Goal: Task Accomplishment & Management: Manage account settings

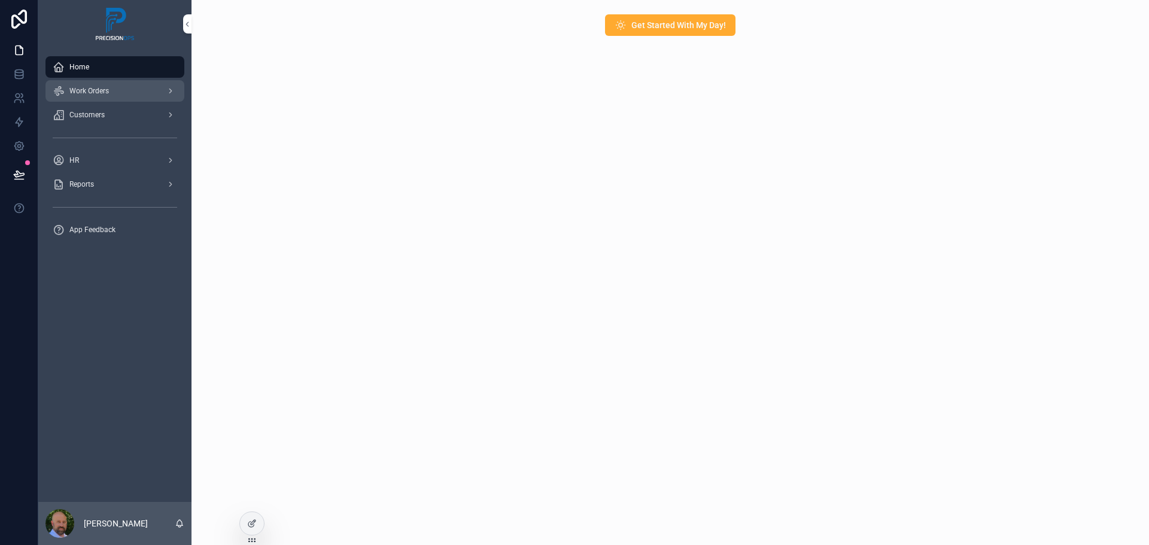
click at [105, 91] on span "Work Orders" at bounding box center [88, 91] width 39 height 10
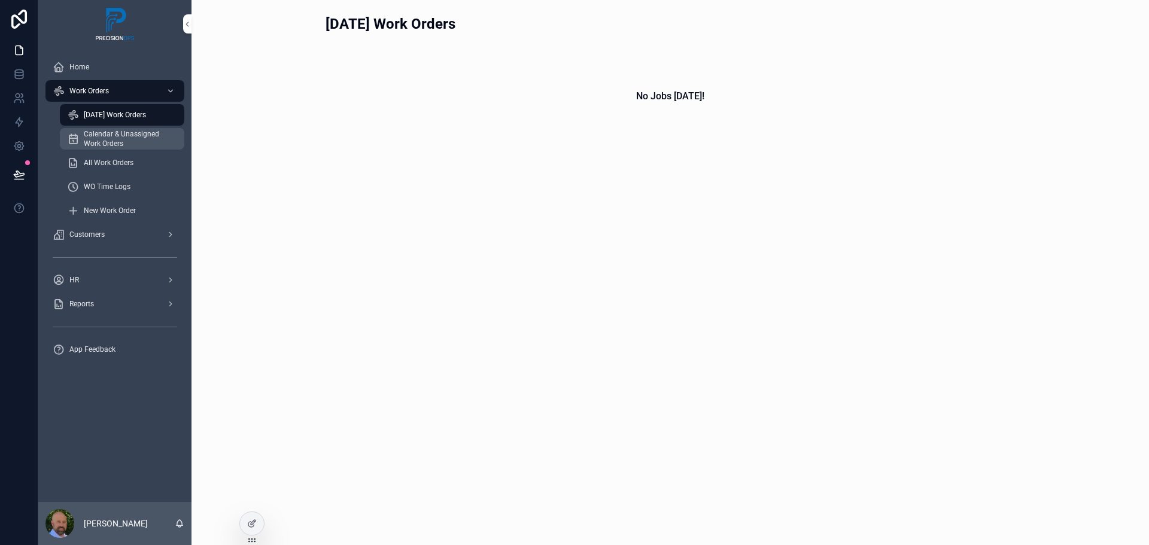
click at [131, 138] on span "Calendar & Unassigned Work Orders" at bounding box center [128, 138] width 89 height 19
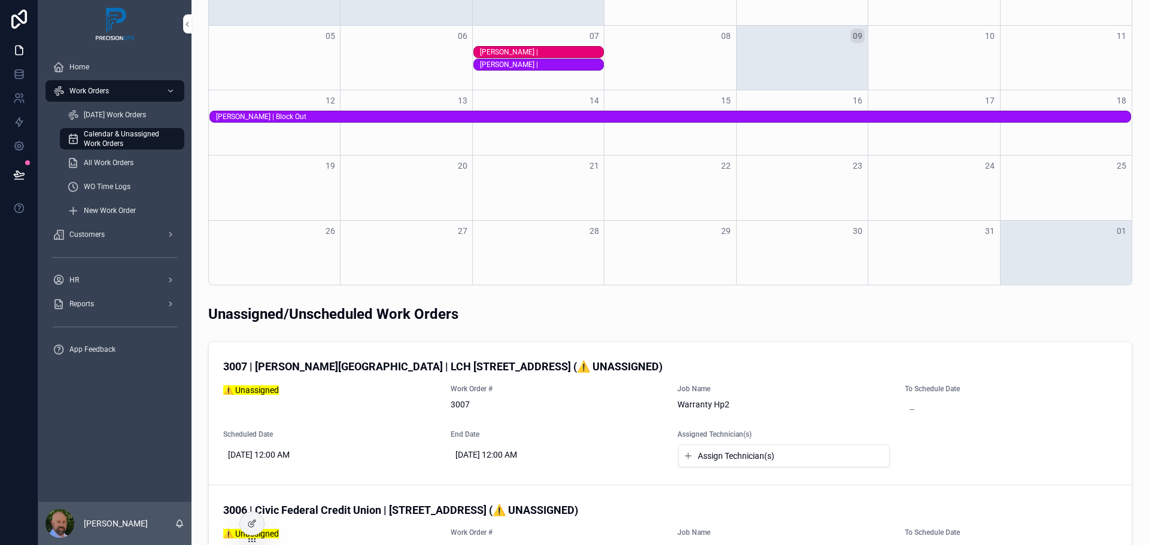
scroll to position [120, 0]
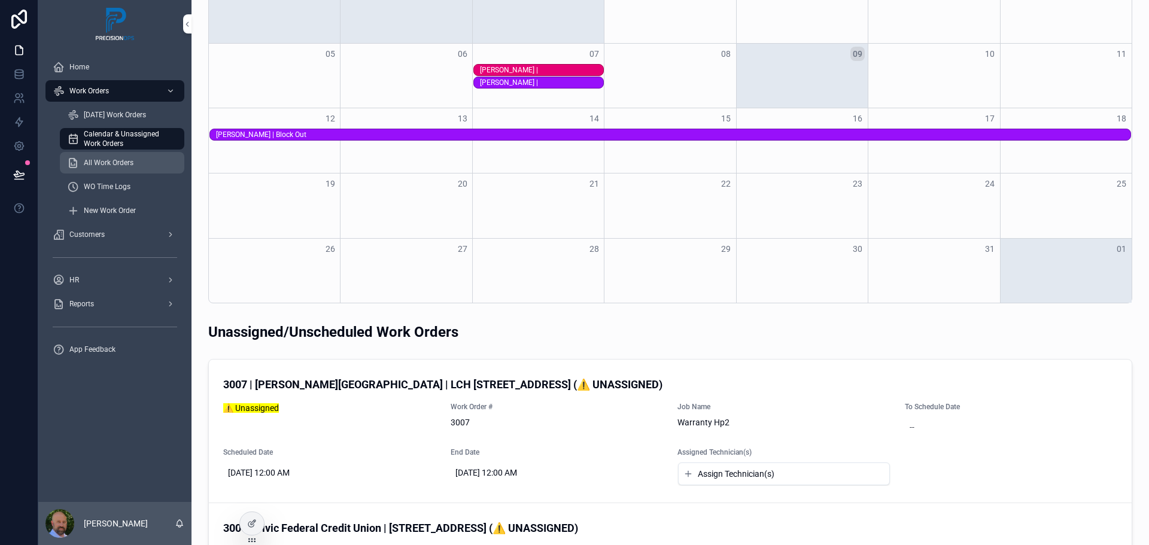
click at [123, 164] on span "All Work Orders" at bounding box center [109, 163] width 50 height 10
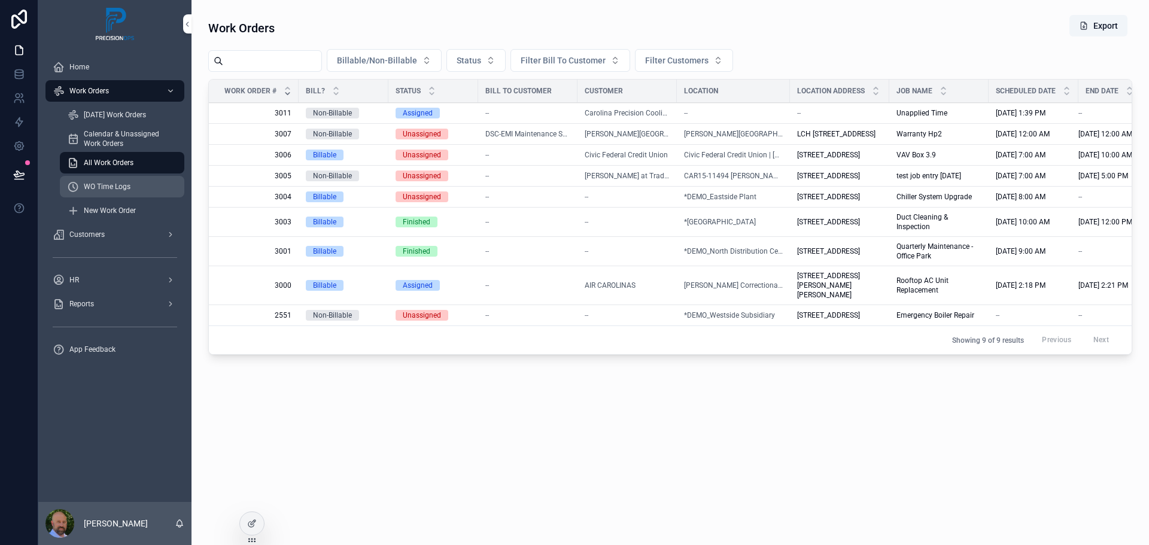
click at [130, 186] on span "WO Time Logs" at bounding box center [107, 187] width 47 height 10
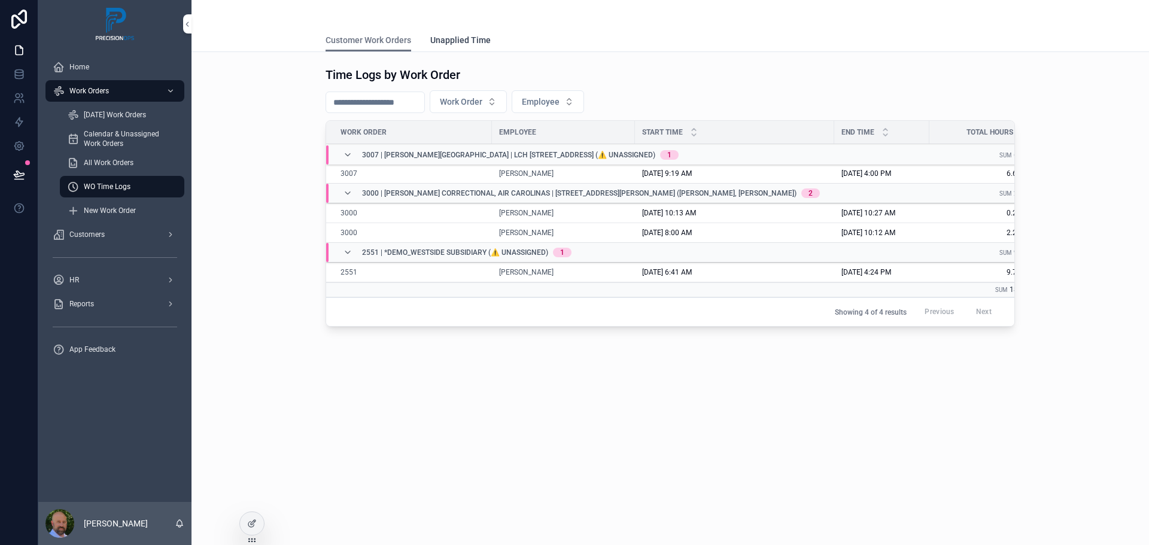
click at [464, 43] on span "Unapplied Time" at bounding box center [460, 40] width 60 height 12
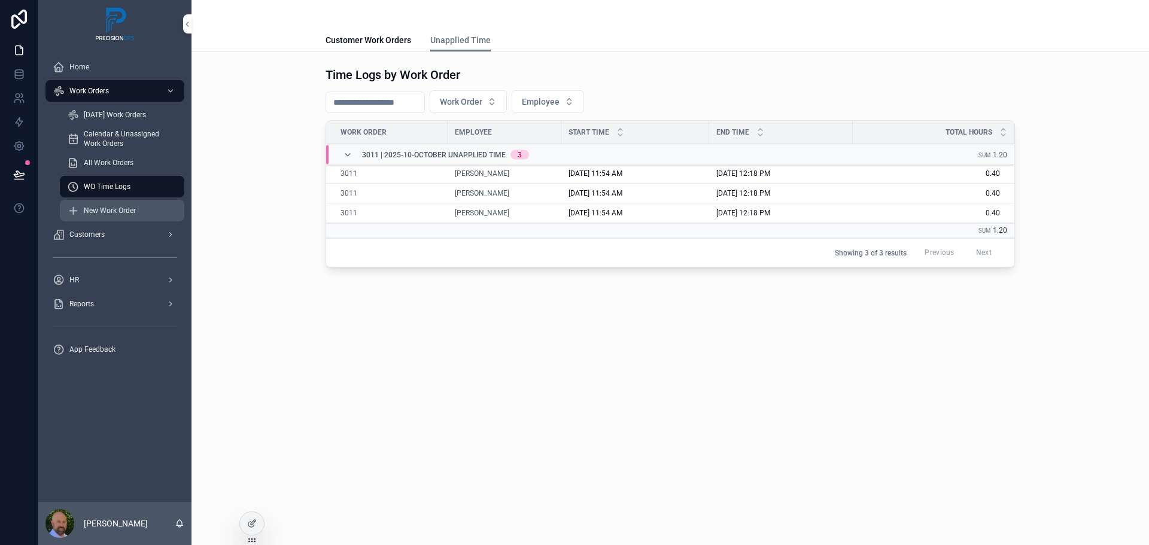
click at [127, 213] on span "New Work Order" at bounding box center [110, 211] width 52 height 10
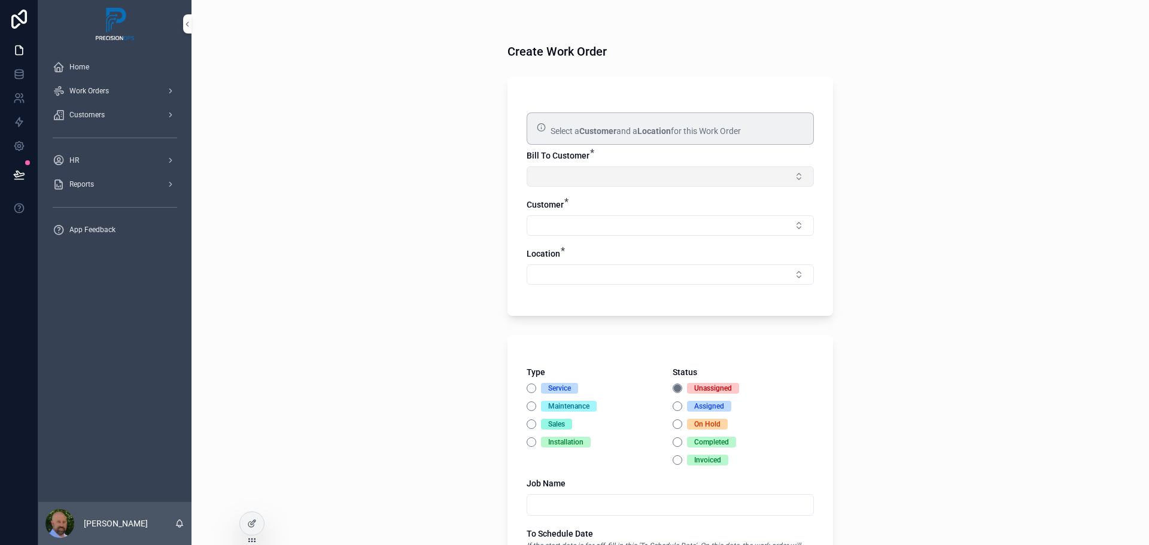
click at [792, 180] on button "Select Button" at bounding box center [670, 176] width 287 height 20
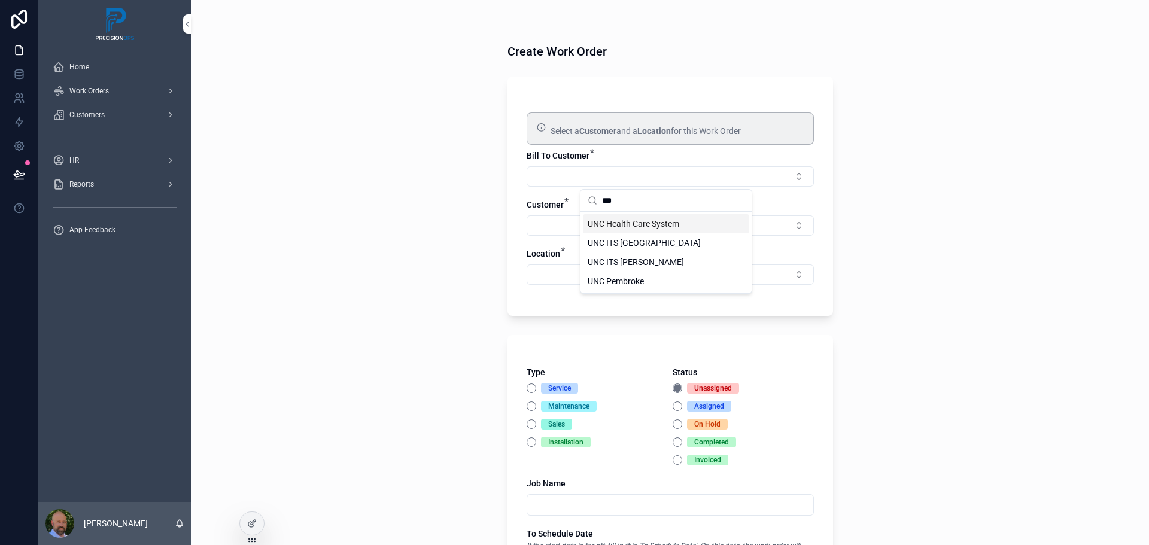
type input "***"
click at [649, 227] on span "UNC Health Care System" at bounding box center [634, 224] width 92 height 12
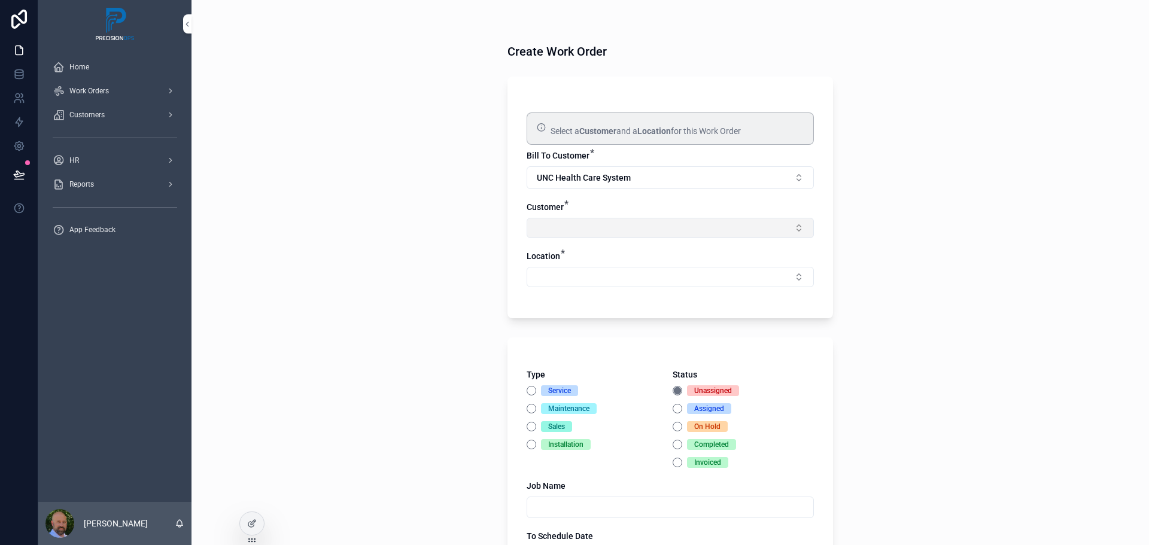
click at [672, 230] on button "Select Button" at bounding box center [670, 228] width 287 height 20
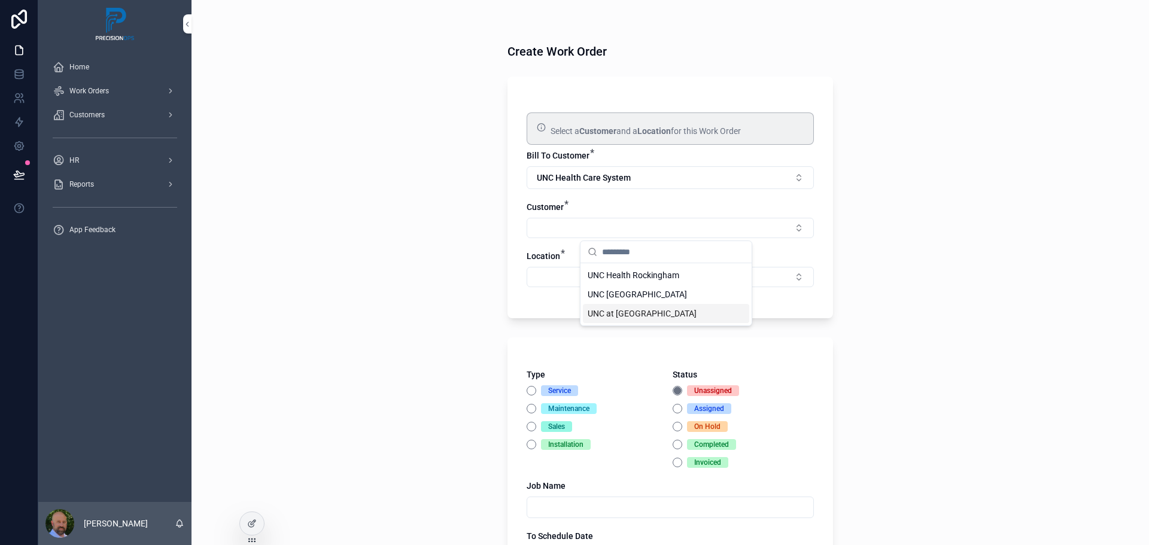
click at [658, 311] on span "UNC at [GEOGRAPHIC_DATA]" at bounding box center [642, 314] width 109 height 12
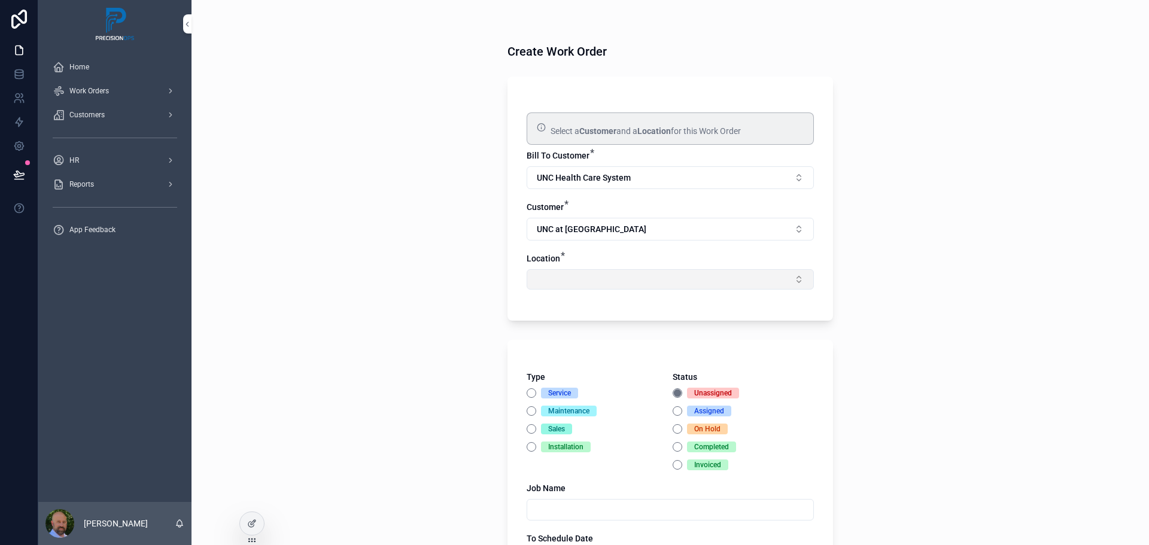
click at [729, 286] on button "Select Button" at bounding box center [670, 279] width 287 height 20
click at [652, 333] on span "UNC at [GEOGRAPHIC_DATA] | [STREET_ADDRESS]" at bounding box center [659, 333] width 142 height 24
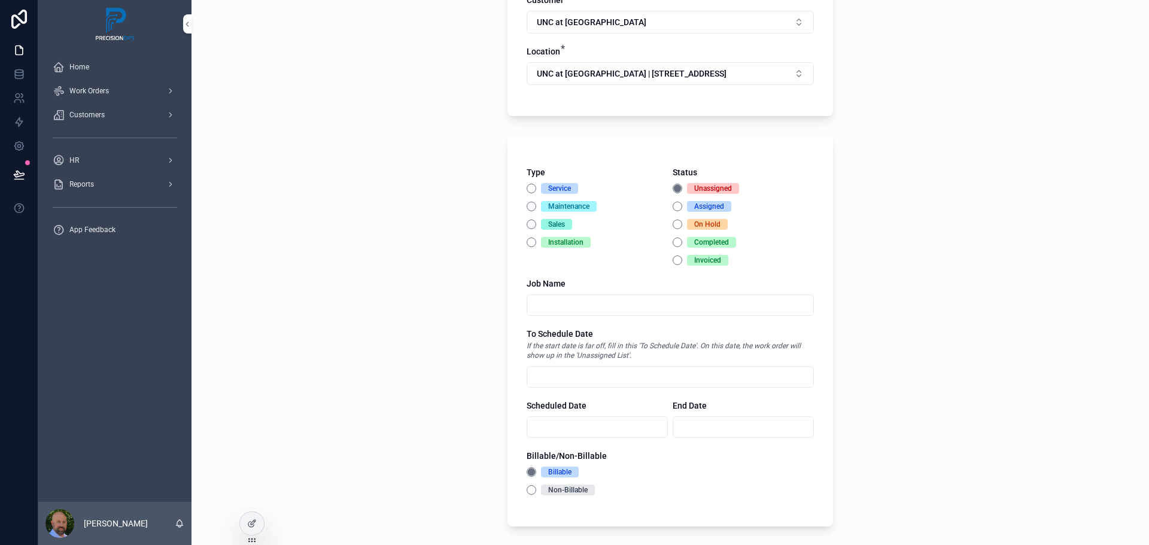
scroll to position [180, 0]
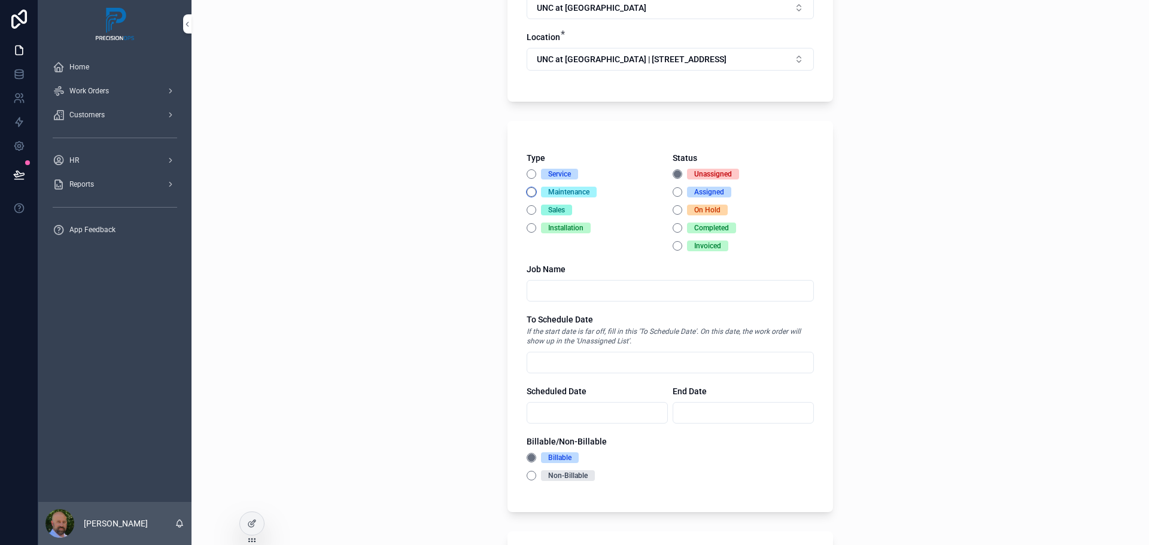
click at [527, 194] on button "Maintenance" at bounding box center [532, 192] width 10 height 10
click at [673, 194] on button "Assigned" at bounding box center [678, 192] width 10 height 10
click at [587, 291] on input "scrollable content" at bounding box center [670, 290] width 286 height 17
click at [527, 176] on button "Service" at bounding box center [532, 174] width 10 height 10
click at [555, 291] on input "scrollable content" at bounding box center [670, 290] width 286 height 17
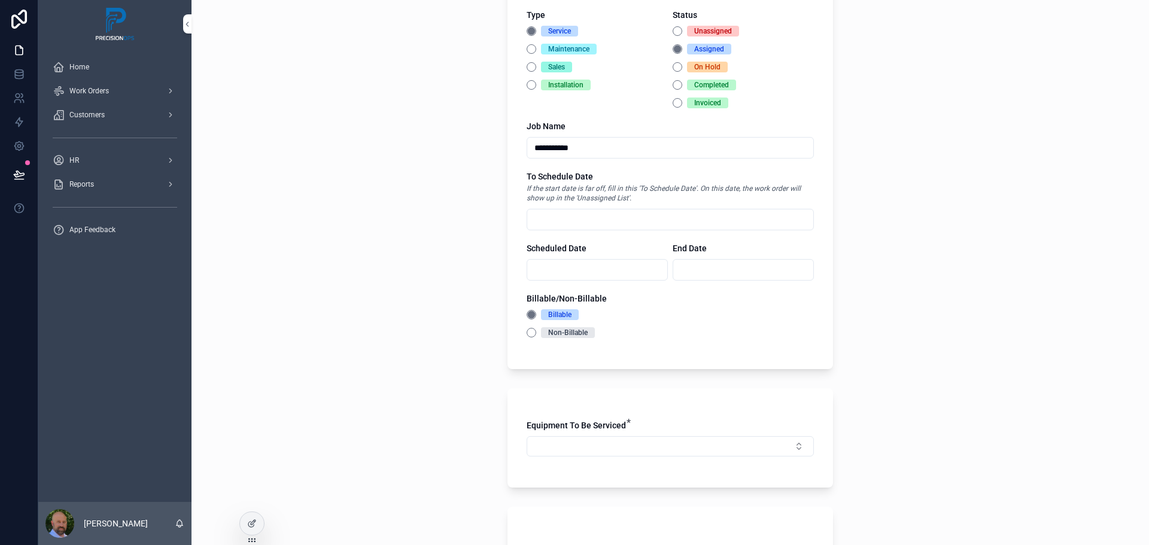
scroll to position [359, 0]
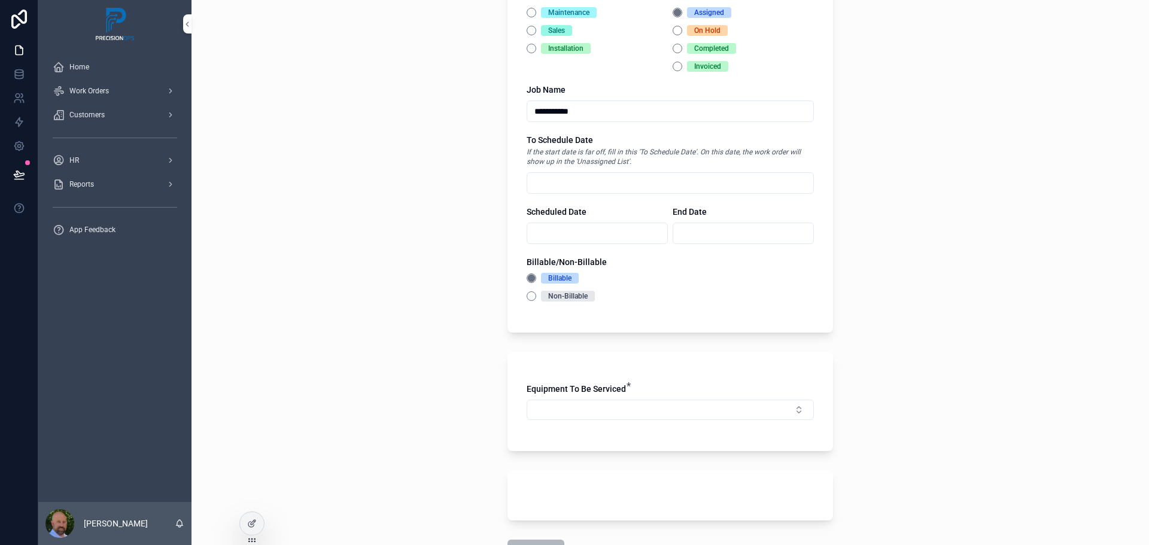
type input "**********"
click at [557, 232] on input "scrollable content" at bounding box center [597, 233] width 140 height 17
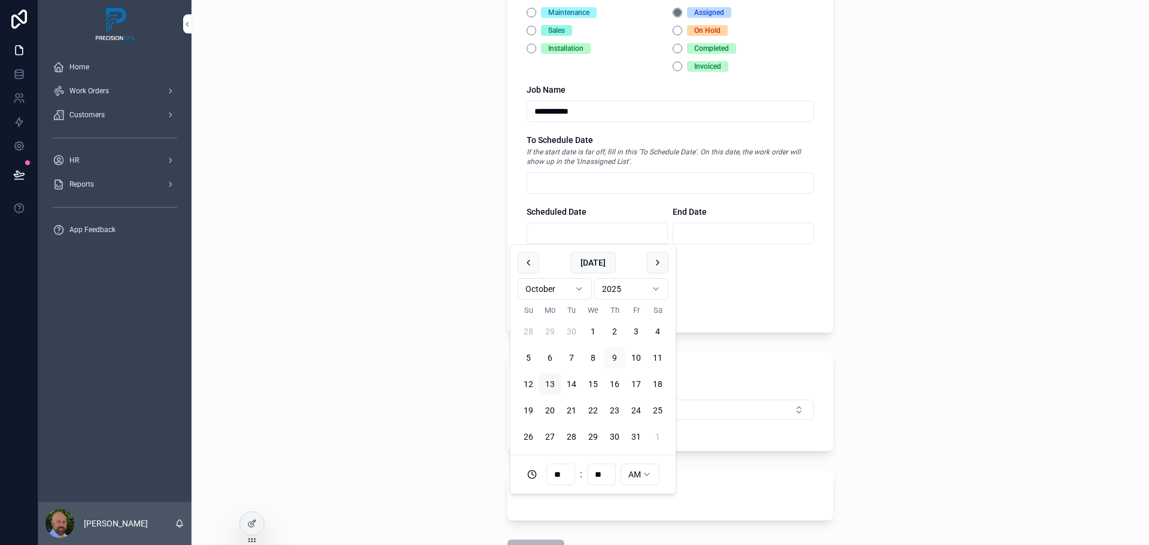
click at [550, 387] on button "13" at bounding box center [550, 384] width 22 height 22
click at [563, 478] on input "**" at bounding box center [561, 474] width 28 height 17
click at [498, 411] on div "07" at bounding box center [561, 411] width 166 height 19
type input "**********"
type input "**"
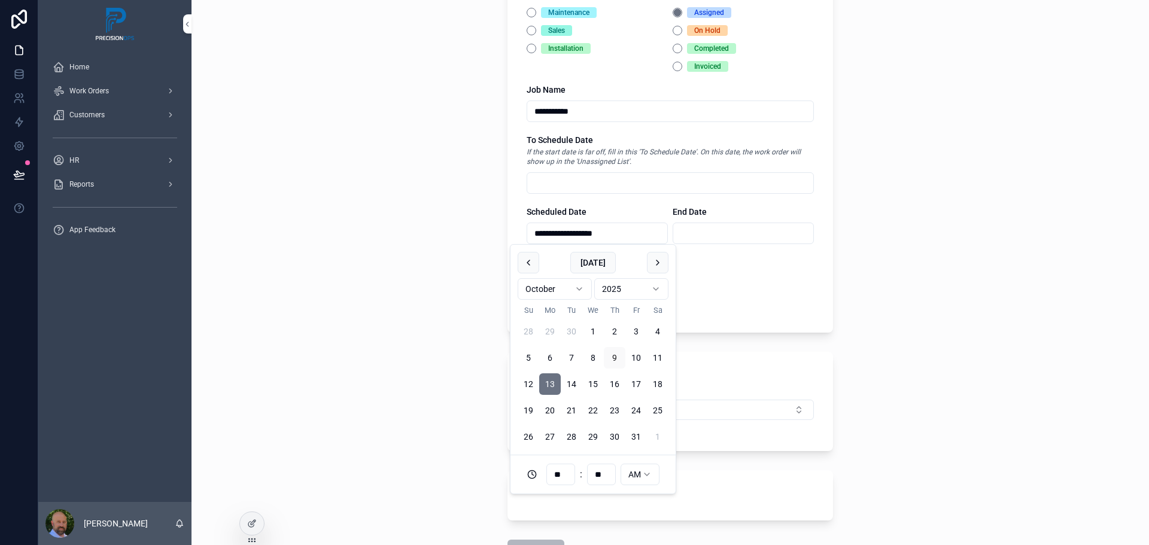
click at [747, 313] on div "**********" at bounding box center [670, 142] width 287 height 341
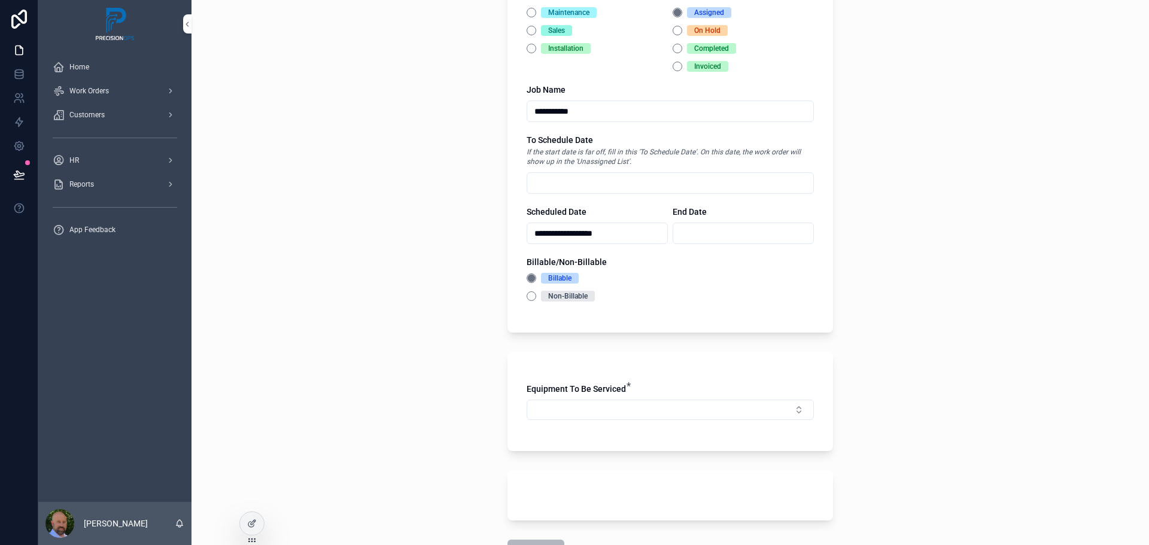
click at [698, 231] on input "scrollable content" at bounding box center [743, 233] width 140 height 17
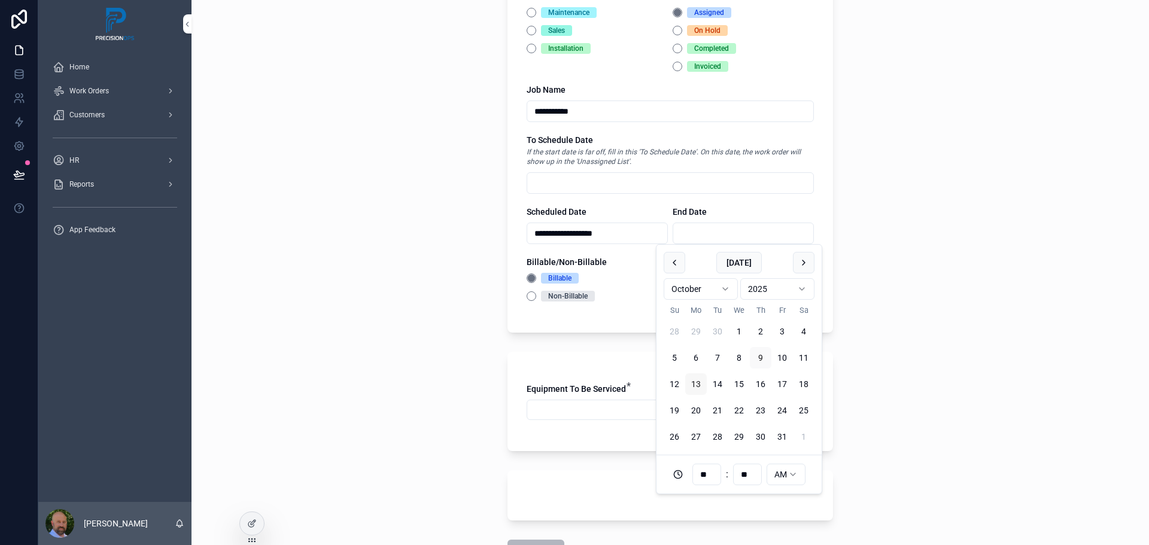
click at [694, 387] on button "13" at bounding box center [696, 384] width 22 height 22
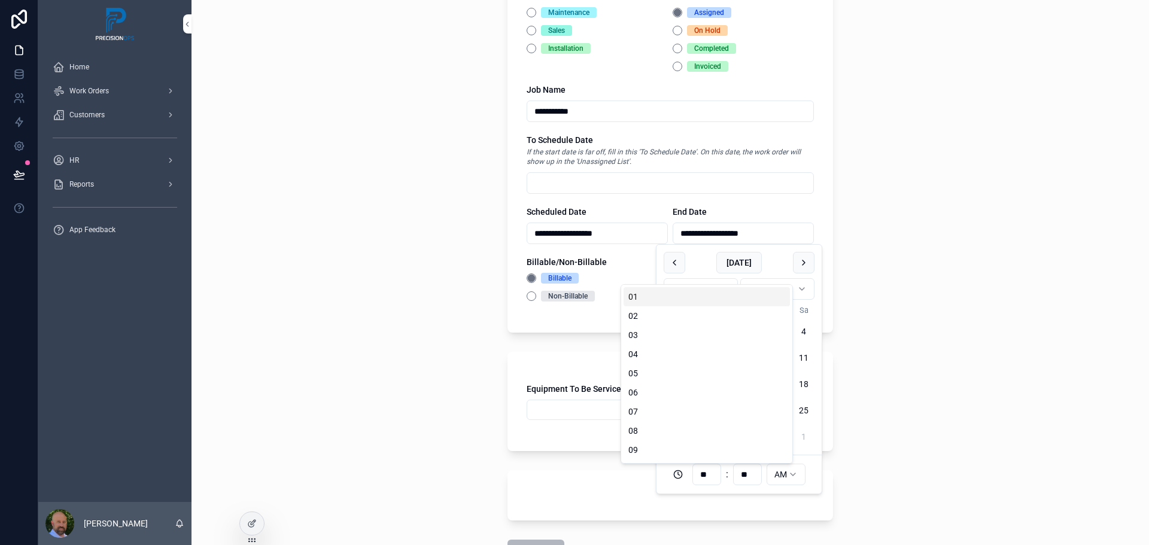
click at [708, 475] on input "**" at bounding box center [707, 474] width 28 height 17
click at [645, 358] on div "04" at bounding box center [707, 354] width 166 height 19
type input "**********"
type input "**"
click at [777, 478] on html "**********" at bounding box center [574, 272] width 1149 height 545
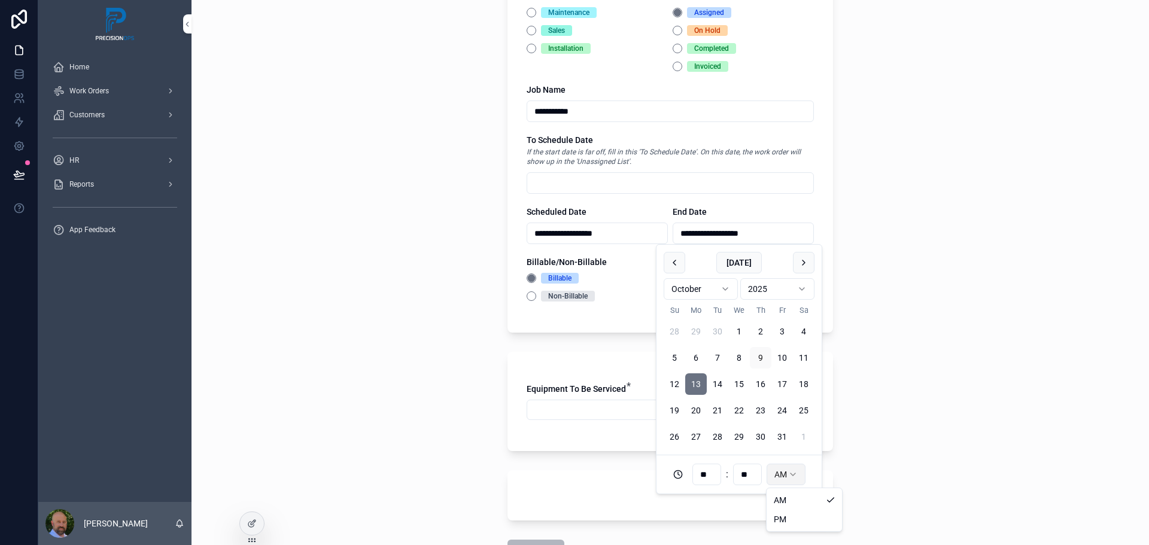
type input "**********"
click at [625, 301] on div "Non-Billable" at bounding box center [670, 296] width 287 height 11
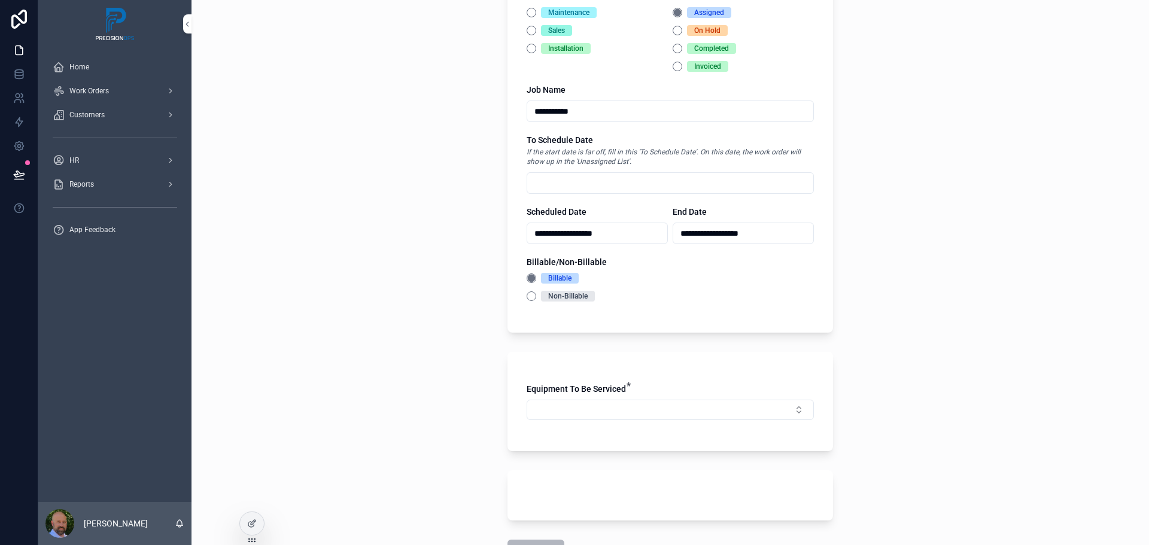
click at [651, 299] on div "Non-Billable" at bounding box center [670, 296] width 287 height 11
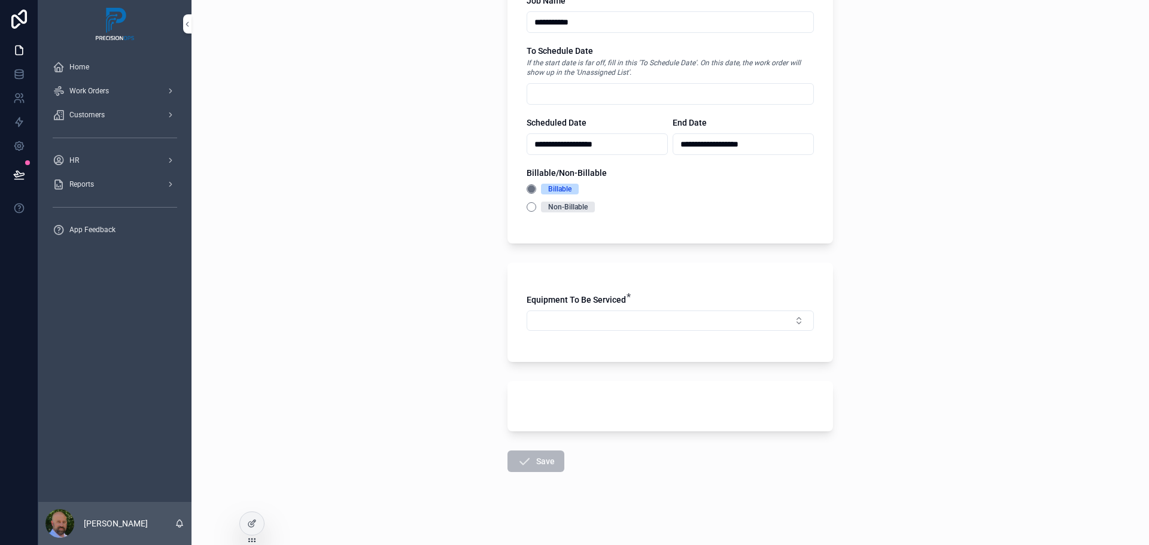
scroll to position [452, 0]
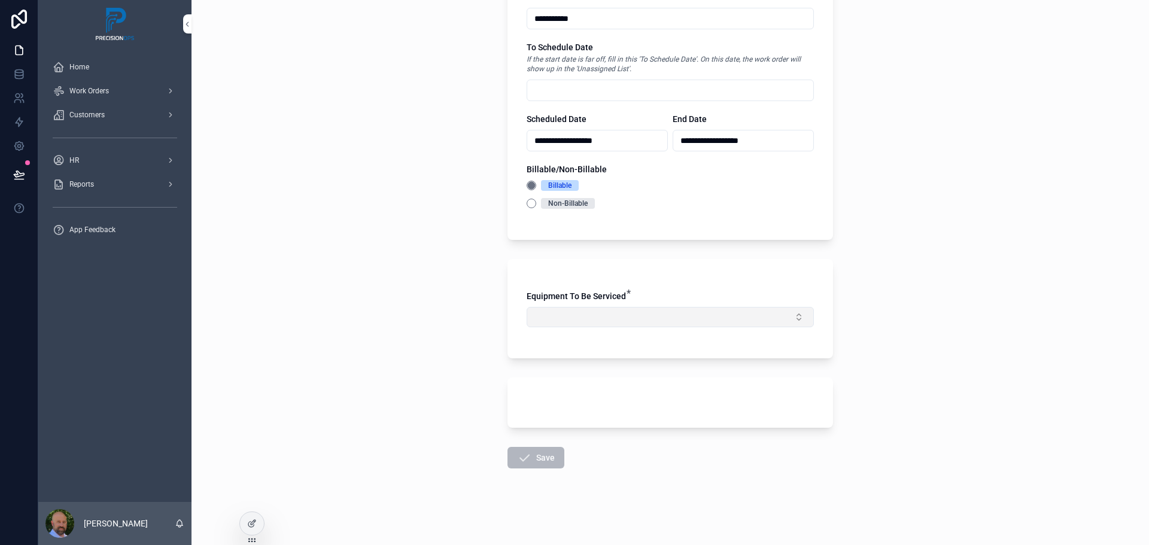
click at [794, 317] on button "Select Button" at bounding box center [670, 317] width 287 height 20
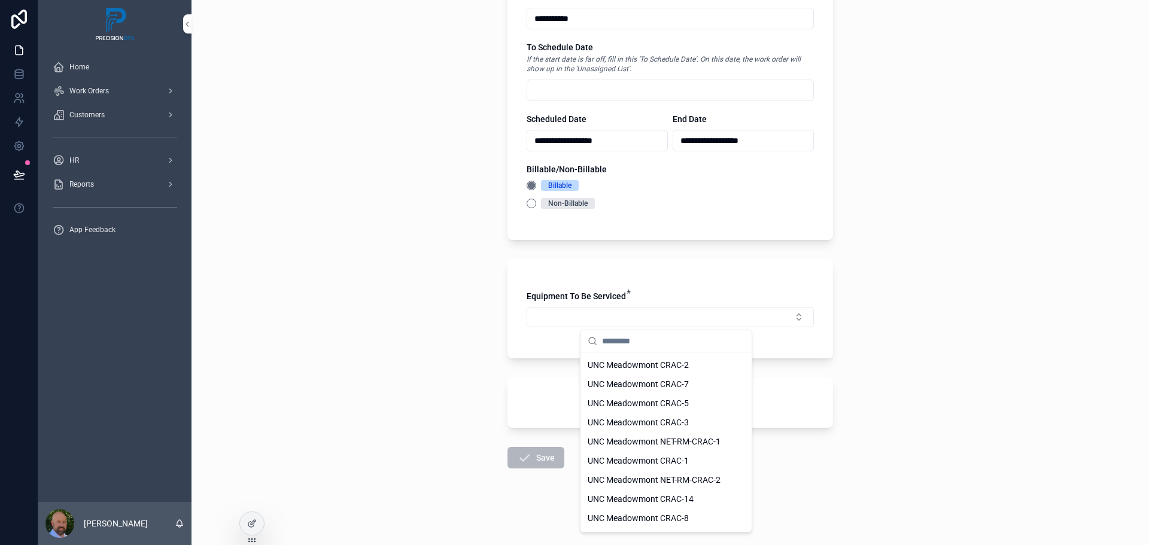
scroll to position [170, 0]
click at [644, 522] on span "UNC Meadowmont CRAC-4" at bounding box center [638, 520] width 101 height 12
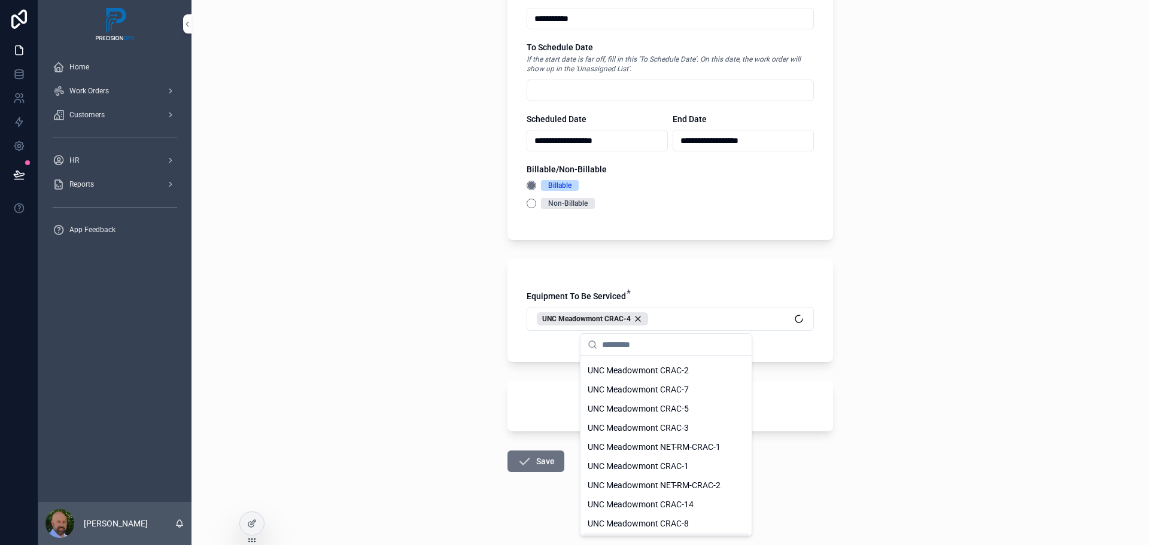
scroll to position [189, 0]
click at [543, 403] on div "scrollable content" at bounding box center [670, 406] width 326 height 50
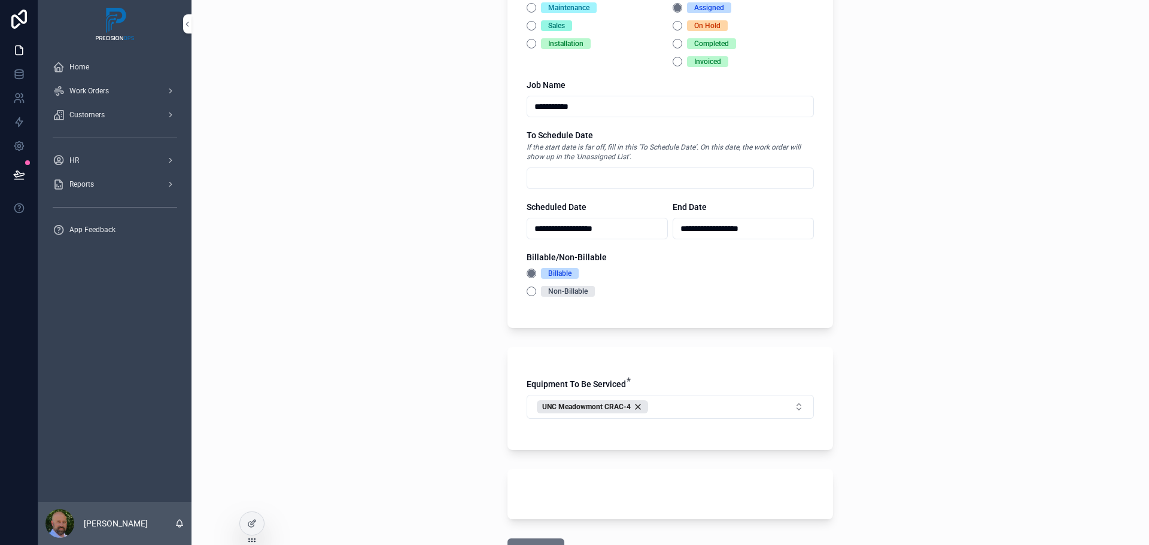
scroll to position [455, 0]
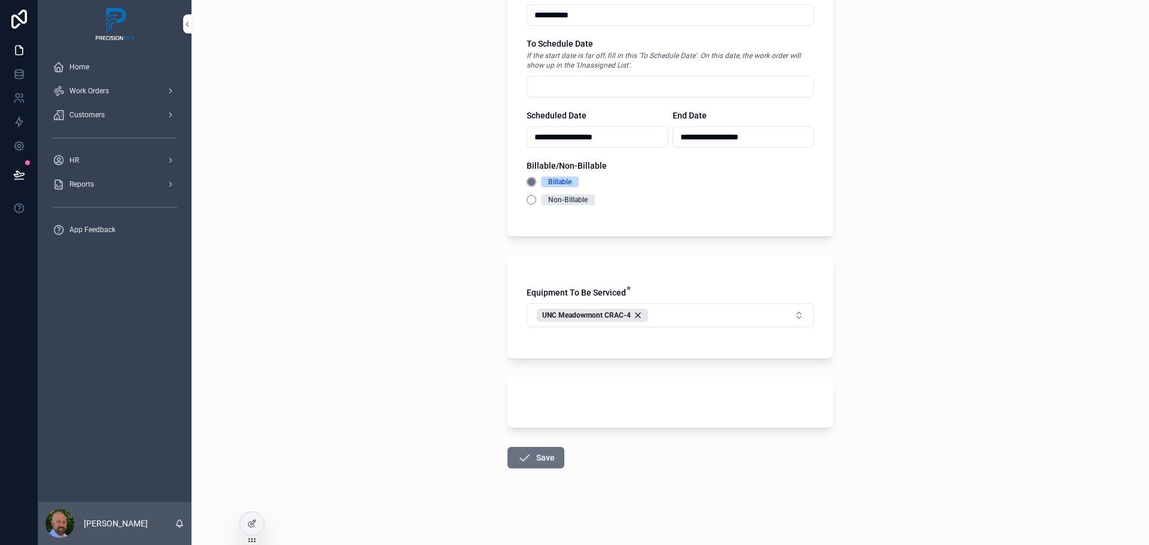
click at [563, 398] on div "scrollable content" at bounding box center [670, 403] width 326 height 50
click at [542, 458] on button "Save" at bounding box center [535, 458] width 57 height 22
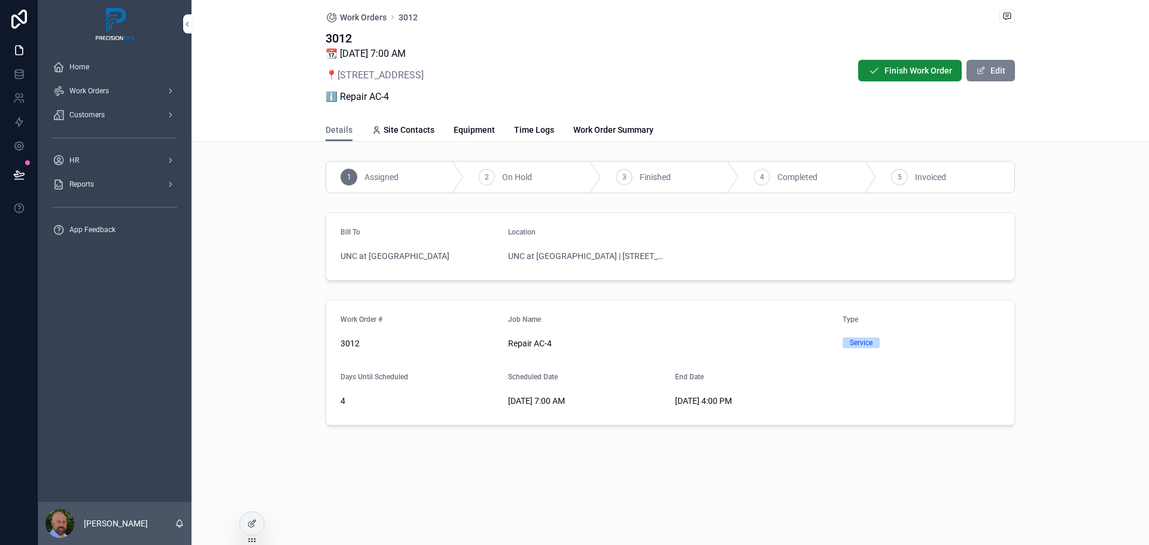
click at [996, 75] on button "Edit" at bounding box center [990, 71] width 48 height 22
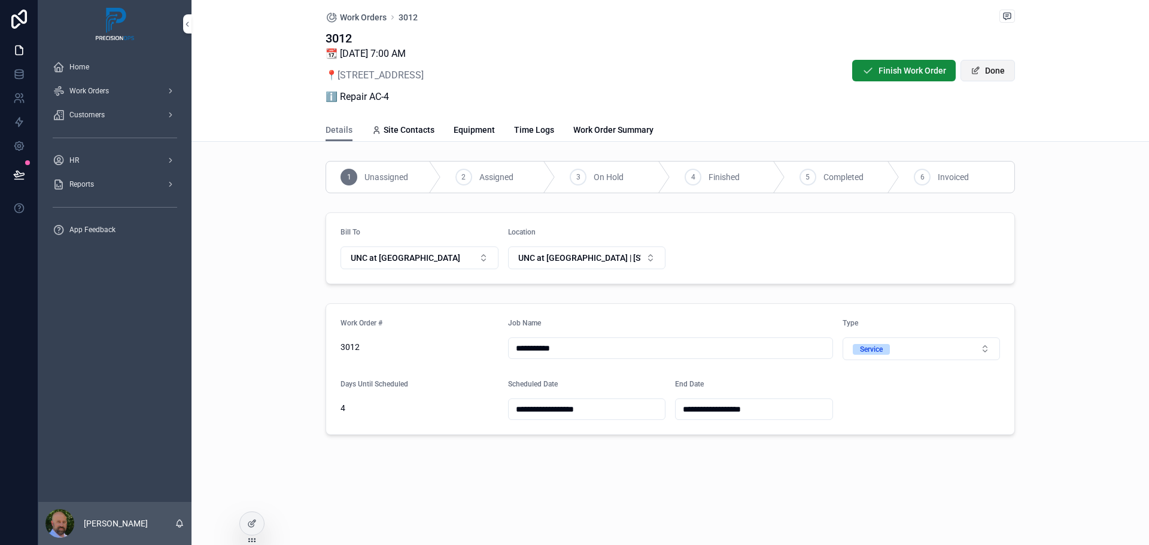
click at [984, 68] on button "Done" at bounding box center [987, 71] width 54 height 22
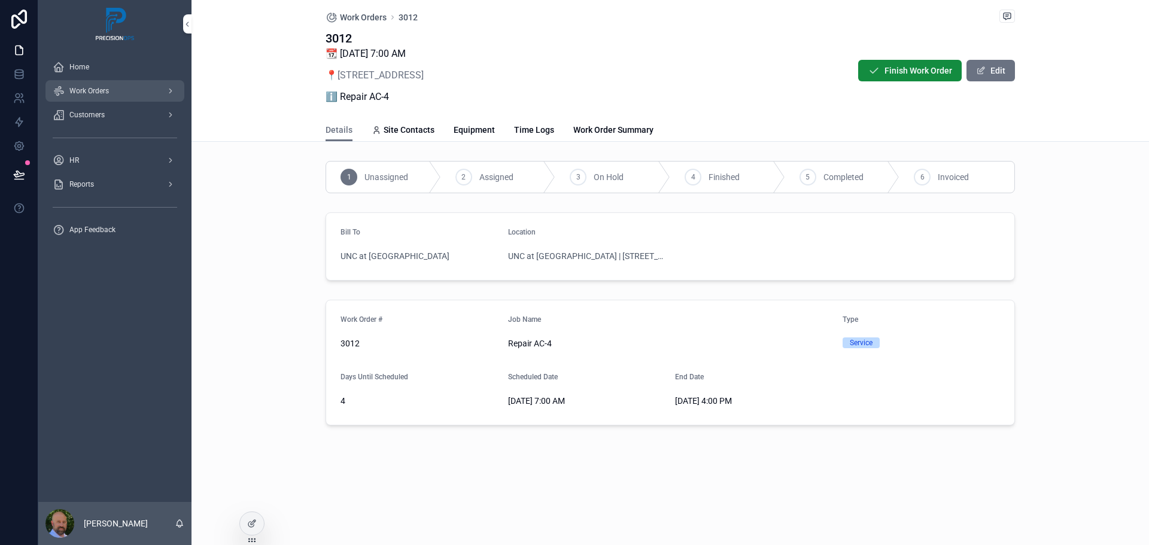
click at [140, 89] on div "Work Orders" at bounding box center [115, 90] width 124 height 19
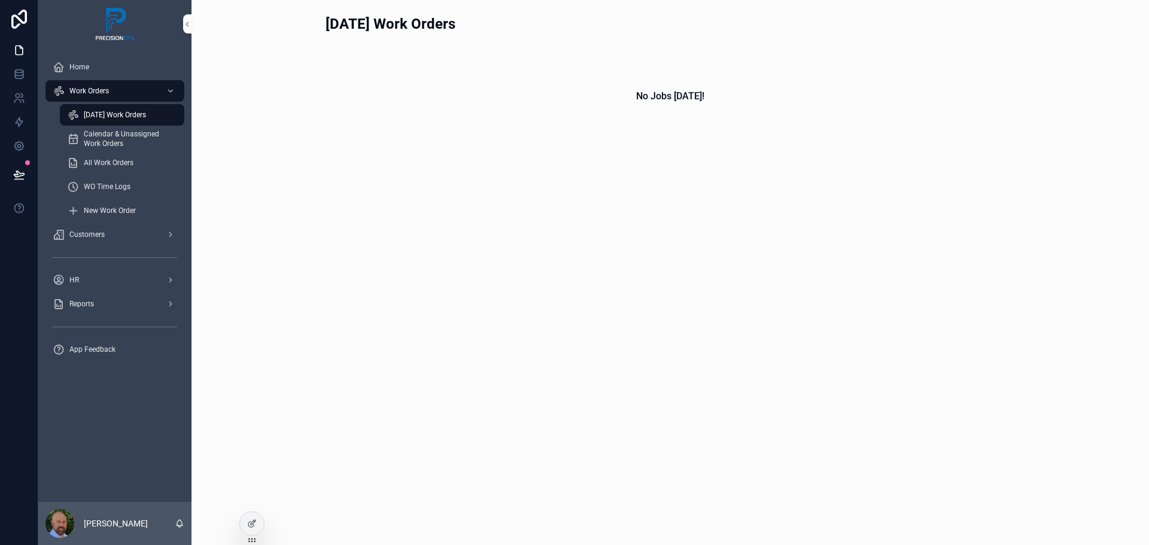
click at [138, 118] on span "[DATE] Work Orders" at bounding box center [115, 115] width 62 height 10
click at [110, 142] on span "Calendar & Unassigned Work Orders" at bounding box center [128, 138] width 89 height 19
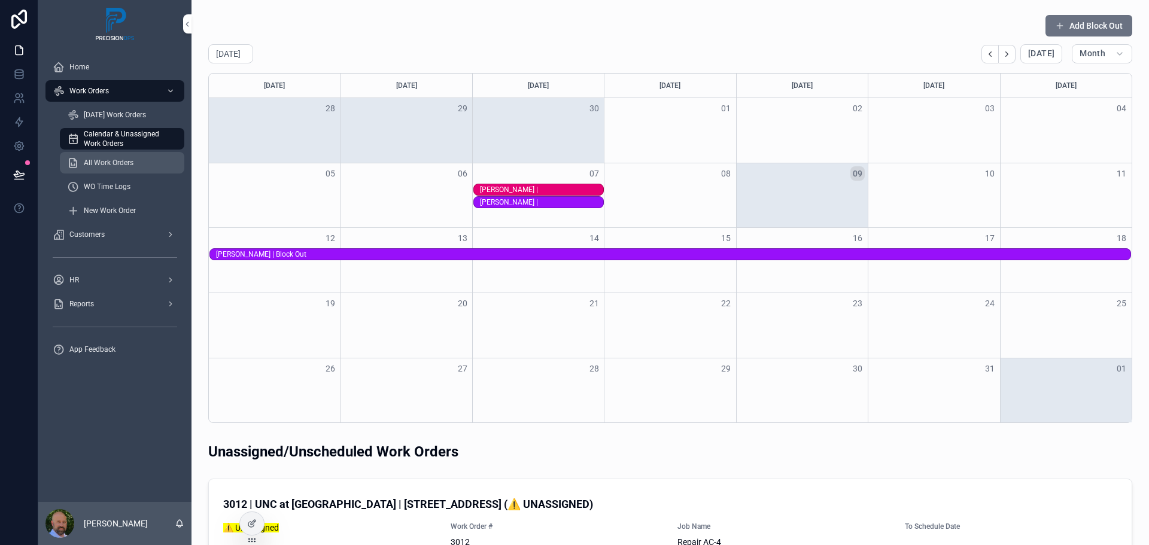
click at [121, 165] on span "All Work Orders" at bounding box center [109, 163] width 50 height 10
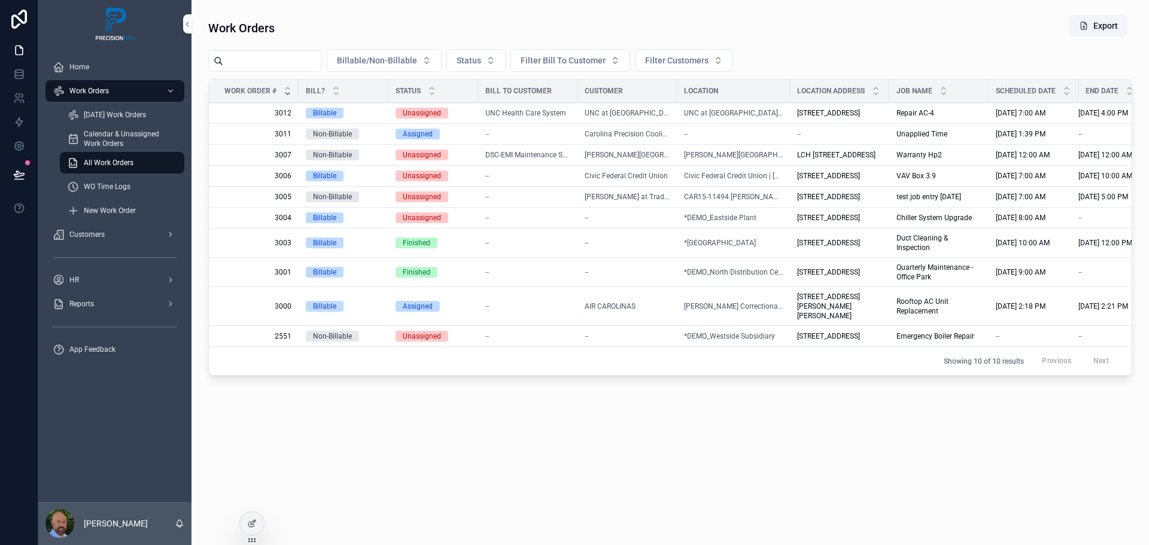
click at [283, 118] on span "3012" at bounding box center [257, 113] width 68 height 10
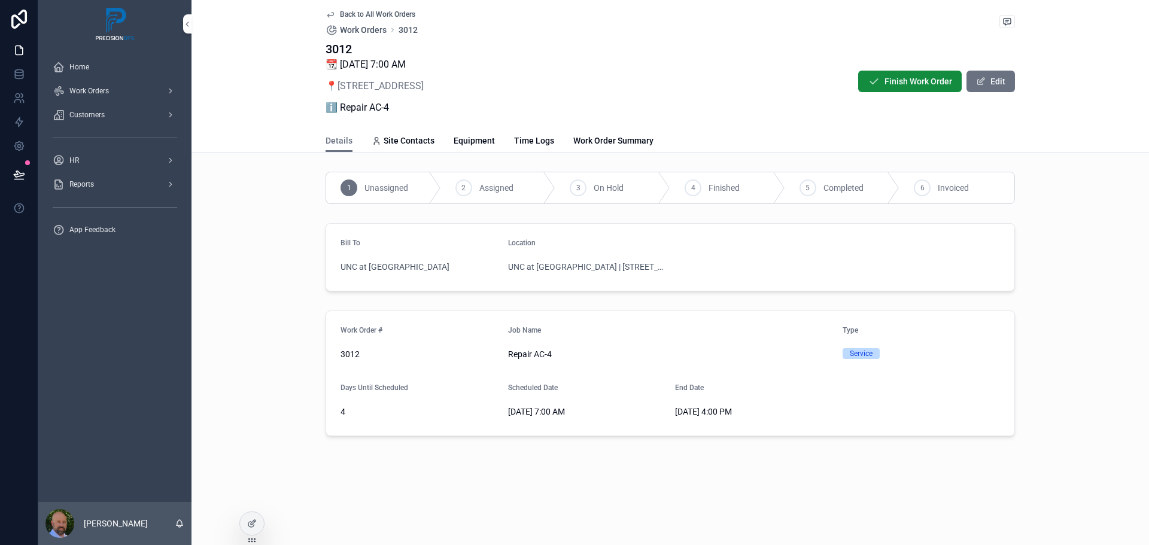
click at [467, 189] on div "2" at bounding box center [463, 188] width 17 height 17
click at [460, 190] on div "2" at bounding box center [463, 188] width 17 height 17
click at [85, 66] on span "Home" at bounding box center [79, 67] width 20 height 10
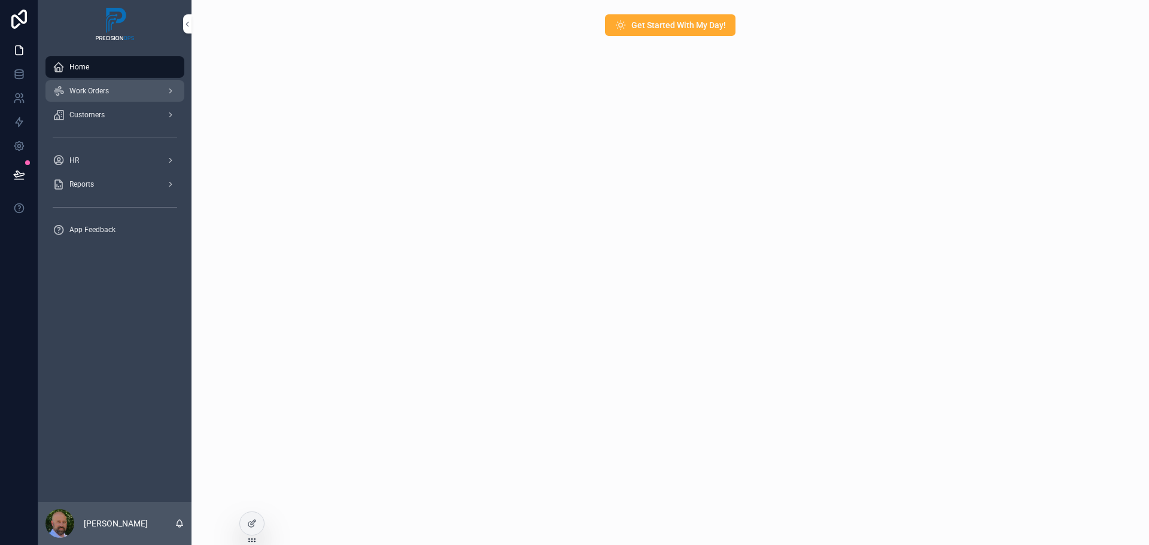
click at [102, 90] on span "Work Orders" at bounding box center [88, 91] width 39 height 10
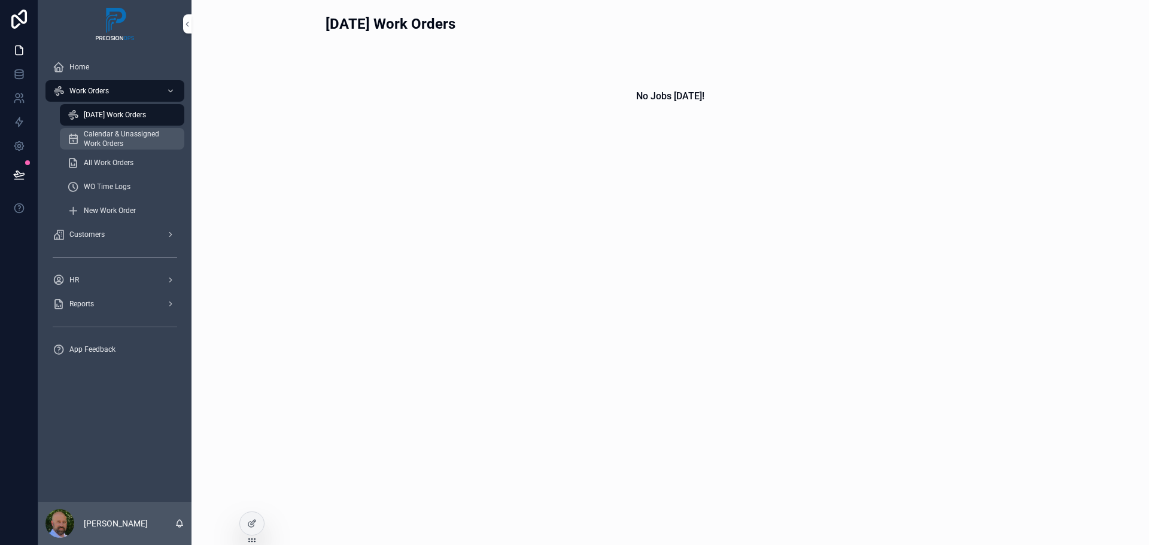
click at [138, 133] on span "Calendar & Unassigned Work Orders" at bounding box center [128, 138] width 89 height 19
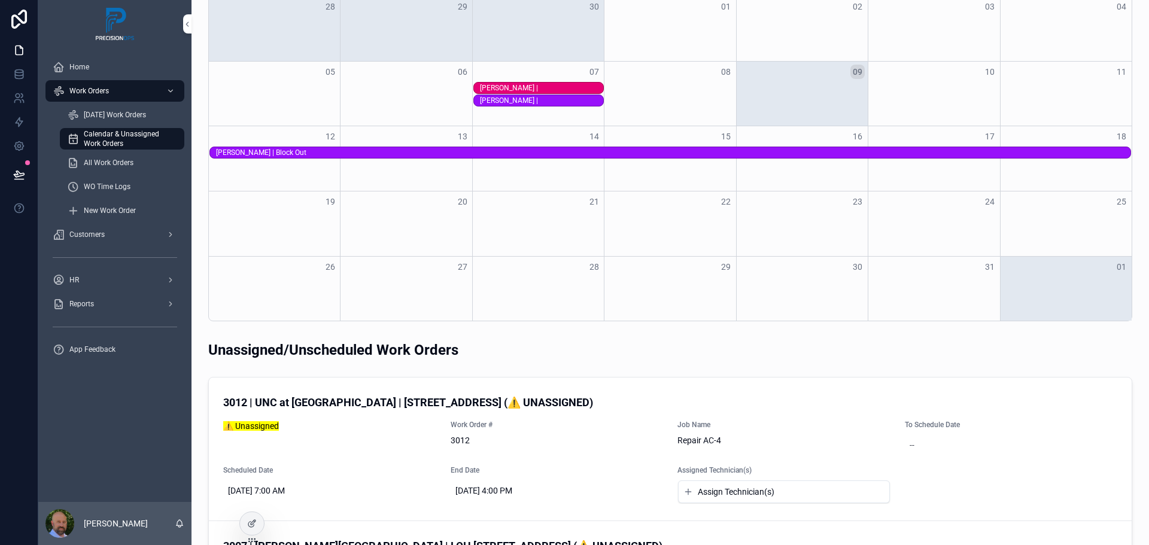
scroll to position [120, 0]
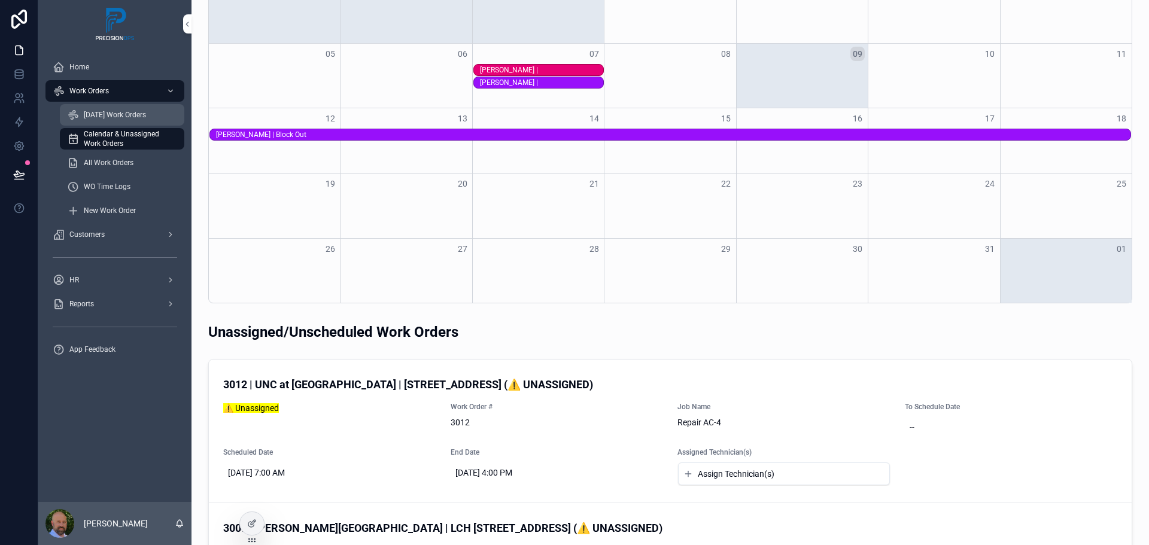
click at [124, 118] on span "[DATE] Work Orders" at bounding box center [115, 115] width 62 height 10
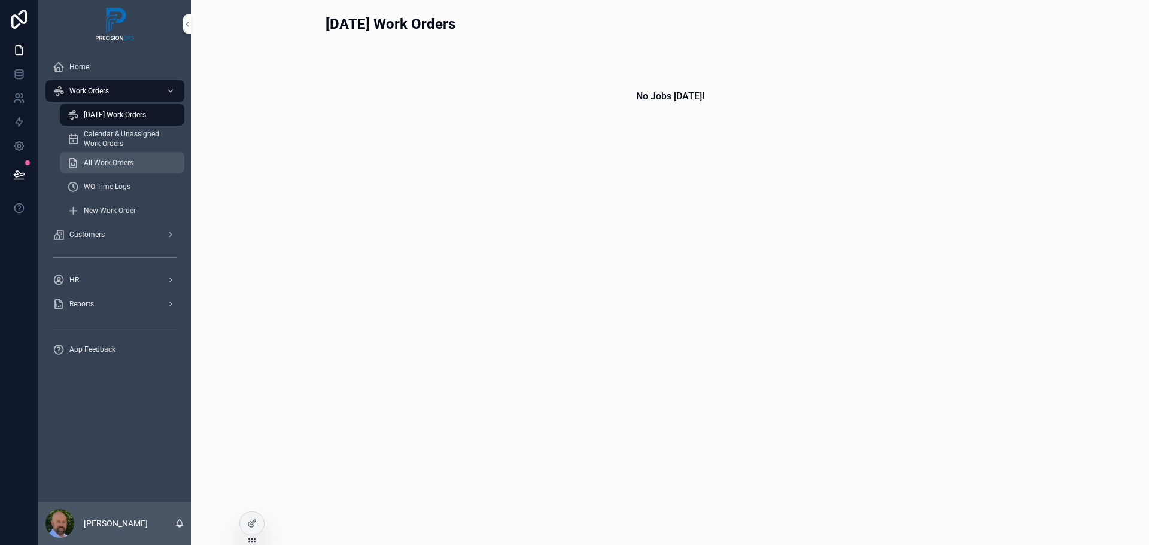
click at [108, 163] on span "All Work Orders" at bounding box center [109, 163] width 50 height 10
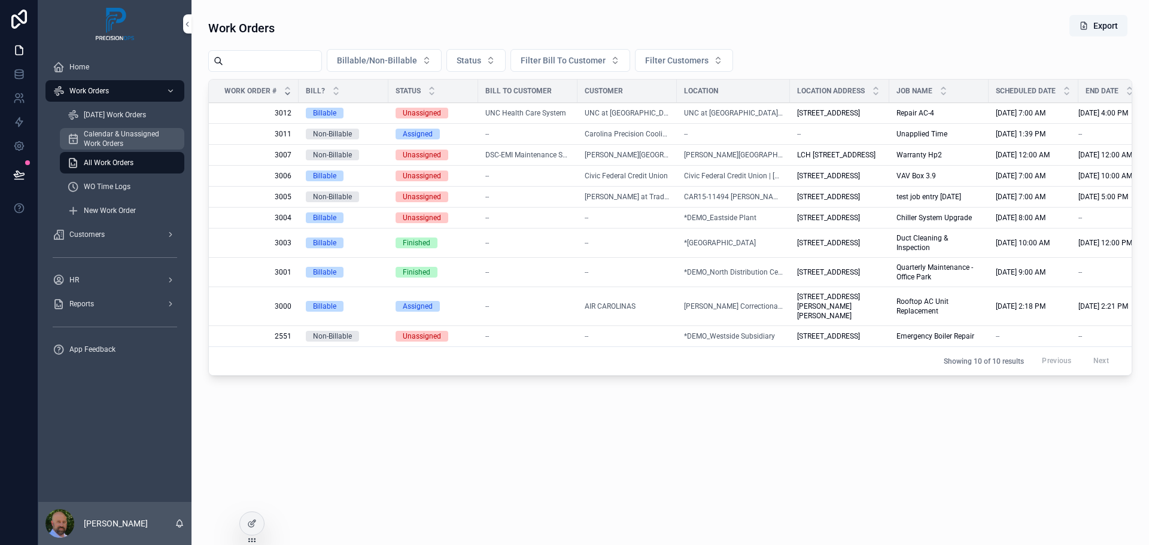
click at [115, 138] on span "Calendar & Unassigned Work Orders" at bounding box center [128, 138] width 89 height 19
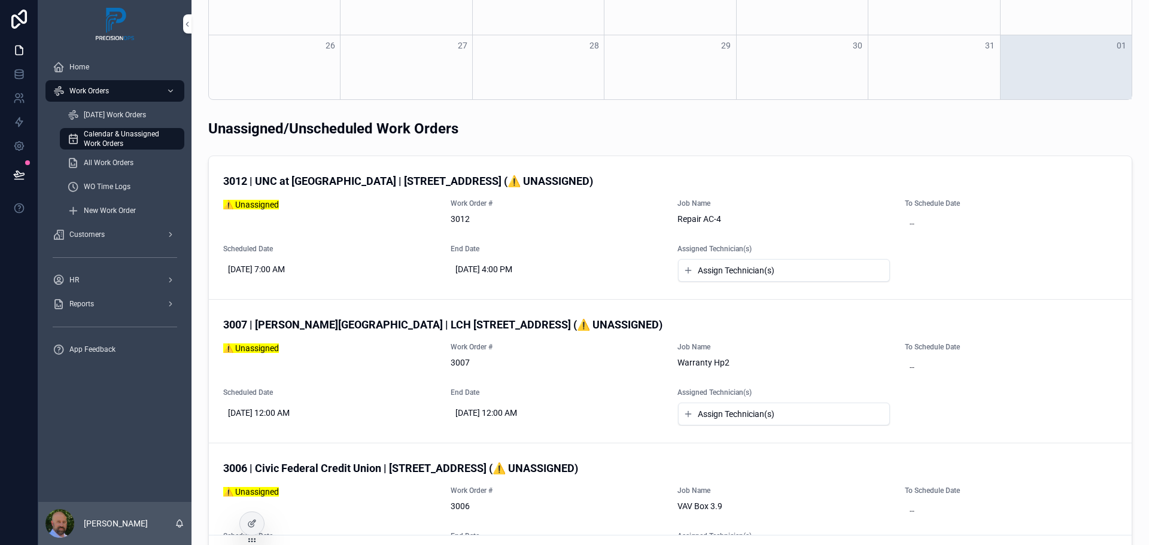
scroll to position [359, 0]
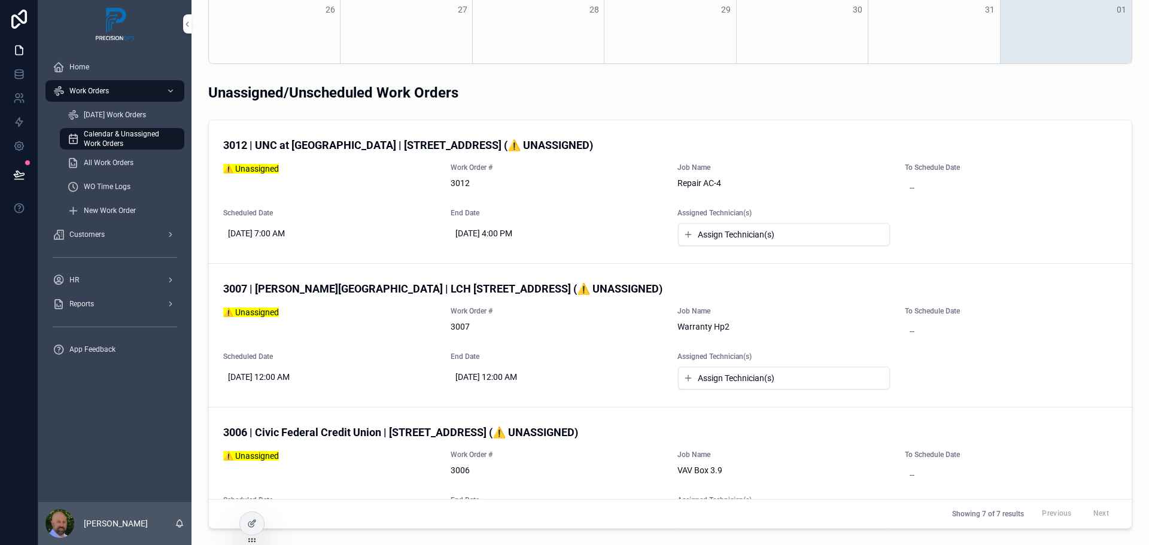
click at [698, 237] on span "Assign Technician(s)" at bounding box center [736, 235] width 77 height 12
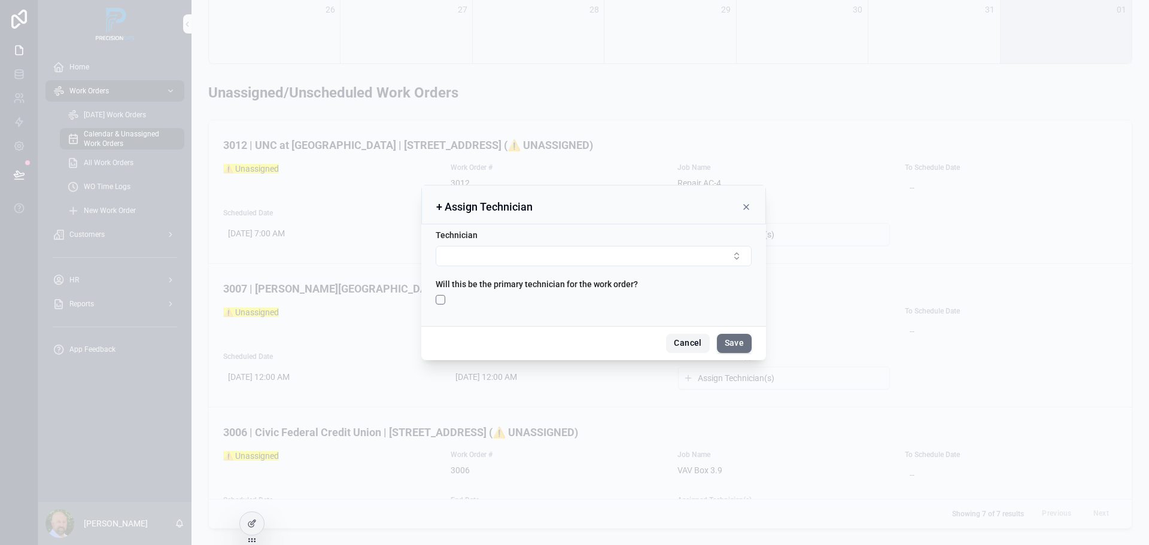
click at [686, 340] on button "Cancel" at bounding box center [687, 343] width 43 height 19
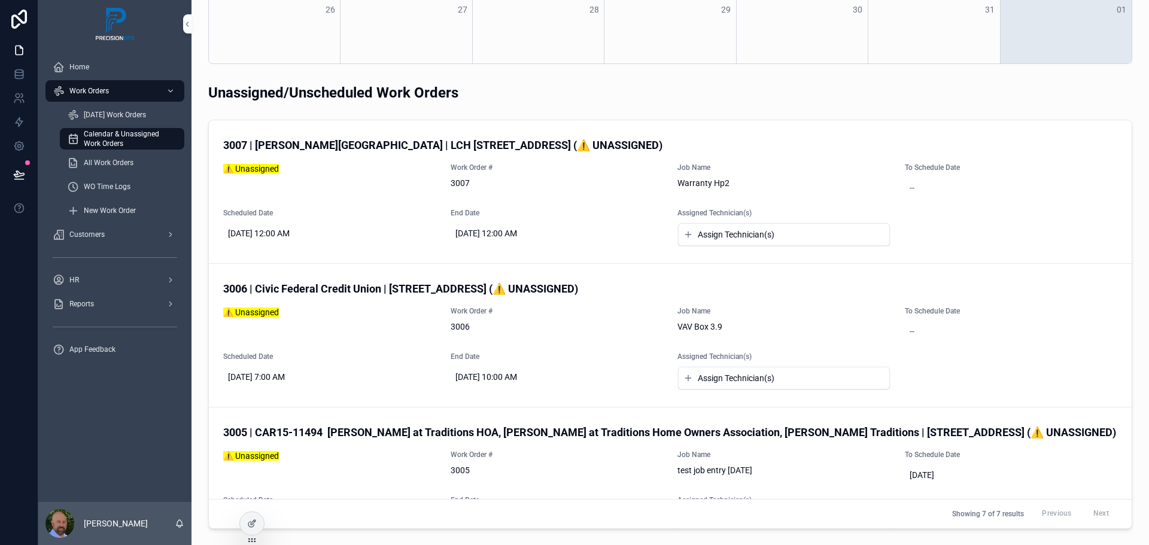
scroll to position [120, 0]
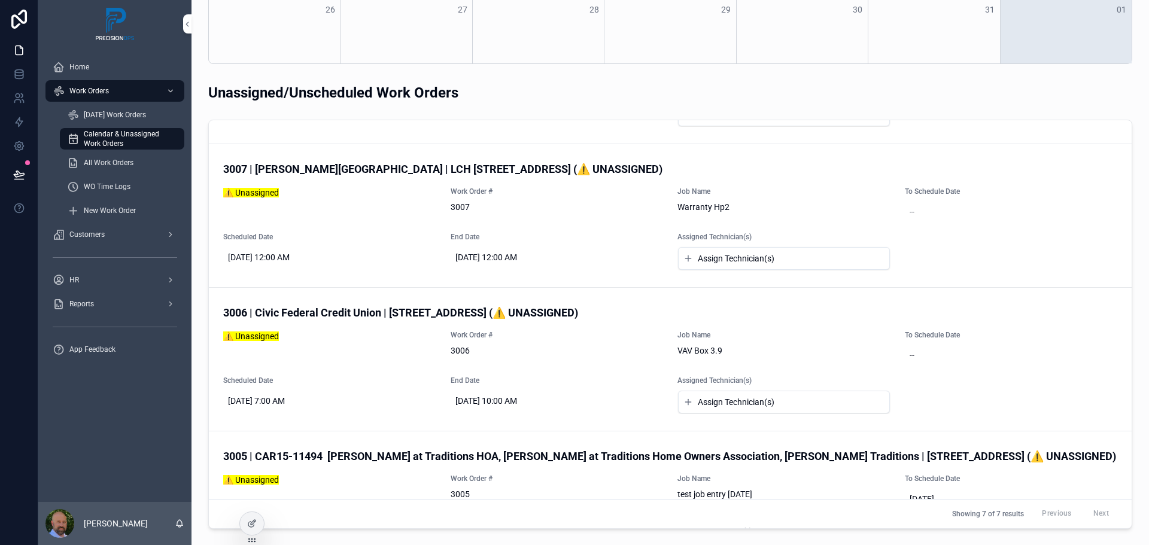
click at [683, 259] on icon "scrollable content" at bounding box center [688, 259] width 10 height 10
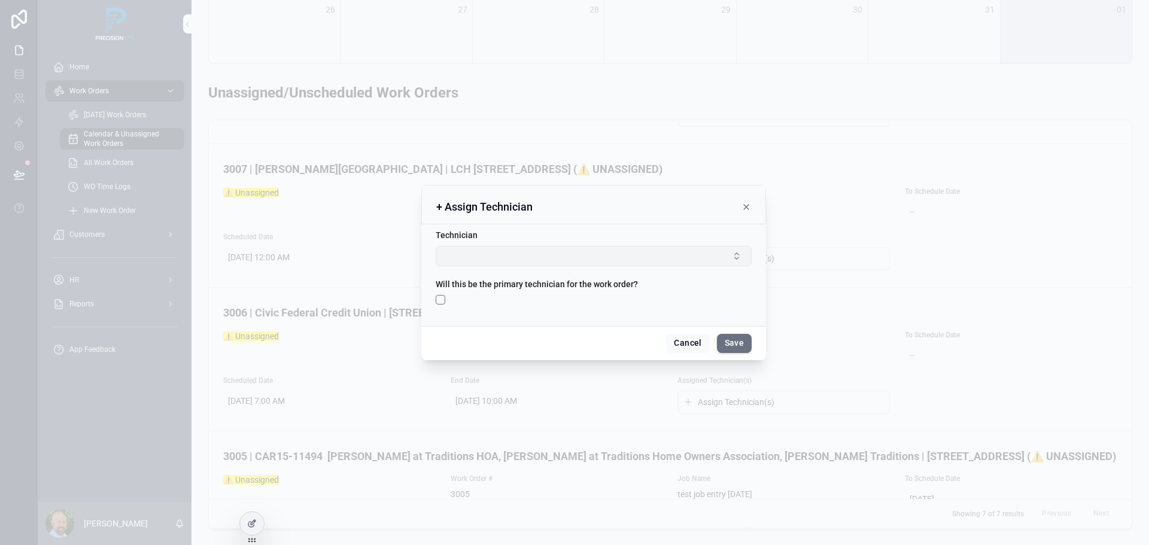
click at [642, 259] on button "Select Button" at bounding box center [594, 256] width 316 height 20
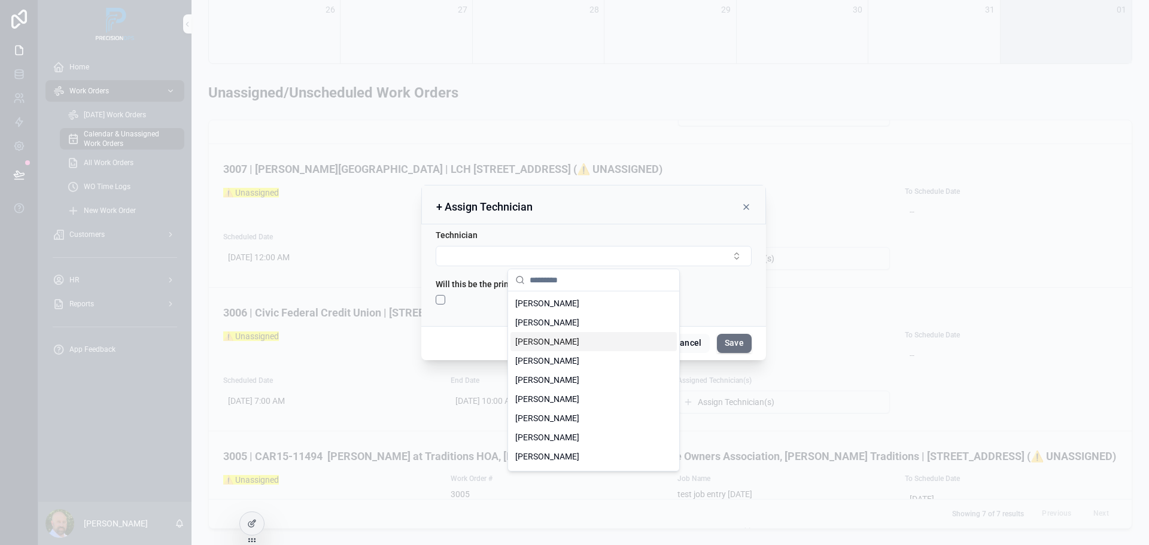
click at [540, 342] on span "[PERSON_NAME]" at bounding box center [547, 342] width 64 height 12
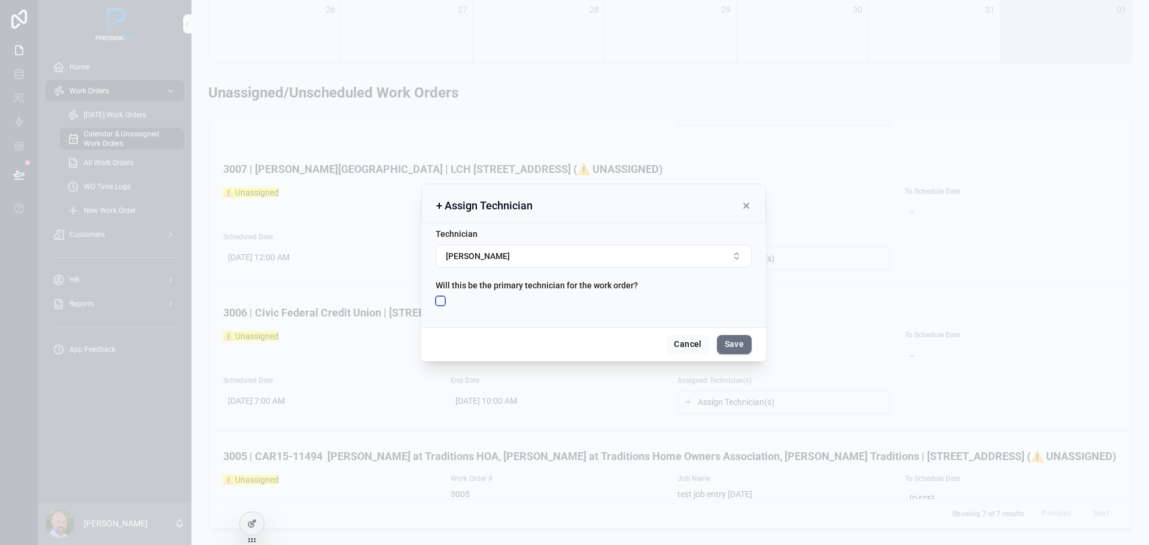
click at [438, 299] on button "scrollable content" at bounding box center [441, 301] width 10 height 10
click at [728, 341] on button "Save" at bounding box center [734, 344] width 35 height 19
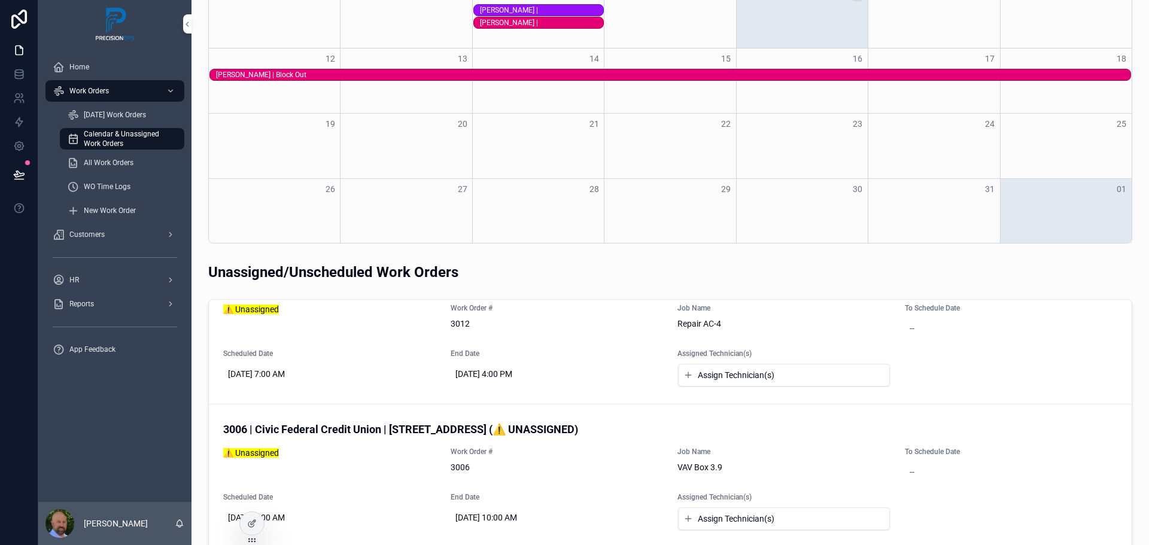
scroll to position [0, 0]
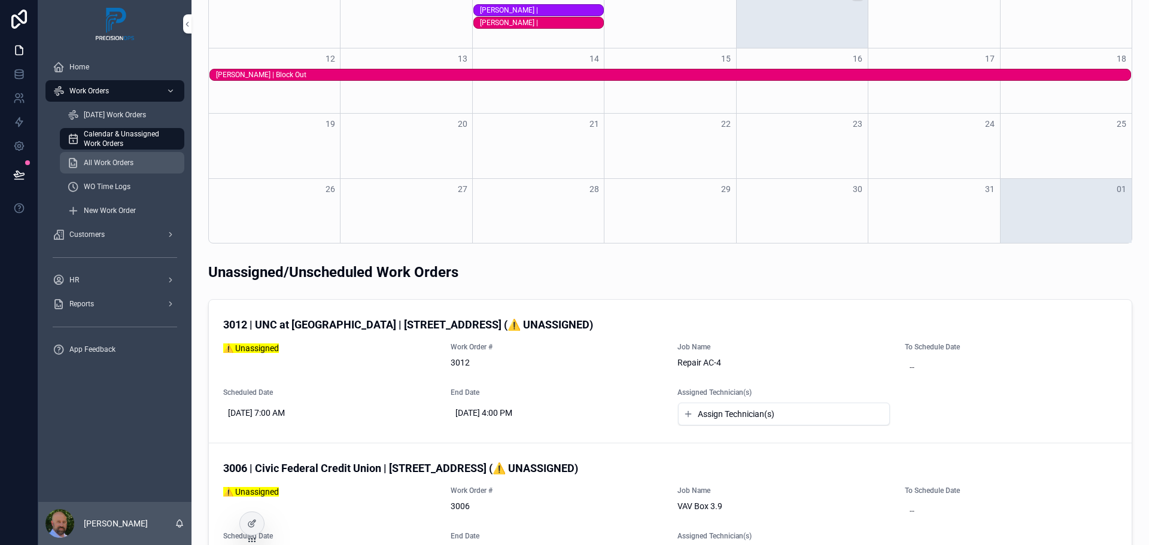
click at [134, 158] on div "All Work Orders" at bounding box center [122, 162] width 110 height 19
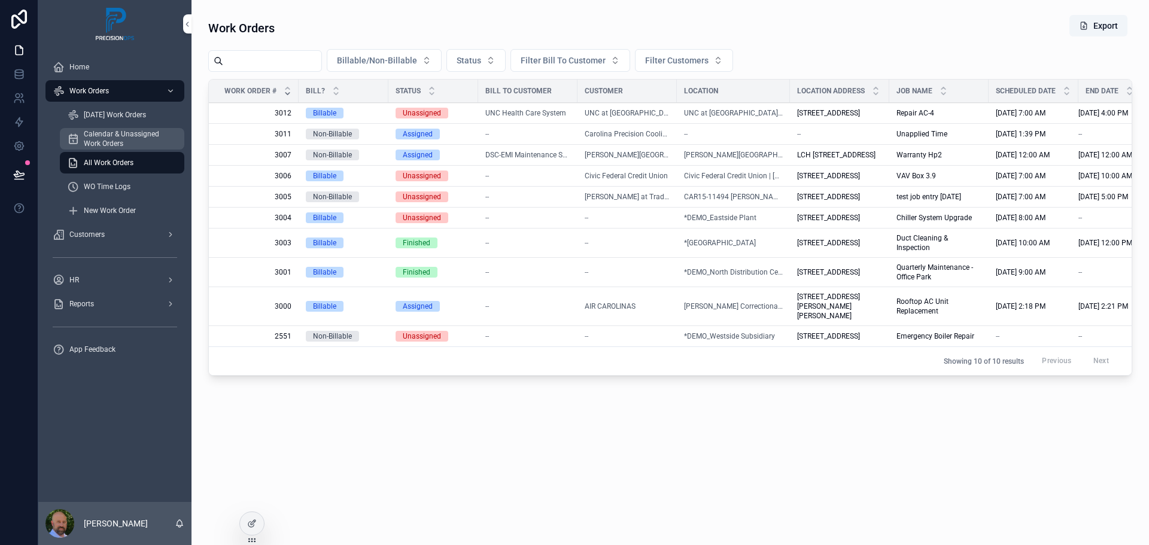
click at [126, 133] on span "Calendar & Unassigned Work Orders" at bounding box center [128, 138] width 89 height 19
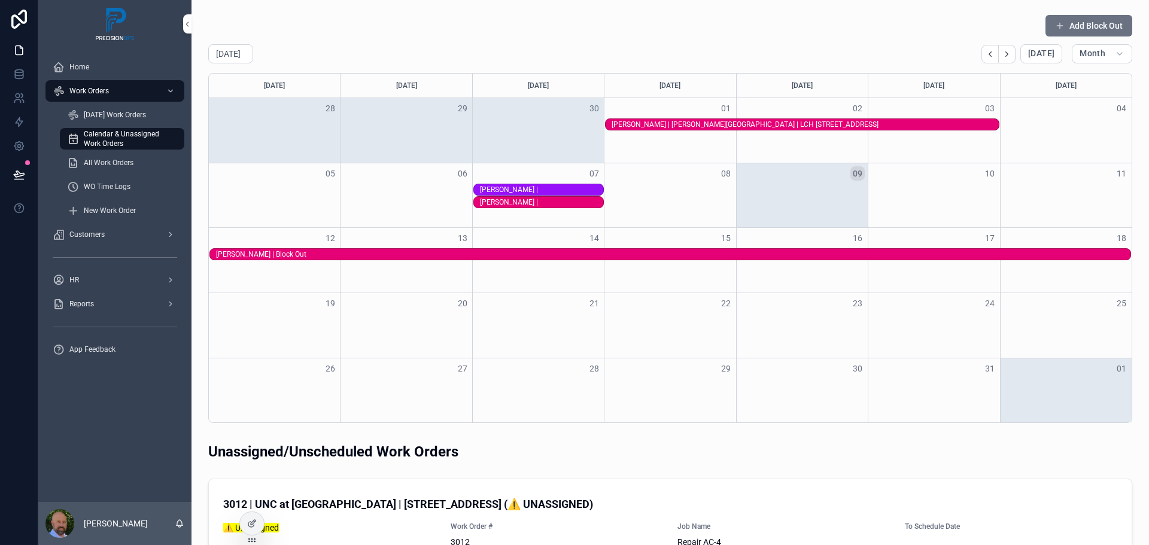
click at [646, 124] on div "Jason Chavis | Charles K Spring Building | LCH 4007 Fourth Street" at bounding box center [805, 125] width 387 height 10
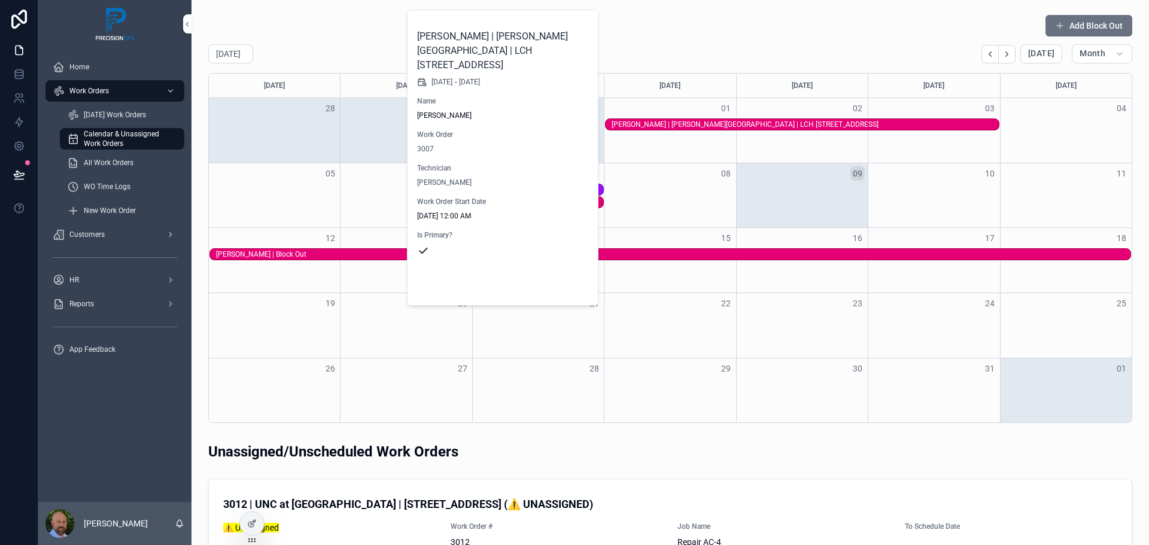
click at [567, 278] on button "Open" at bounding box center [565, 286] width 51 height 20
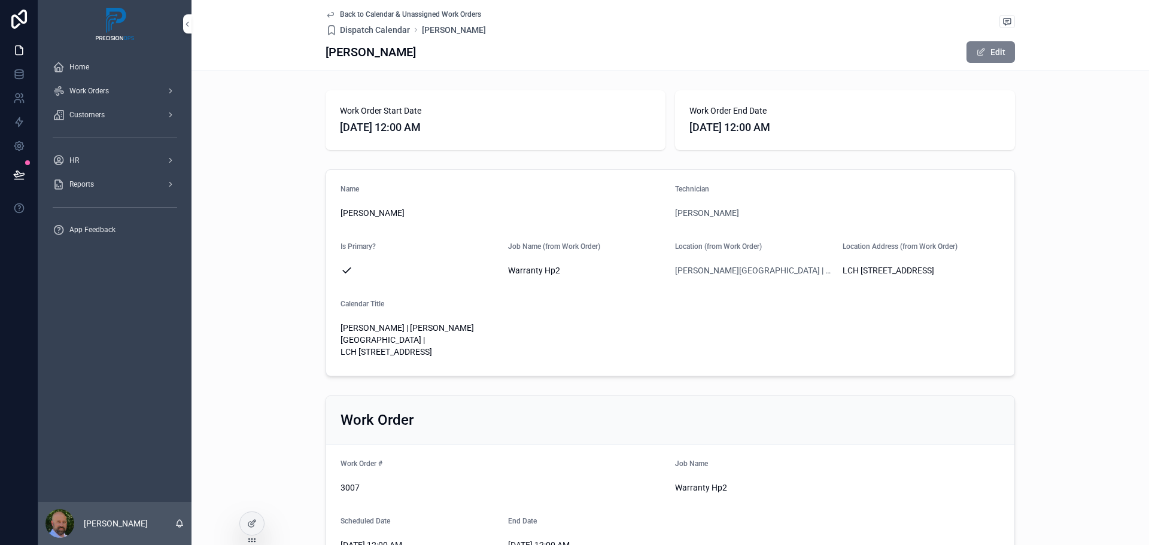
click at [987, 50] on button "Edit" at bounding box center [990, 52] width 48 height 22
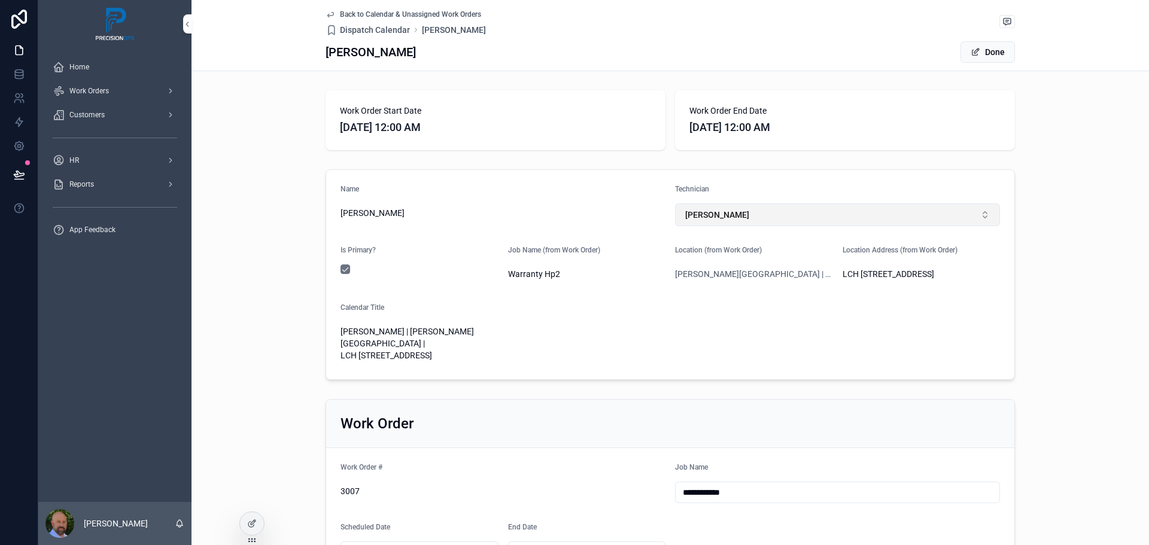
click at [988, 216] on button "[PERSON_NAME]" at bounding box center [837, 214] width 325 height 23
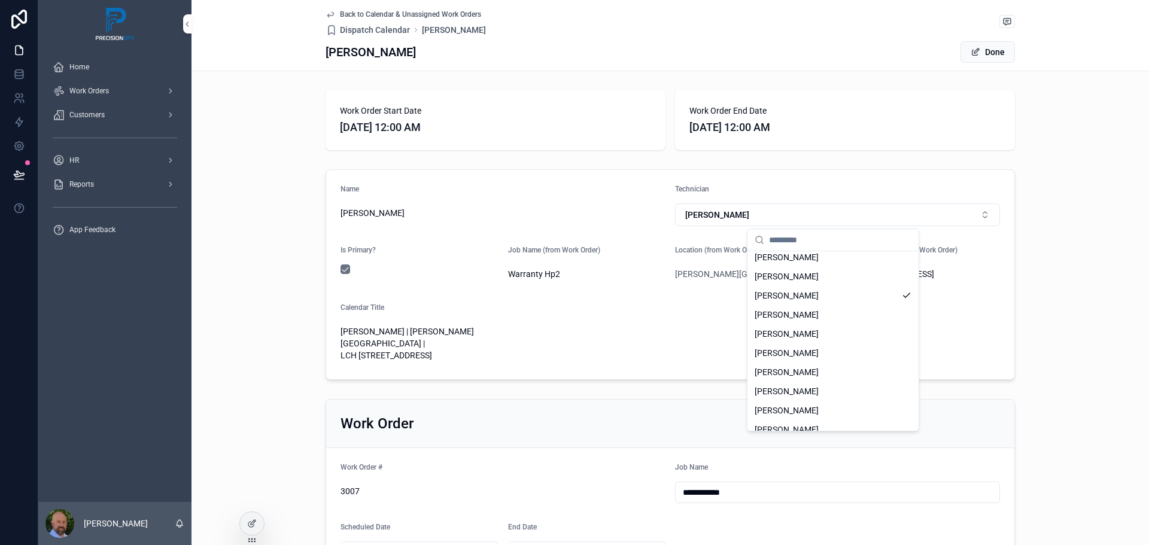
scroll to position [22, 0]
click at [802, 279] on span "[PERSON_NAME]" at bounding box center [787, 279] width 64 height 12
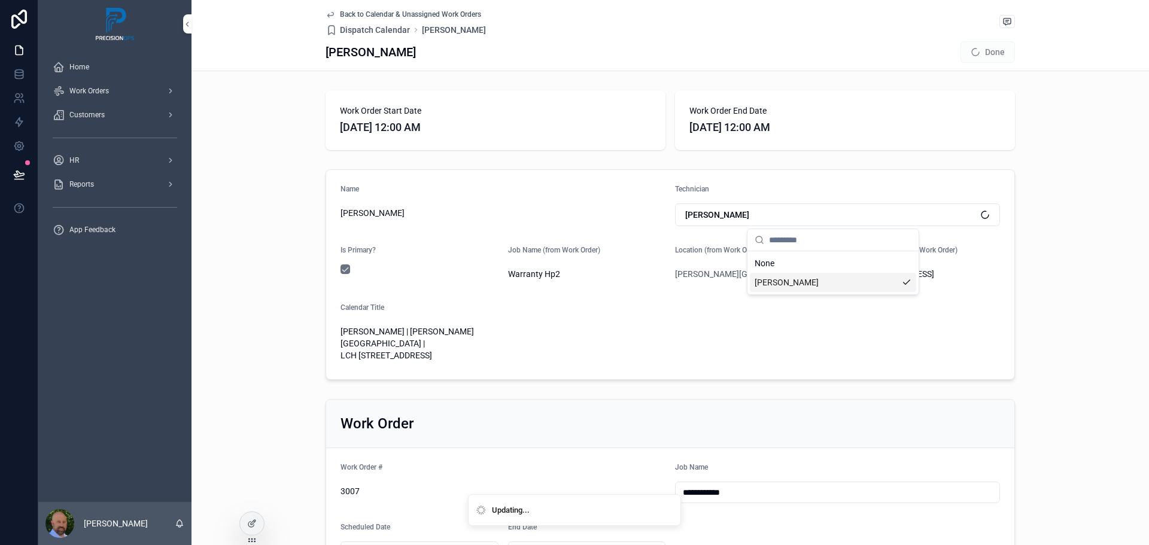
scroll to position [0, 0]
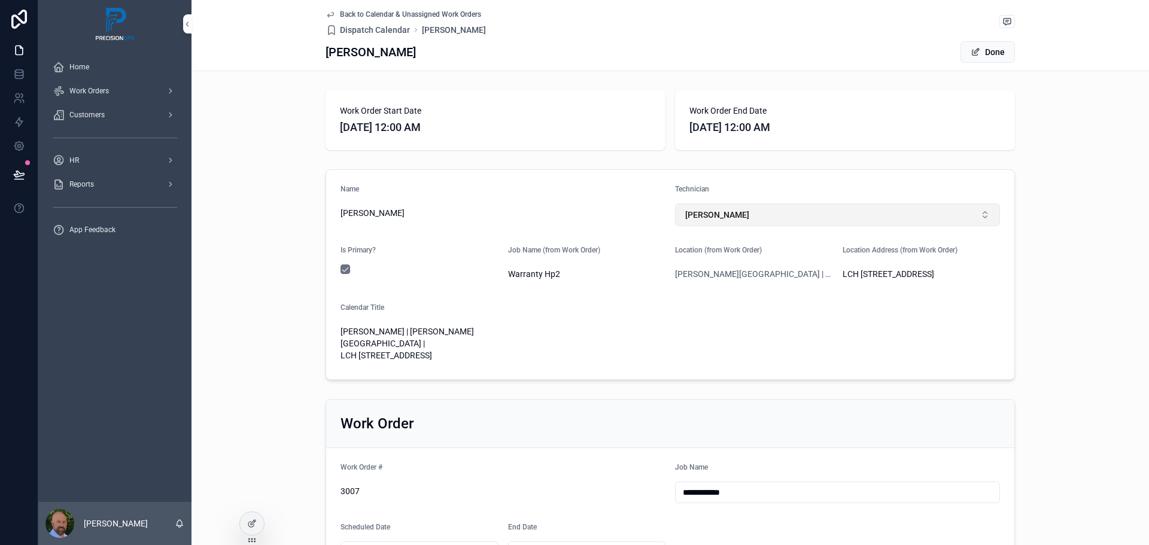
click at [980, 215] on button "[PERSON_NAME]" at bounding box center [837, 214] width 325 height 23
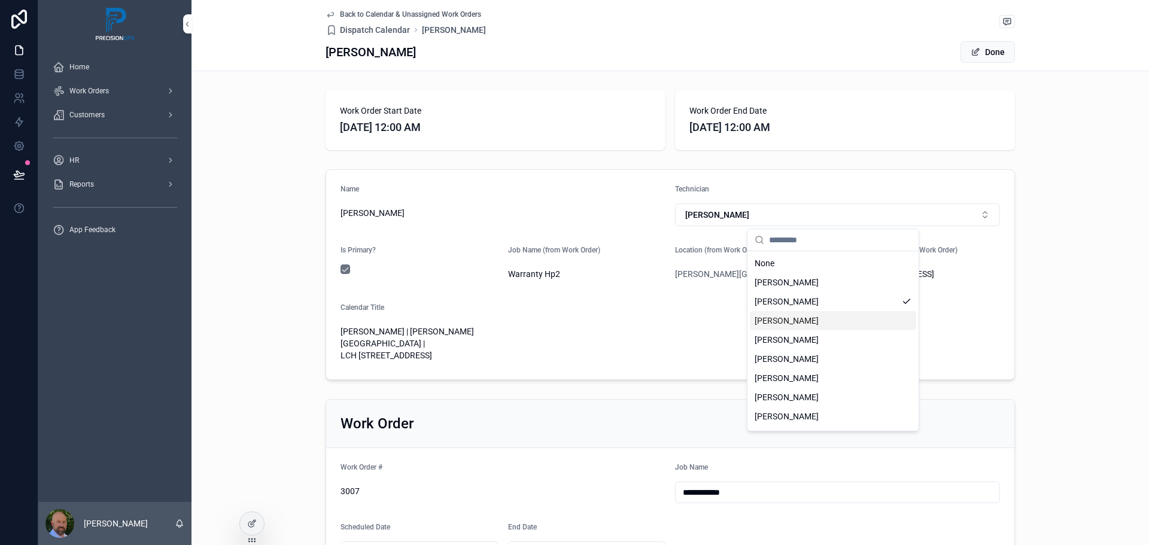
click at [843, 321] on div "[PERSON_NAME]" at bounding box center [833, 320] width 166 height 19
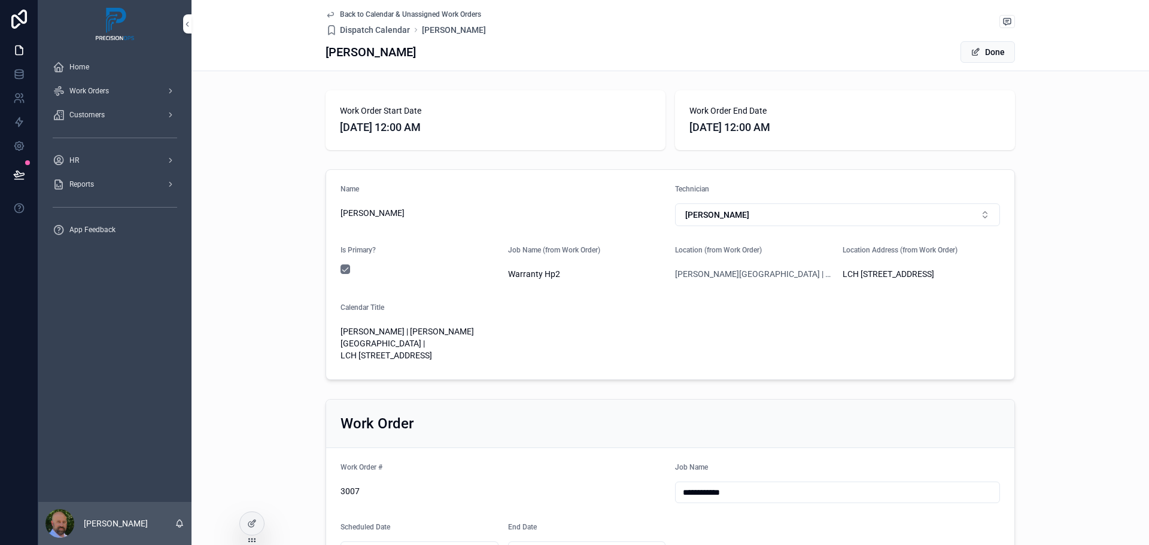
click at [330, 13] on icon "scrollable content" at bounding box center [331, 15] width 10 height 10
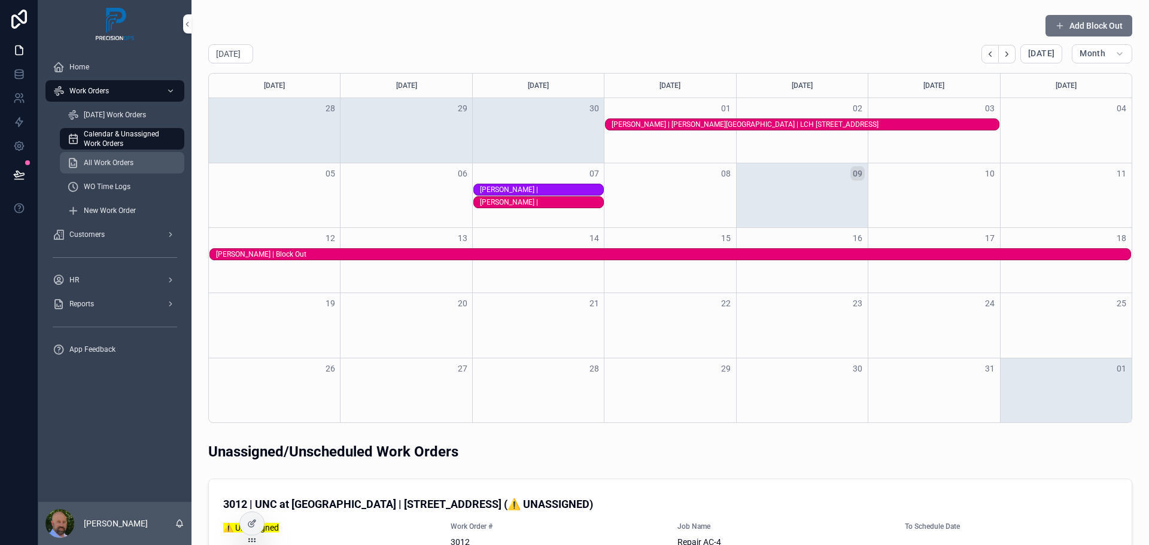
click at [123, 166] on span "All Work Orders" at bounding box center [109, 163] width 50 height 10
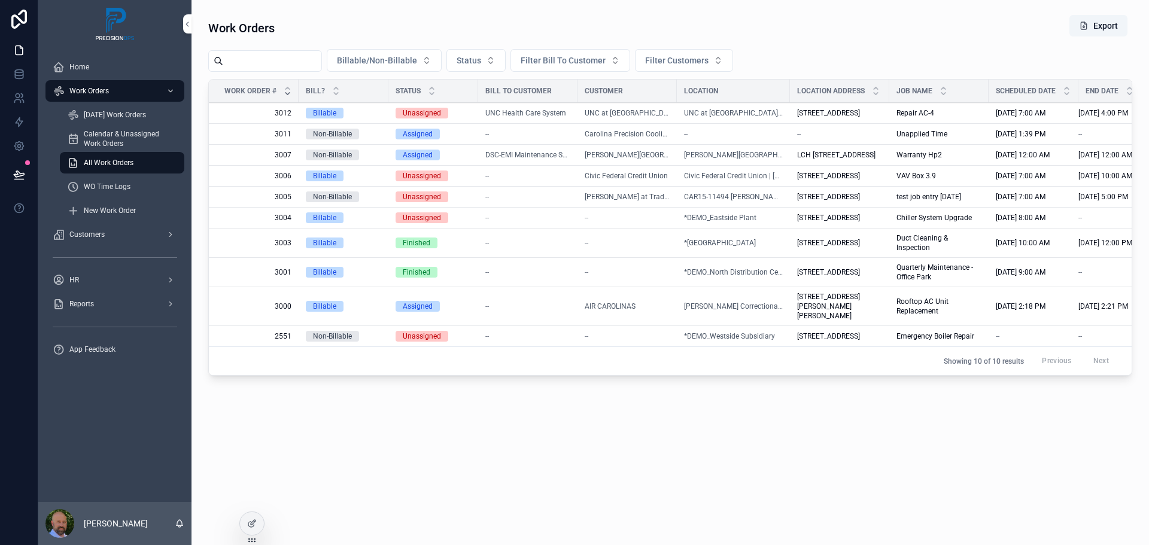
scroll to position [0, 37]
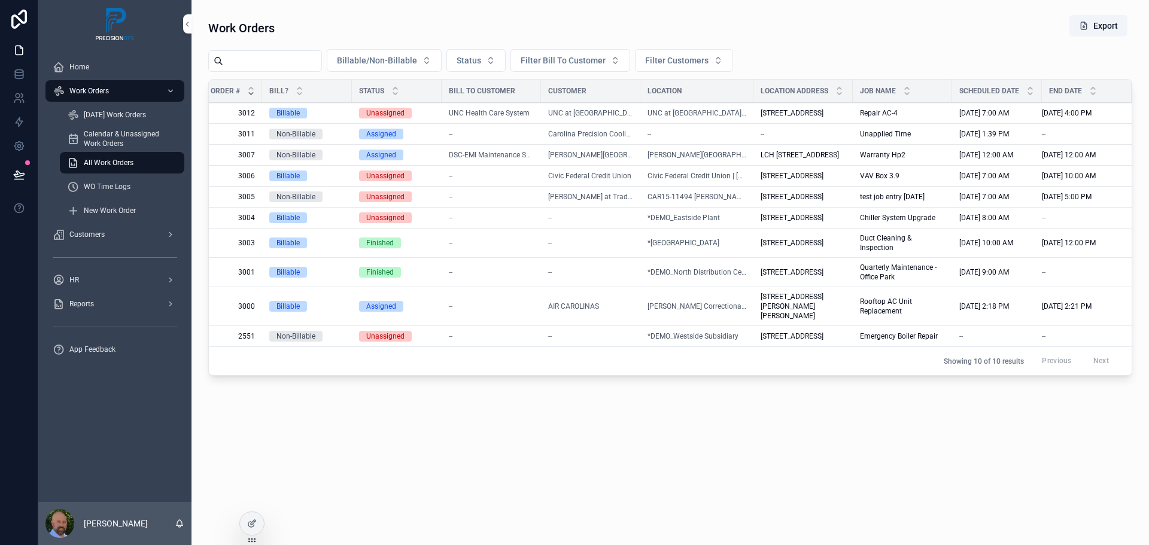
click at [244, 118] on span "3012" at bounding box center [221, 113] width 68 height 10
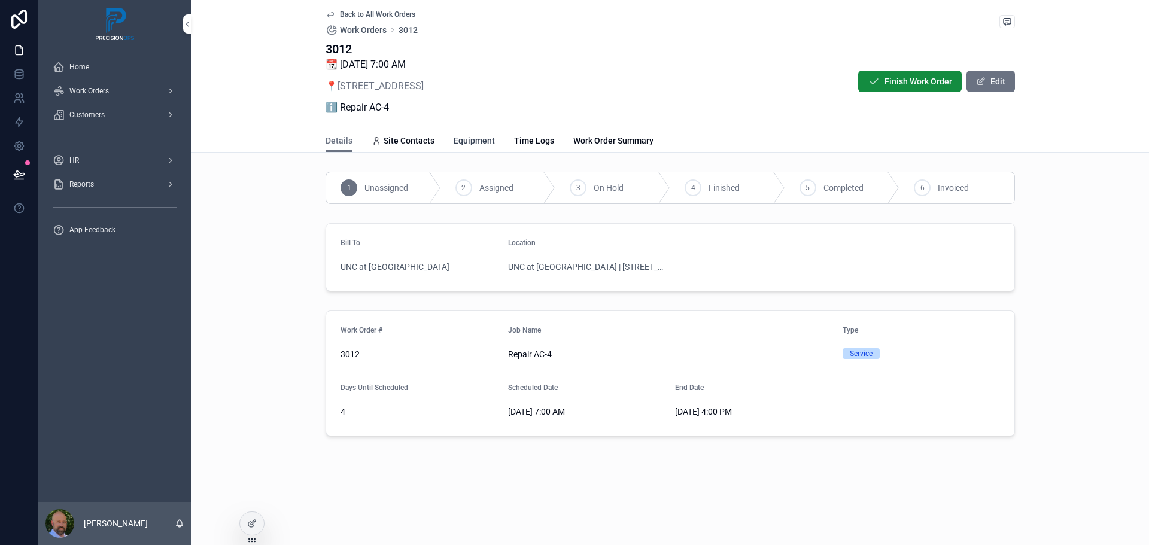
click at [478, 137] on span "Equipment" at bounding box center [474, 141] width 41 height 12
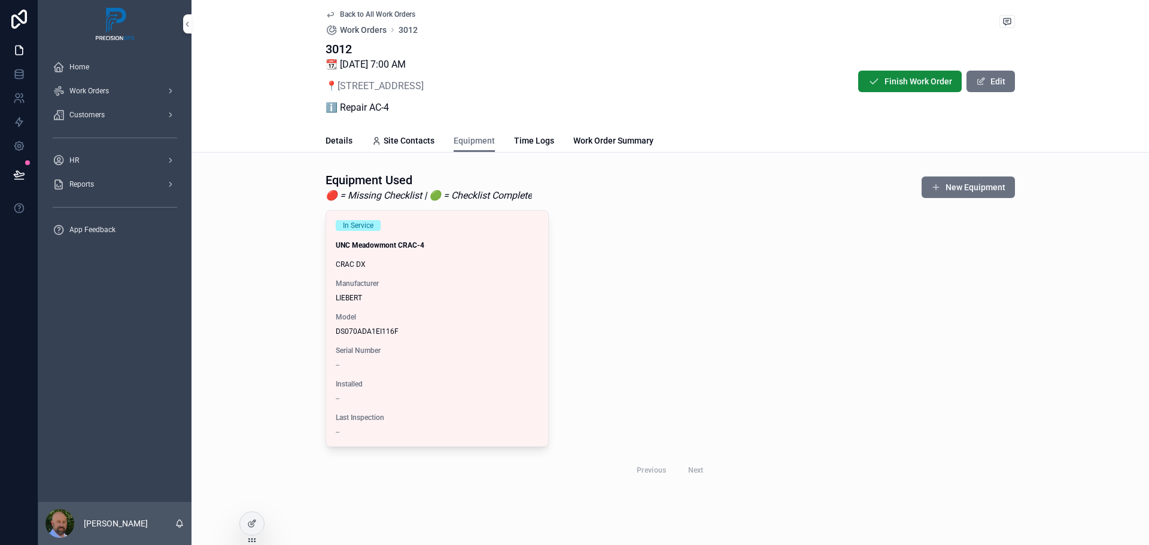
click at [0, 0] on span "Start Checklist" at bounding box center [0, 0] width 0 height 0
click at [331, 11] on link "Back to All Work Orders" at bounding box center [371, 15] width 90 height 10
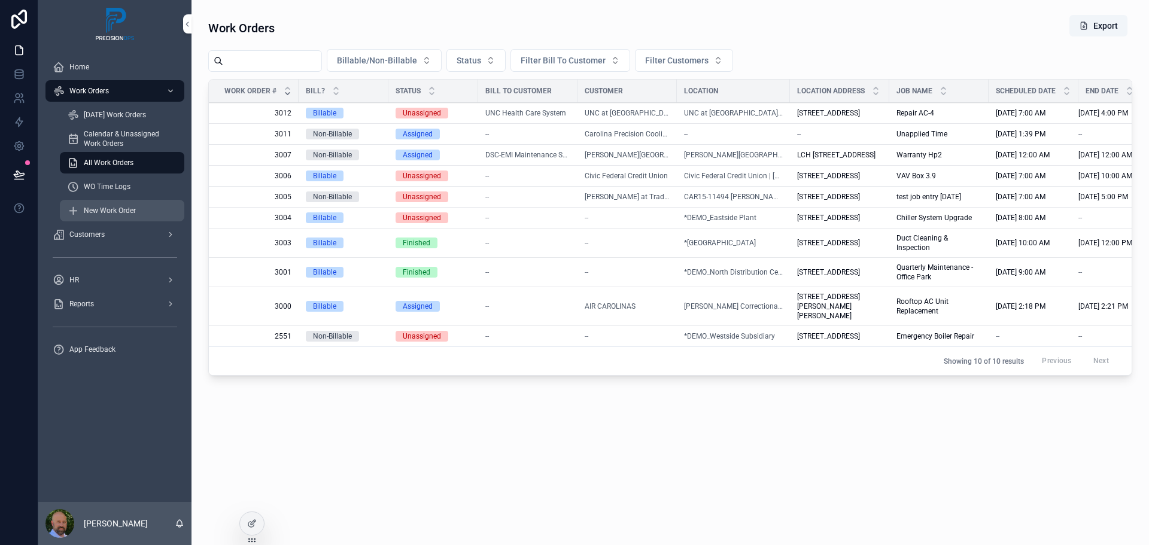
click at [114, 214] on span "New Work Order" at bounding box center [110, 211] width 52 height 10
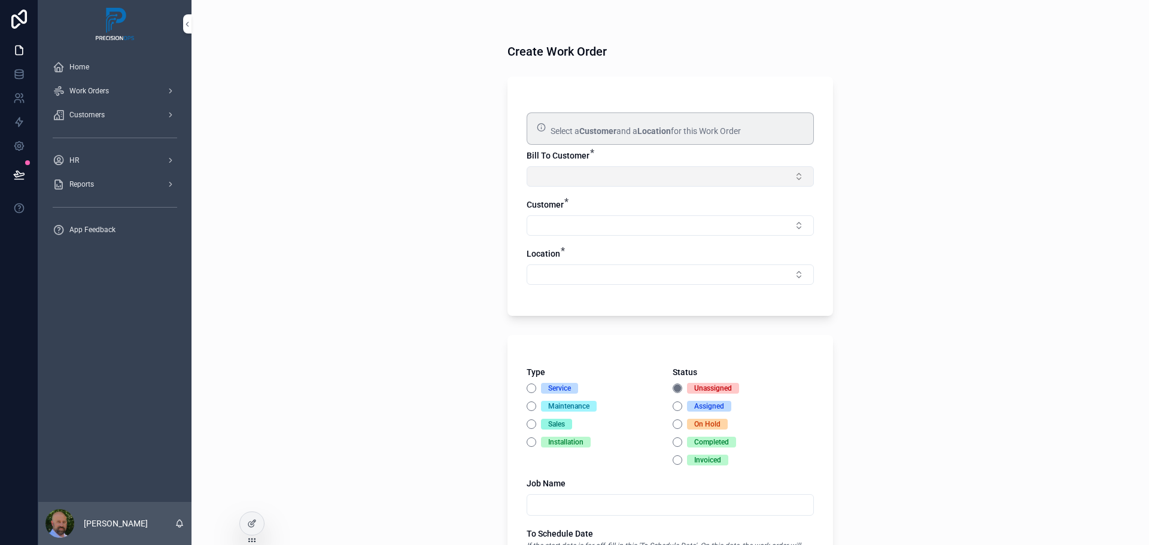
click at [589, 183] on button "Select Button" at bounding box center [670, 176] width 287 height 20
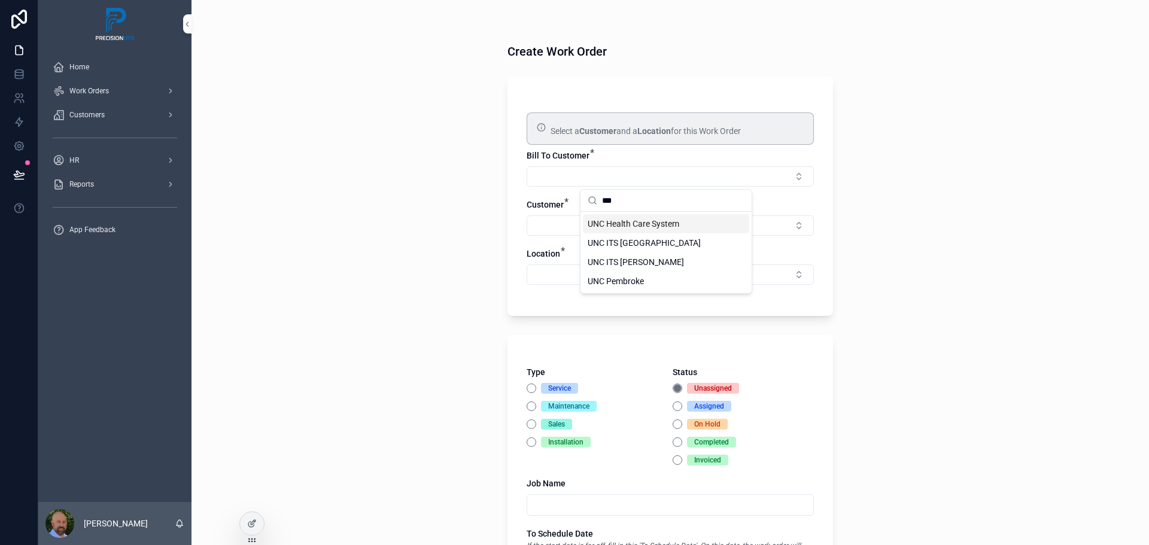
type input "***"
click at [655, 225] on span "UNC Health Care System" at bounding box center [634, 224] width 92 height 12
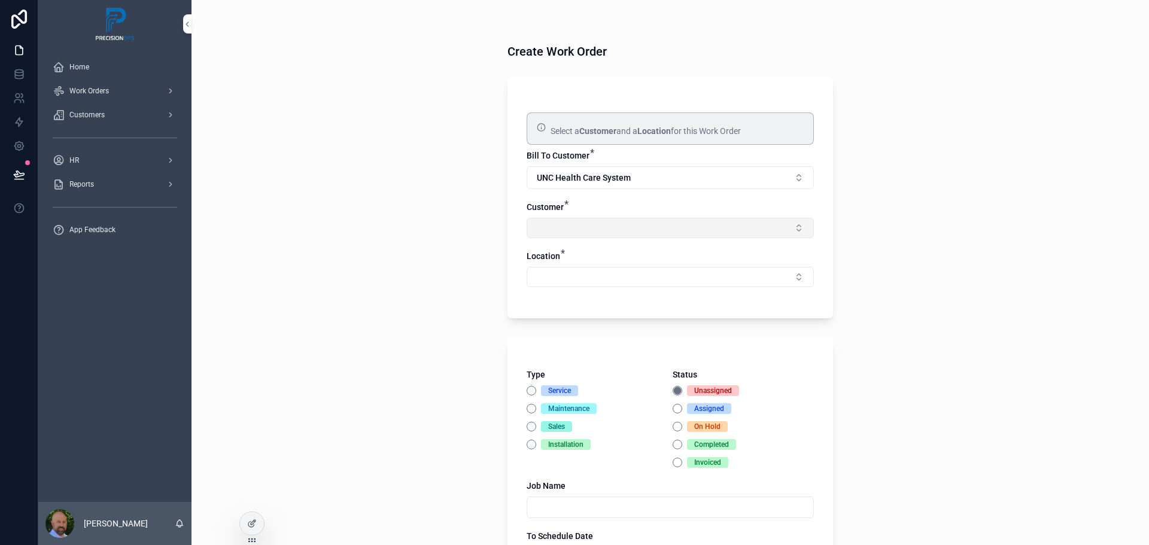
click at [606, 225] on button "Select Button" at bounding box center [670, 228] width 287 height 20
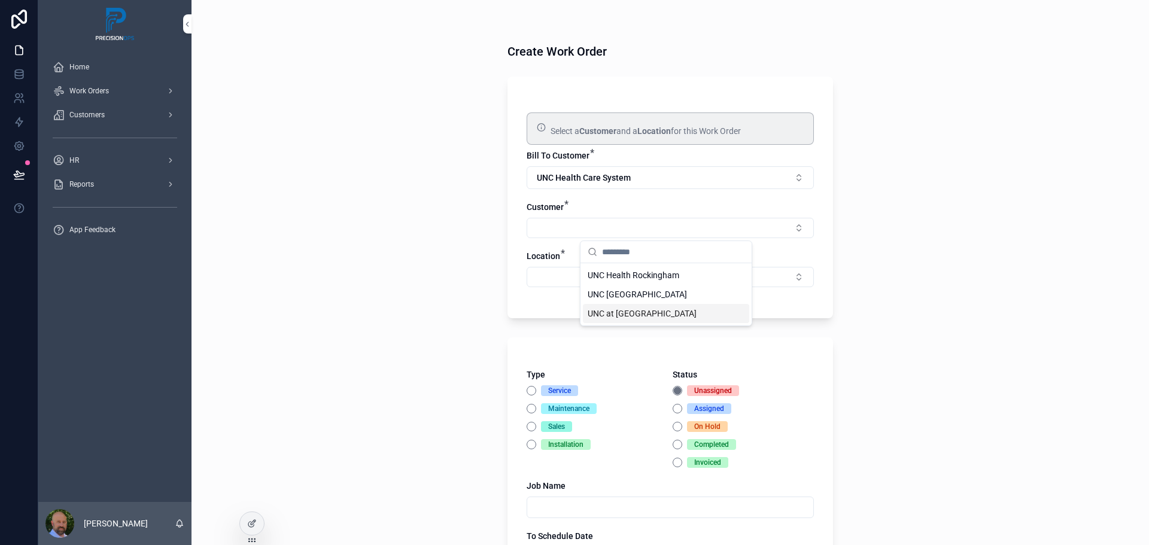
click at [638, 311] on span "UNC at [GEOGRAPHIC_DATA]" at bounding box center [642, 314] width 109 height 12
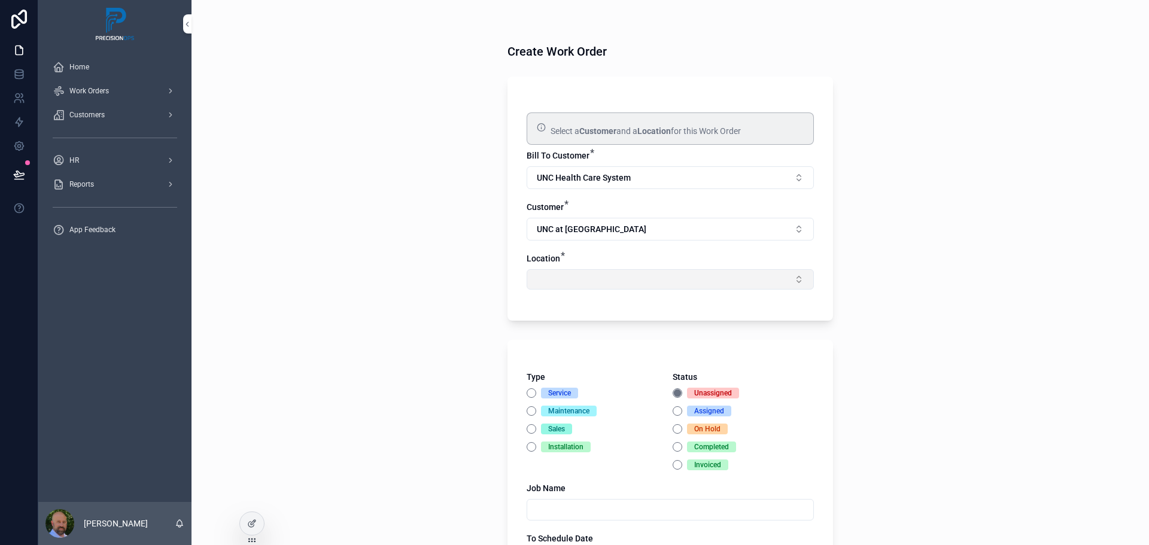
click at [616, 281] on button "Select Button" at bounding box center [670, 279] width 287 height 20
click at [639, 336] on span "UNC at [GEOGRAPHIC_DATA] | [STREET_ADDRESS]" at bounding box center [659, 333] width 142 height 24
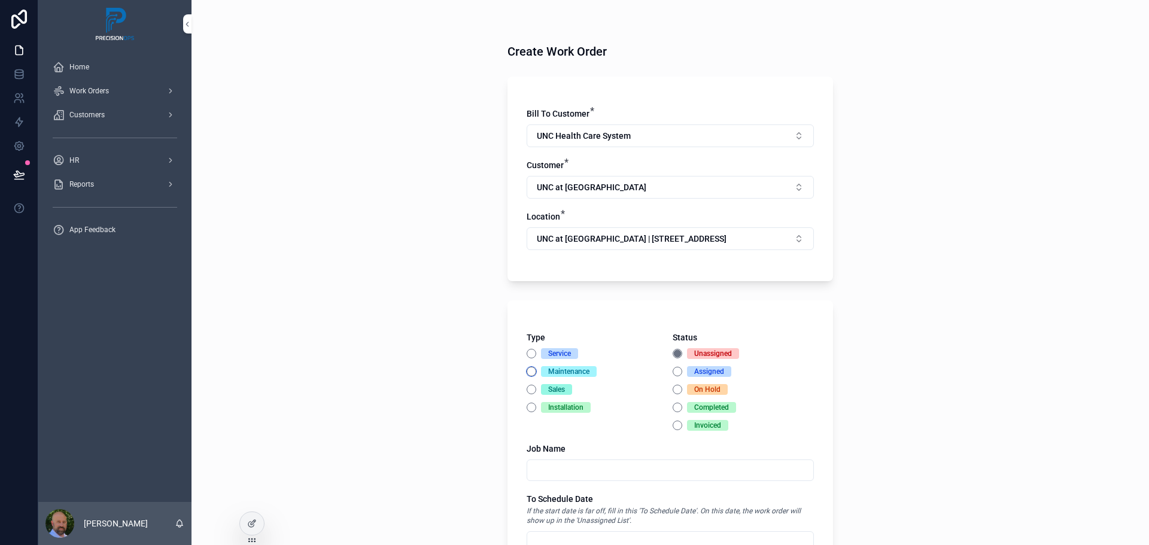
click at [527, 372] on button "Maintenance" at bounding box center [532, 372] width 10 height 10
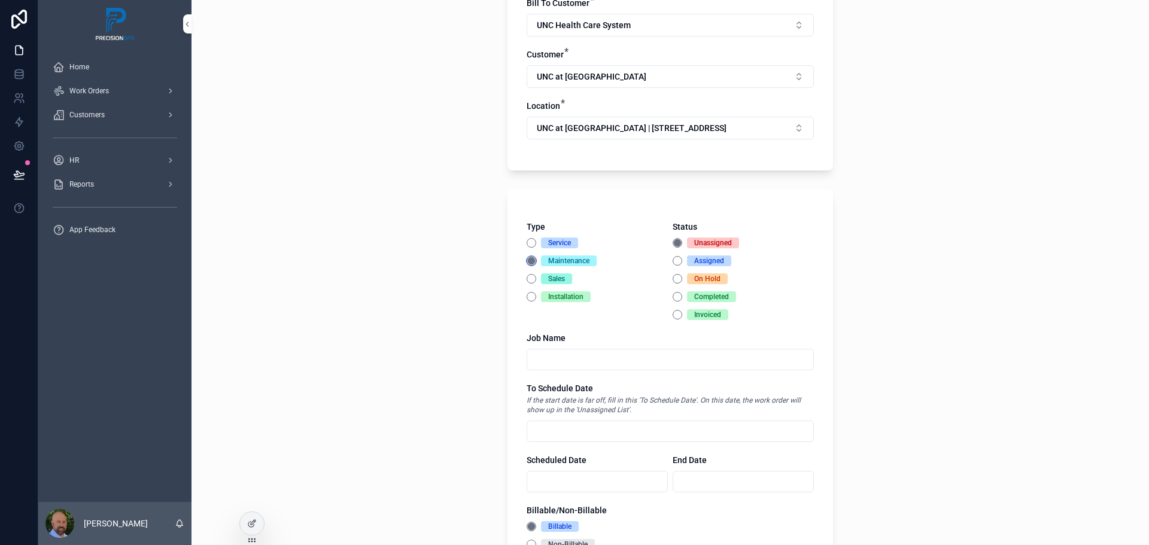
scroll to position [120, 0]
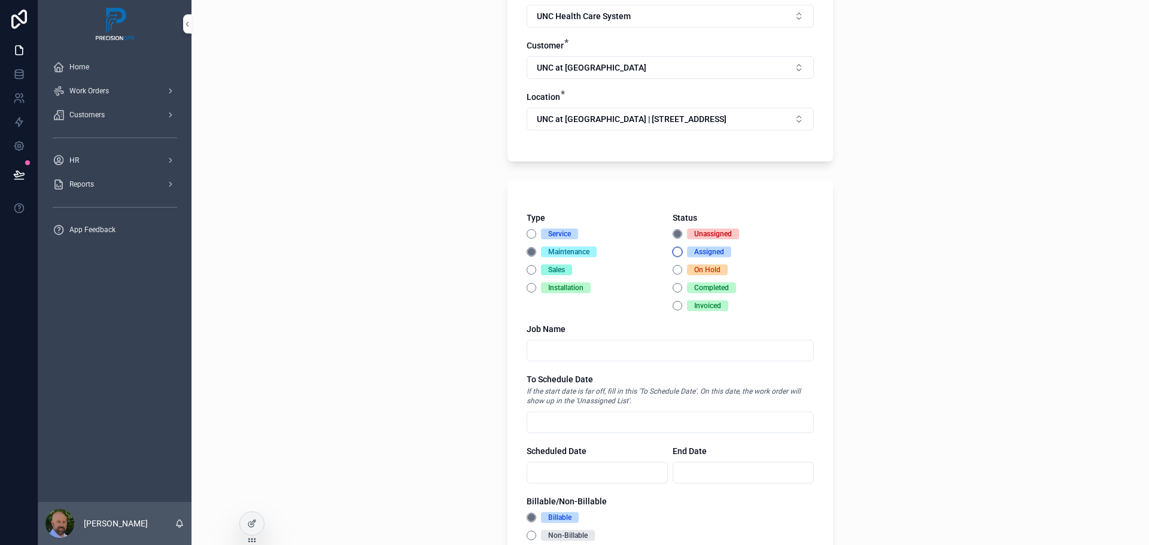
click at [673, 251] on button "Assigned" at bounding box center [678, 252] width 10 height 10
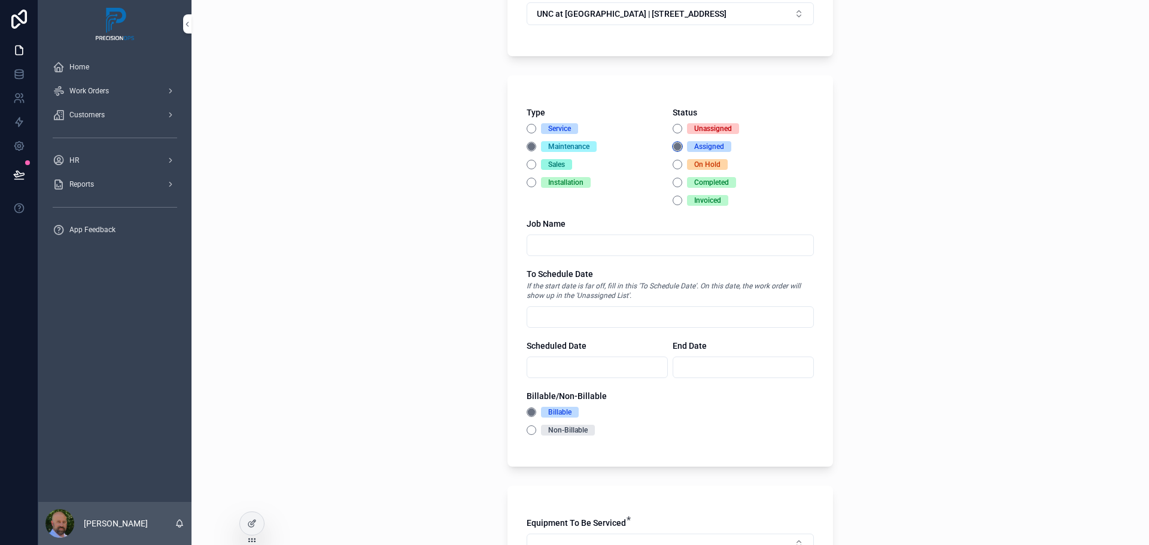
scroll to position [239, 0]
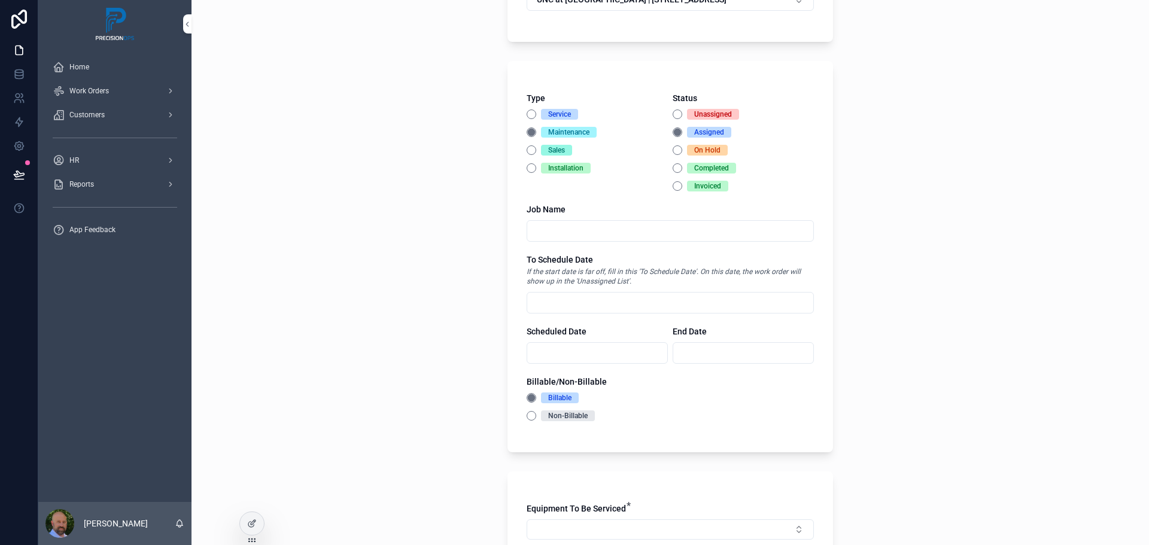
click at [575, 231] on input "scrollable content" at bounding box center [670, 231] width 286 height 17
type input "**********"
click at [573, 355] on input "scrollable content" at bounding box center [597, 353] width 140 height 17
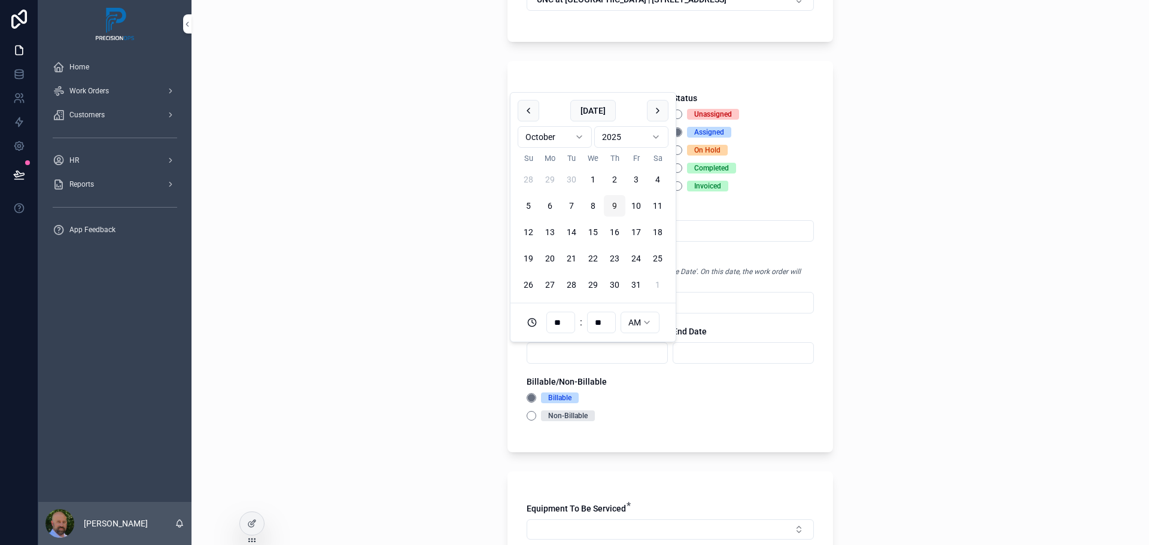
click at [612, 205] on button "9" at bounding box center [615, 206] width 22 height 22
type input "**********"
click at [693, 351] on input "scrollable content" at bounding box center [743, 353] width 140 height 17
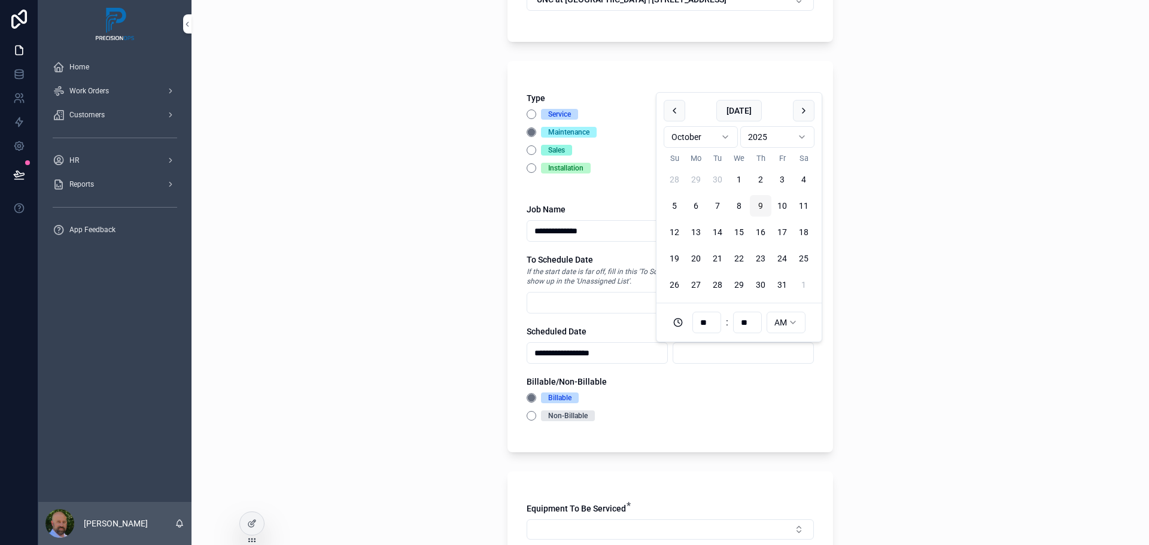
click at [759, 205] on button "9" at bounding box center [761, 206] width 22 height 22
type input "**********"
click at [649, 415] on div "Non-Billable" at bounding box center [670, 416] width 287 height 11
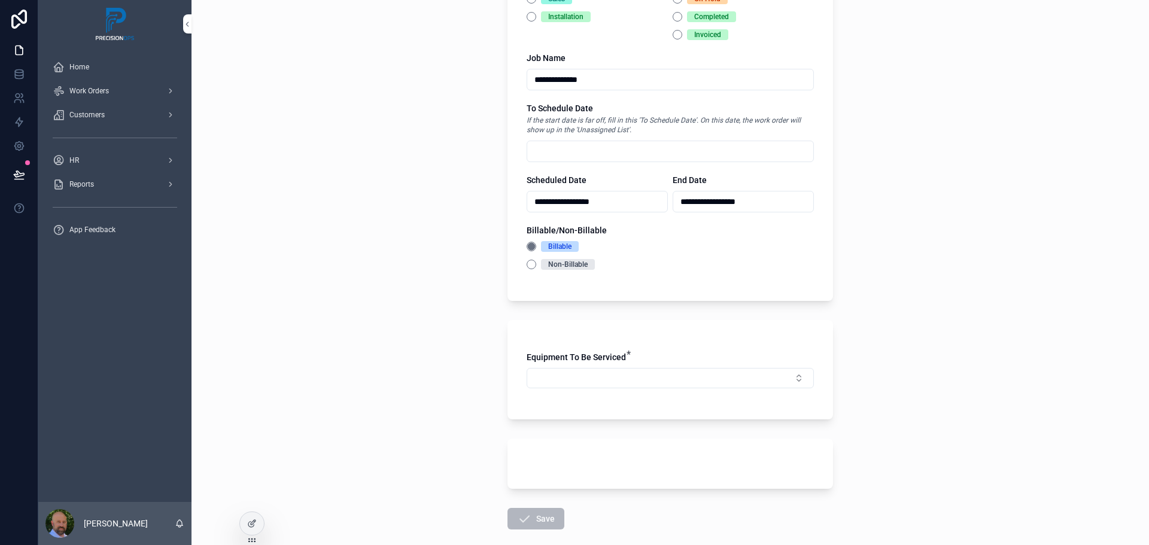
scroll to position [419, 0]
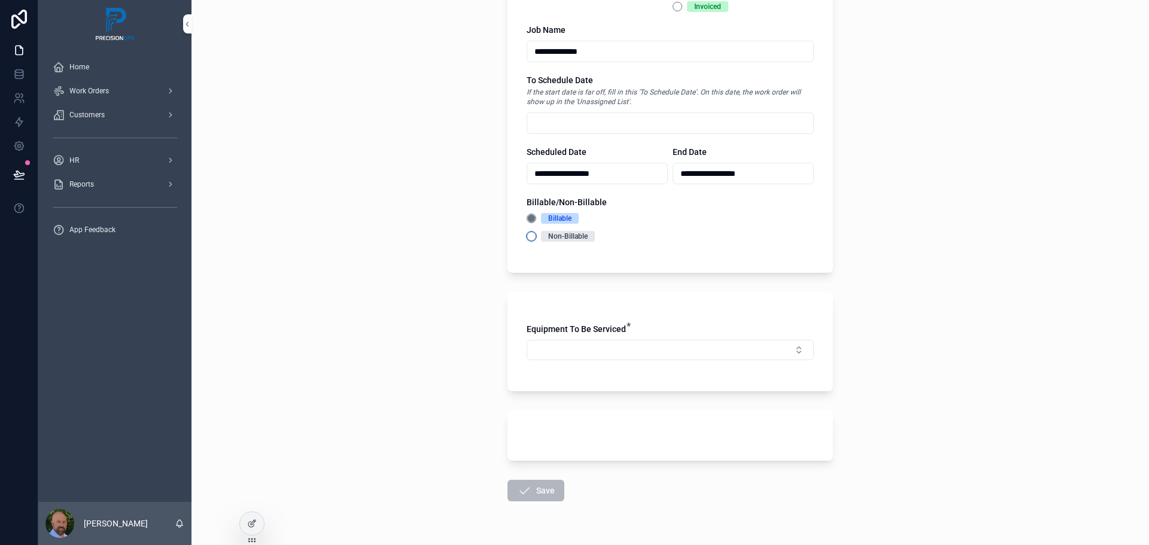
click at [527, 238] on button "Non-Billable" at bounding box center [532, 237] width 10 height 10
click at [643, 344] on button "Select Button" at bounding box center [670, 350] width 287 height 20
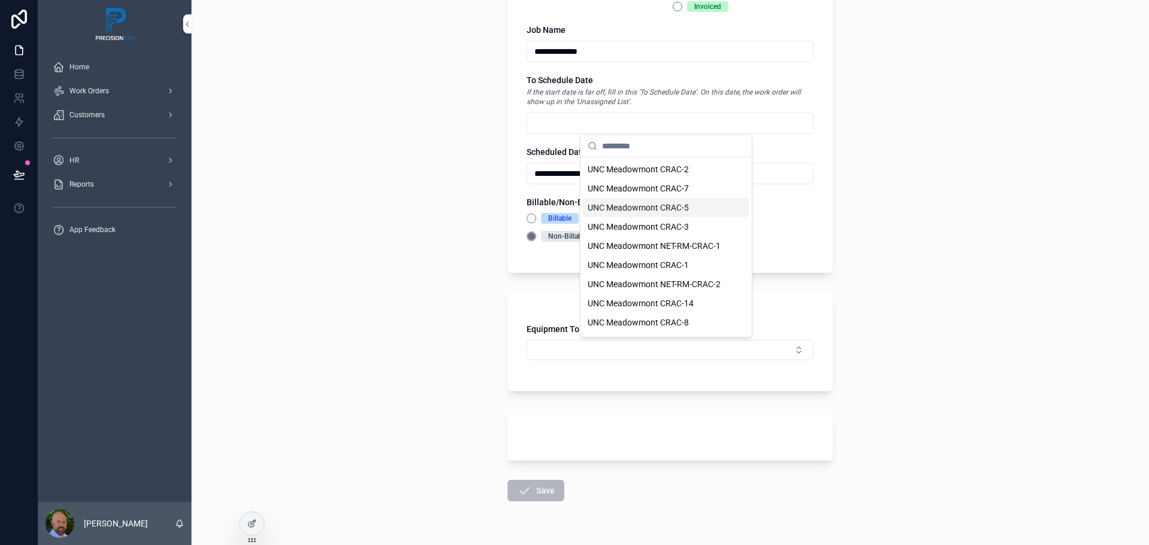
scroll to position [170, 0]
click at [656, 248] on span "UNC Meadowmont CRAC-1" at bounding box center [638, 248] width 101 height 12
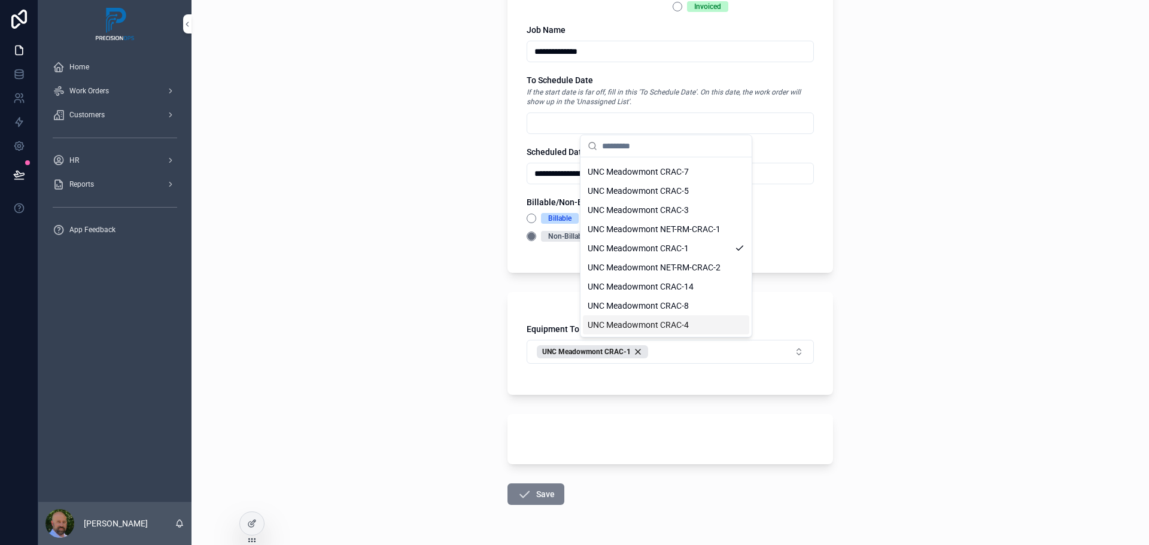
click at [544, 494] on button "Save" at bounding box center [535, 495] width 57 height 22
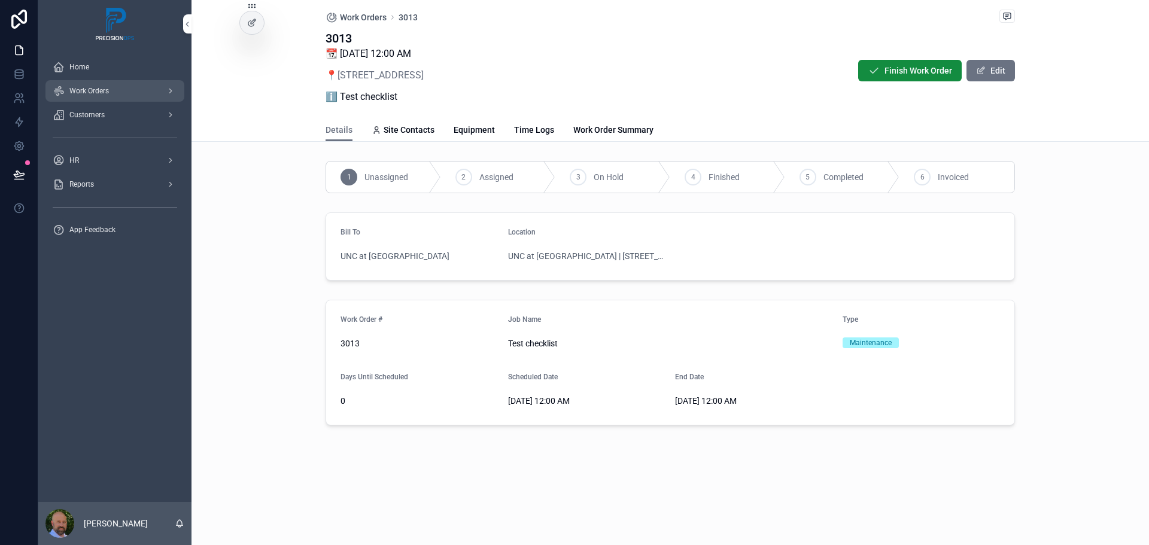
click at [115, 95] on div "Work Orders" at bounding box center [115, 90] width 124 height 19
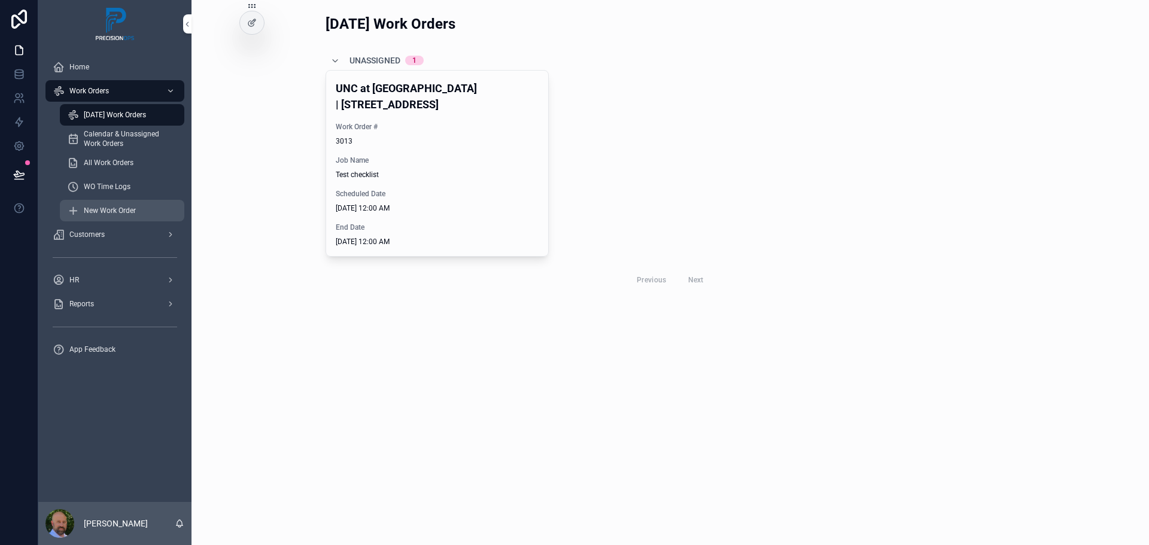
click at [114, 213] on span "New Work Order" at bounding box center [110, 211] width 52 height 10
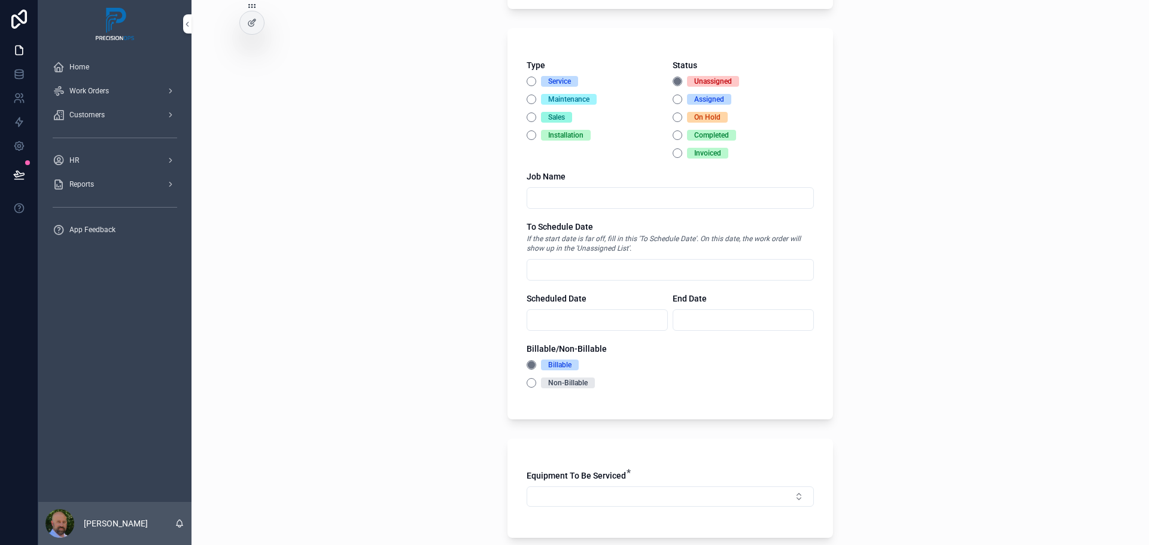
scroll to position [247, 0]
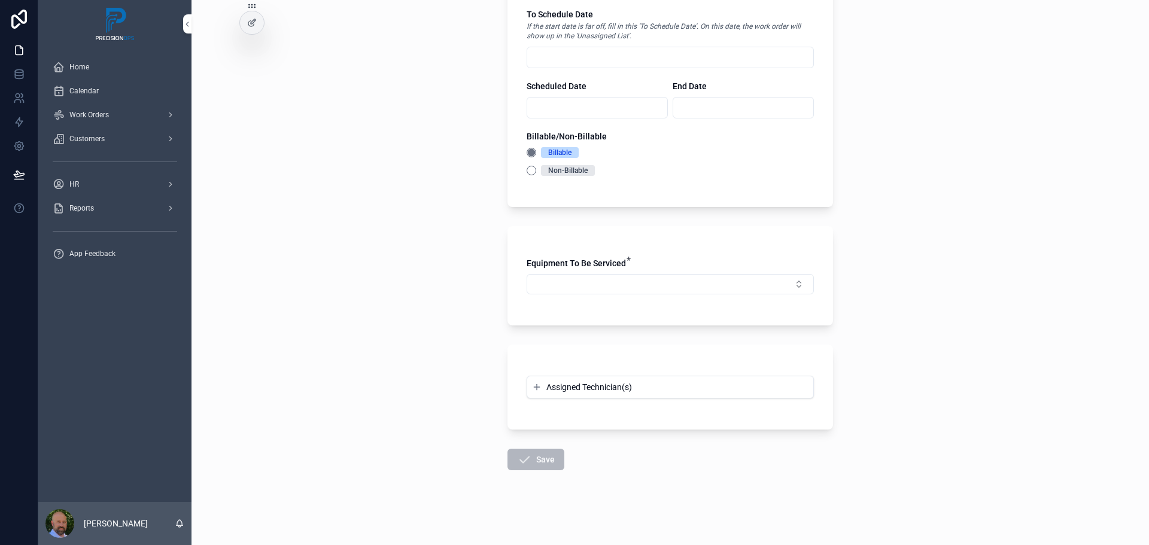
scroll to position [521, 0]
click at [534, 385] on icon "scrollable content" at bounding box center [536, 385] width 5 height 0
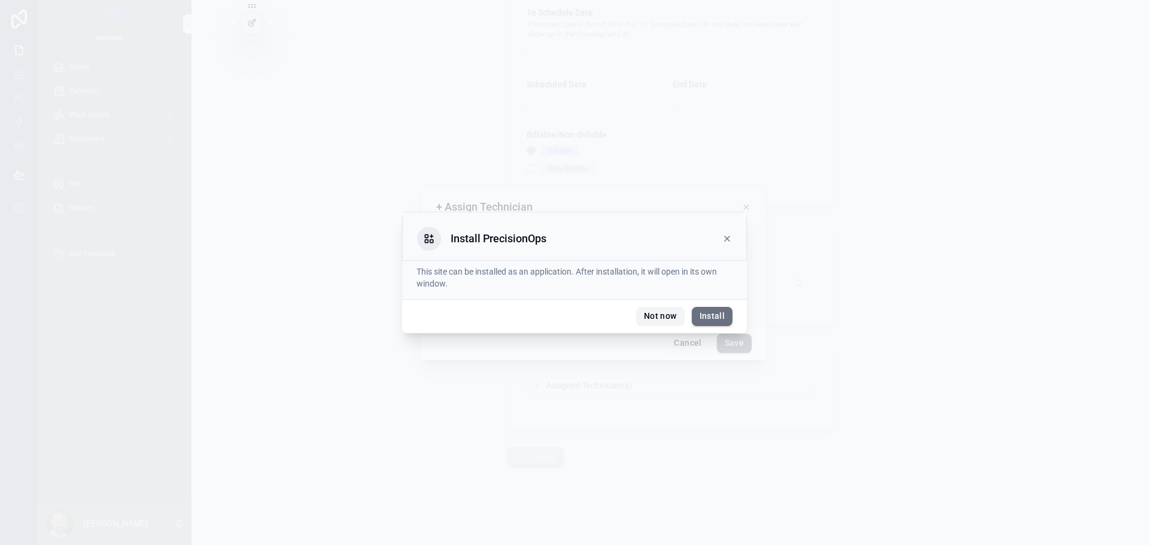
click at [652, 315] on button "Not now" at bounding box center [660, 316] width 48 height 19
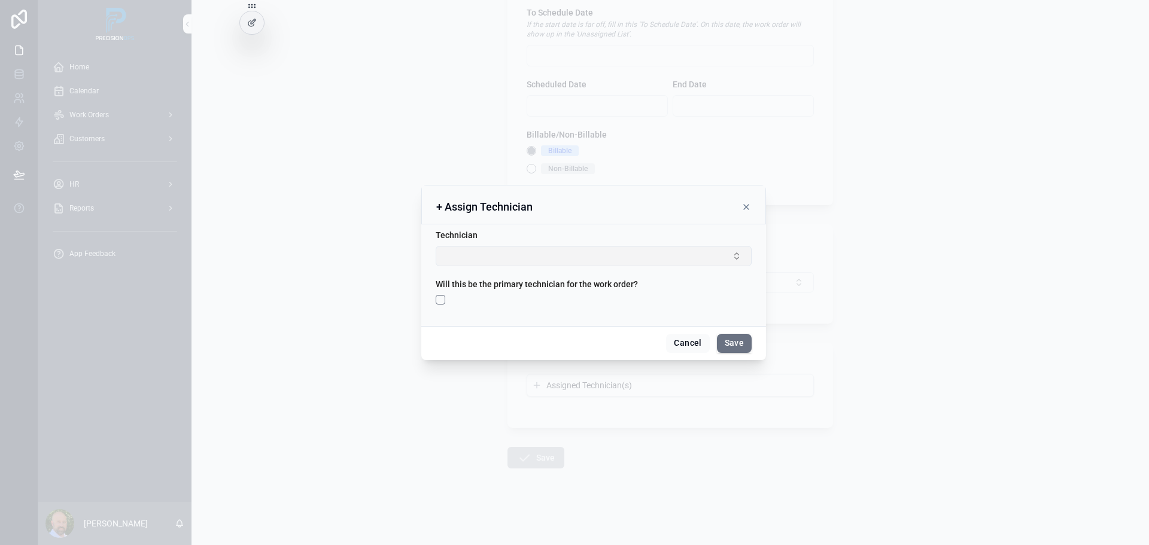
click at [739, 259] on button "Select Button" at bounding box center [594, 256] width 316 height 20
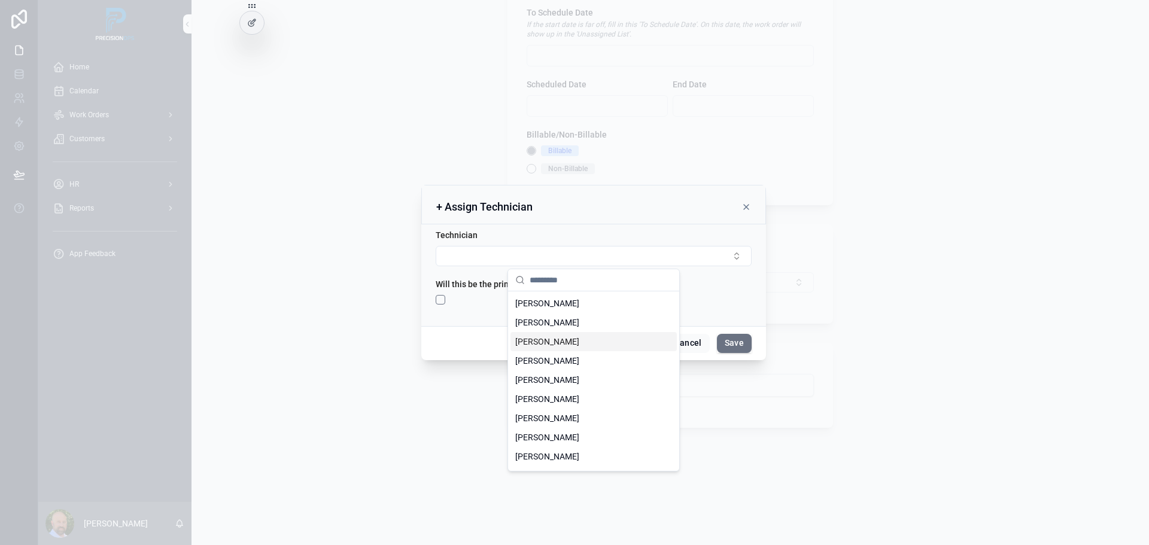
click at [571, 340] on div "[PERSON_NAME]" at bounding box center [593, 341] width 166 height 19
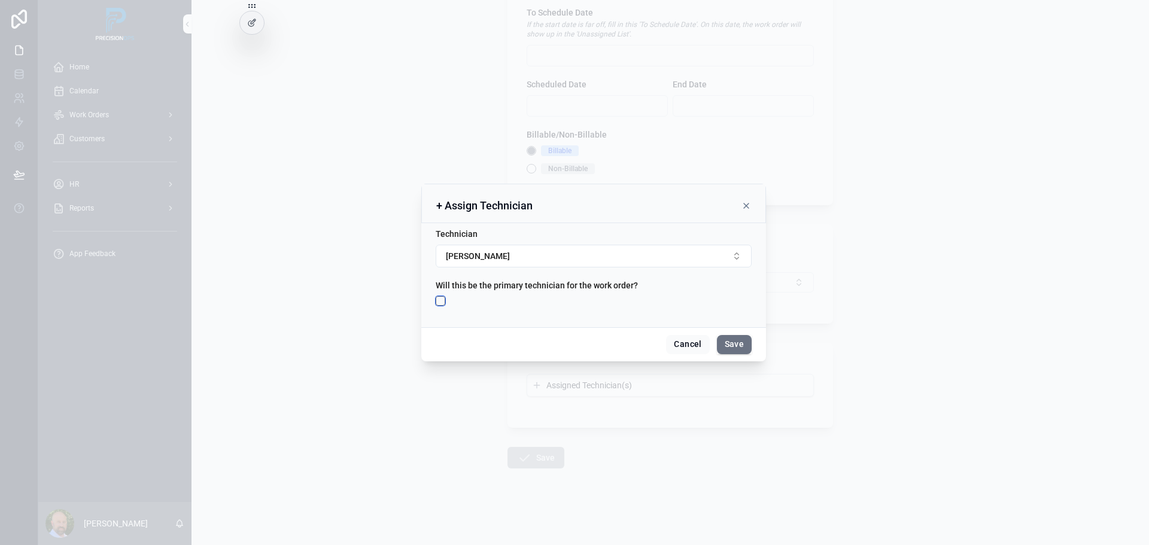
click at [440, 303] on button "scrollable content" at bounding box center [441, 301] width 10 height 10
click at [731, 347] on button "Save" at bounding box center [734, 344] width 35 height 19
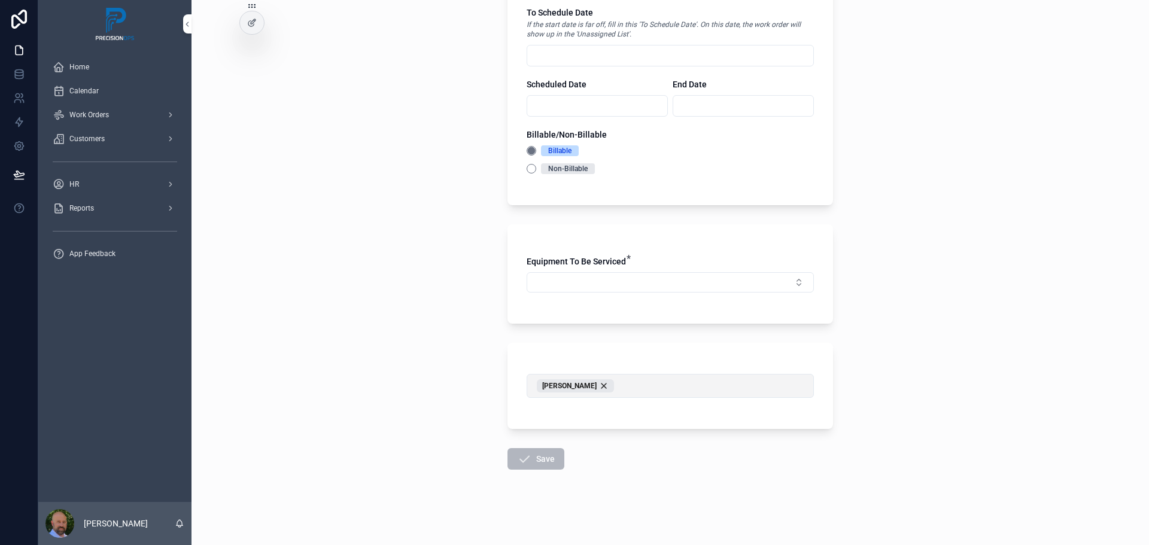
click at [672, 384] on button "[PERSON_NAME]" at bounding box center [670, 386] width 287 height 24
click at [643, 437] on span "Assigned Technician(s)" at bounding box center [643, 436] width 86 height 12
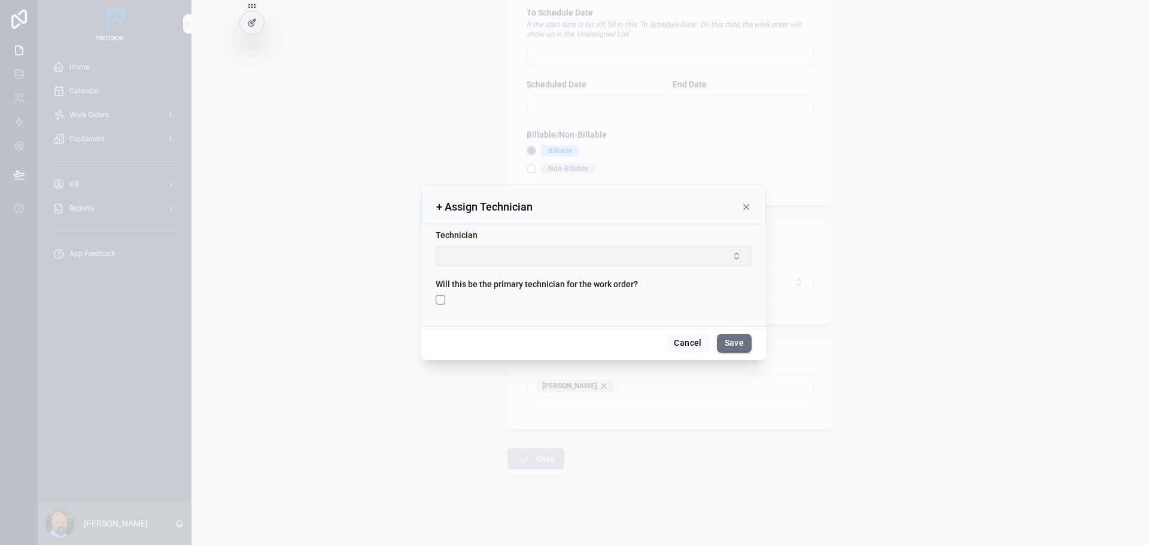
click at [738, 254] on button "Select Button" at bounding box center [594, 256] width 316 height 20
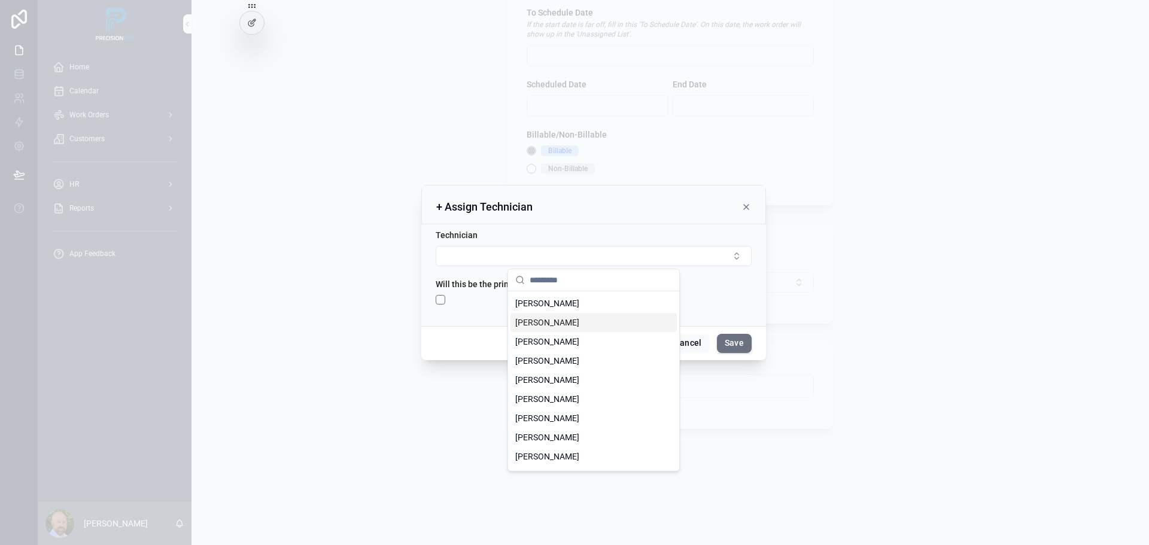
click at [594, 324] on div "[PERSON_NAME]" at bounding box center [593, 322] width 166 height 19
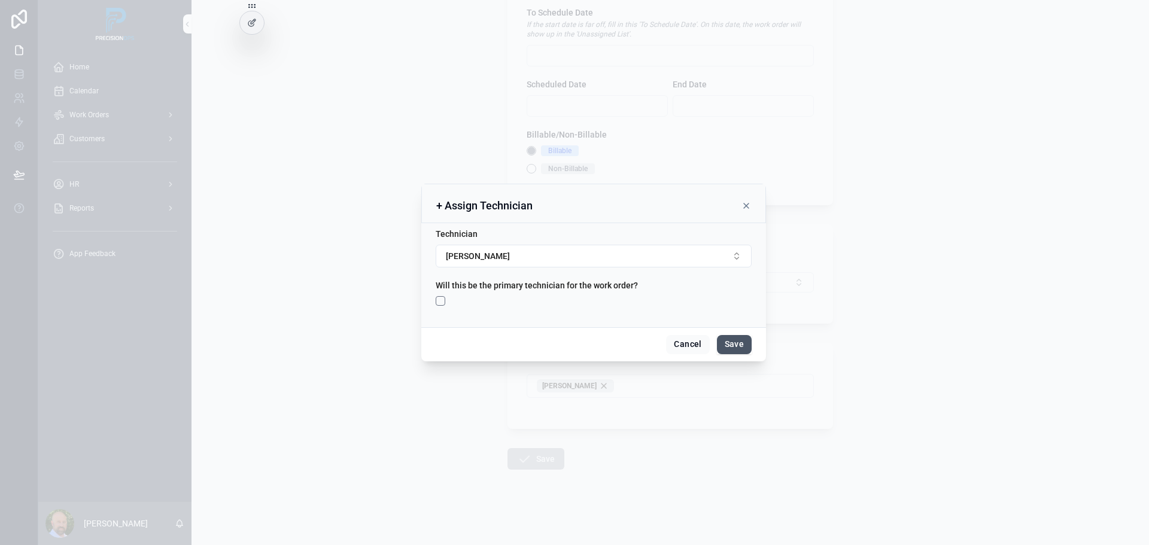
click at [735, 340] on button "Save" at bounding box center [734, 344] width 35 height 19
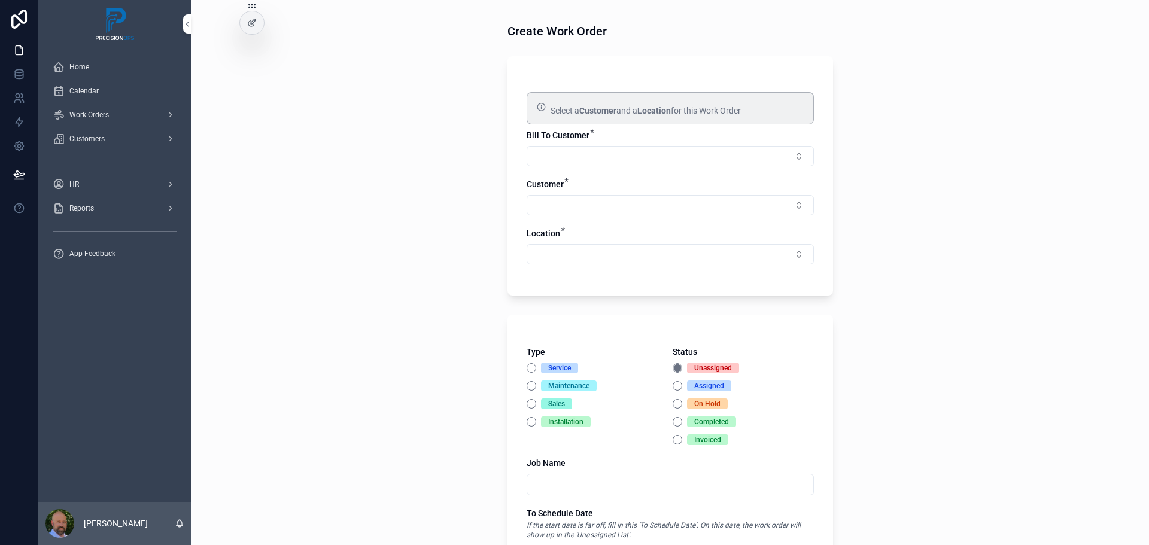
scroll to position [0, 0]
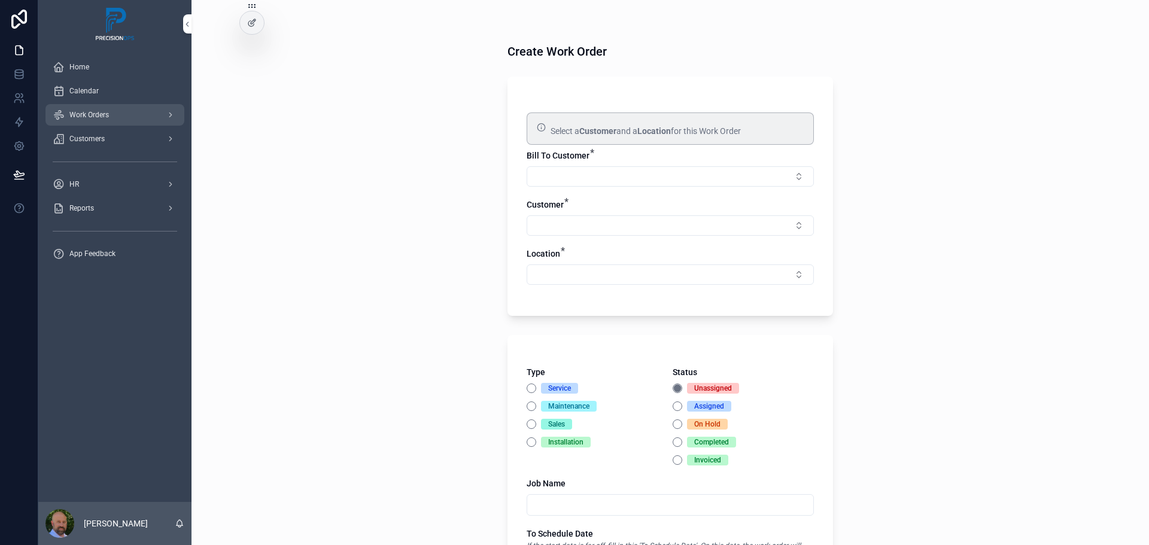
click at [97, 117] on span "Work Orders" at bounding box center [88, 115] width 39 height 10
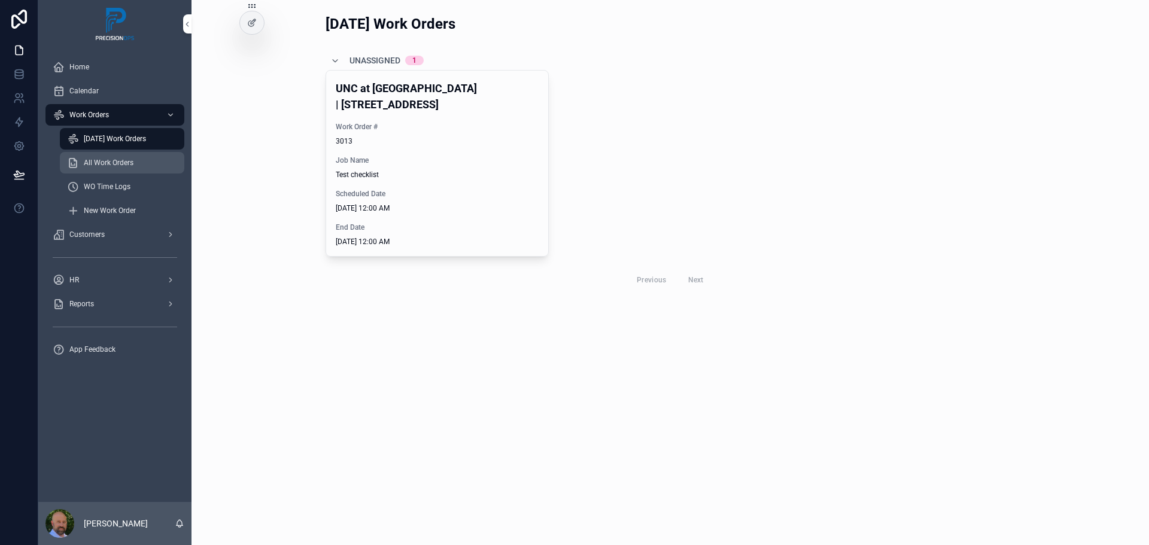
click at [117, 166] on span "All Work Orders" at bounding box center [109, 163] width 50 height 10
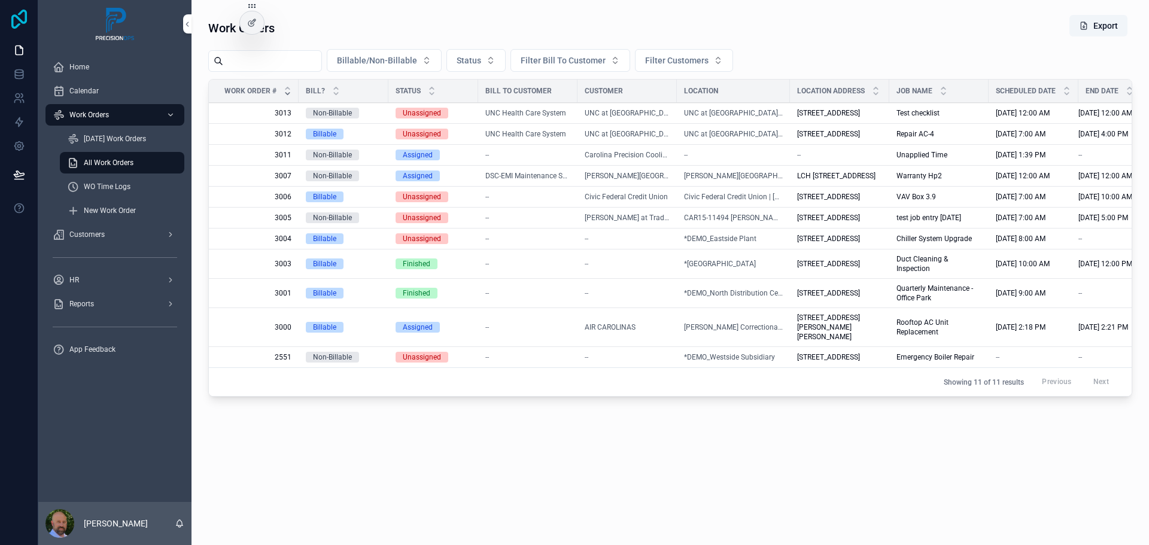
click at [13, 25] on icon at bounding box center [19, 19] width 16 height 19
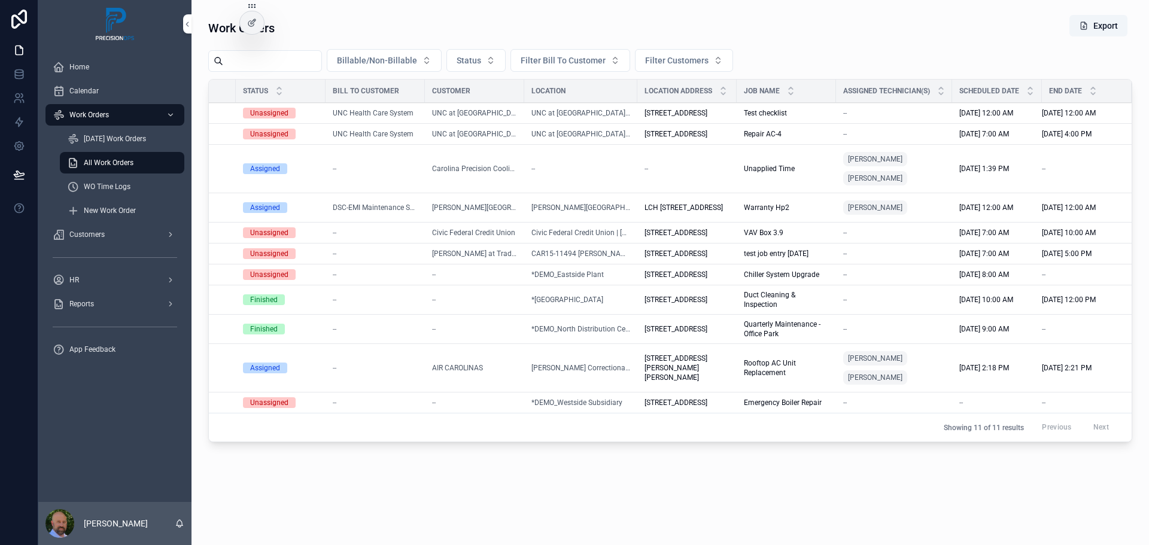
scroll to position [0, 172]
click at [250, 174] on div "Assigned" at bounding box center [265, 168] width 30 height 11
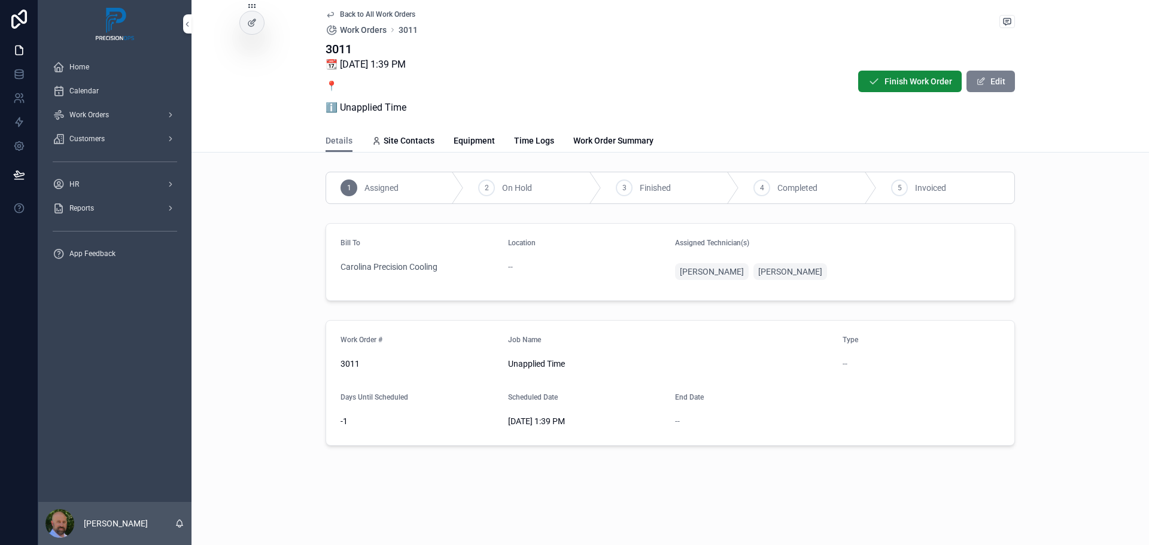
click at [983, 72] on button "Edit" at bounding box center [990, 82] width 48 height 22
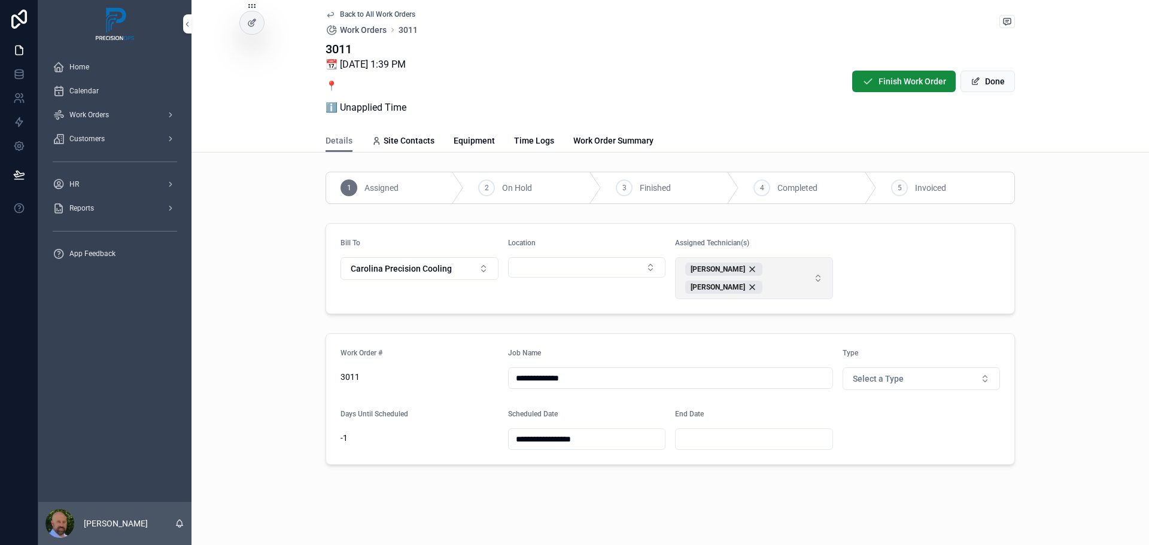
click at [810, 284] on button "Melissa Chavis Jason Chavis" at bounding box center [754, 278] width 158 height 42
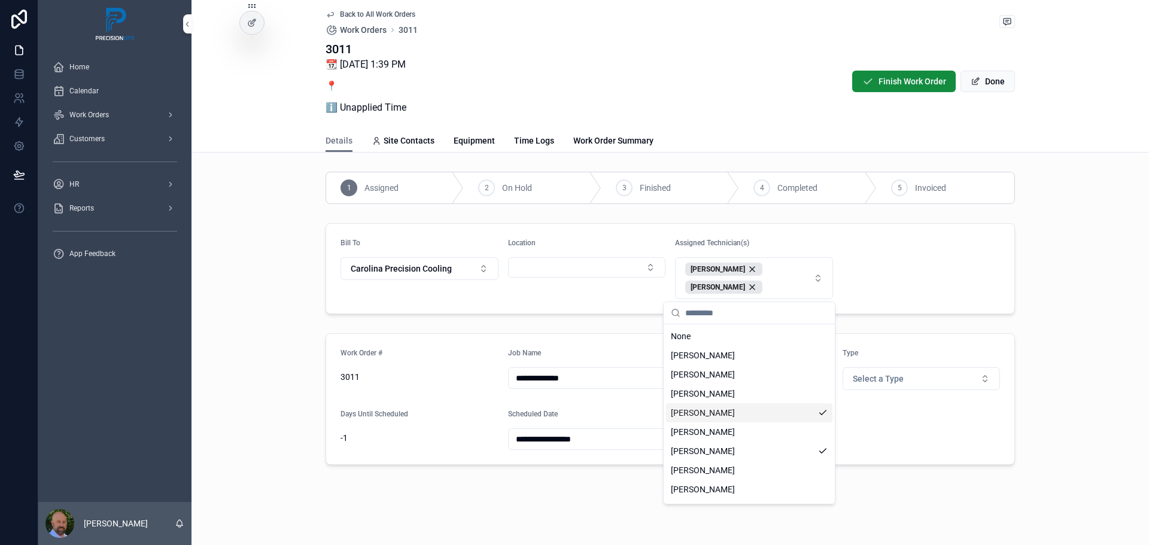
click at [742, 420] on div "[PERSON_NAME]" at bounding box center [749, 412] width 166 height 19
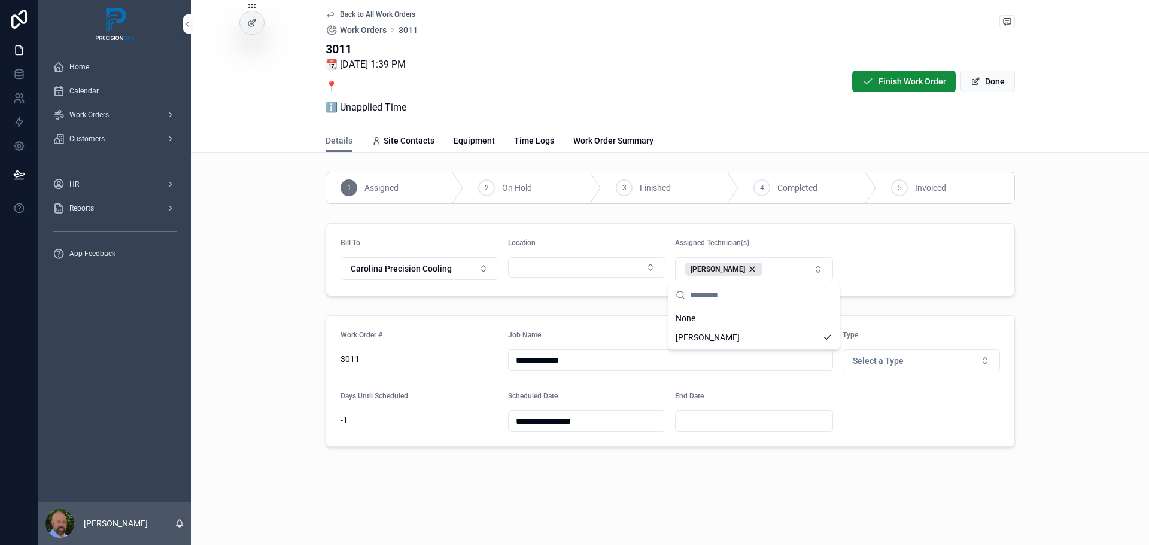
click at [926, 265] on form "Bill To Carolina Precision Cooling Location Assigned Technician(s) Jason Chavis" at bounding box center [670, 260] width 688 height 72
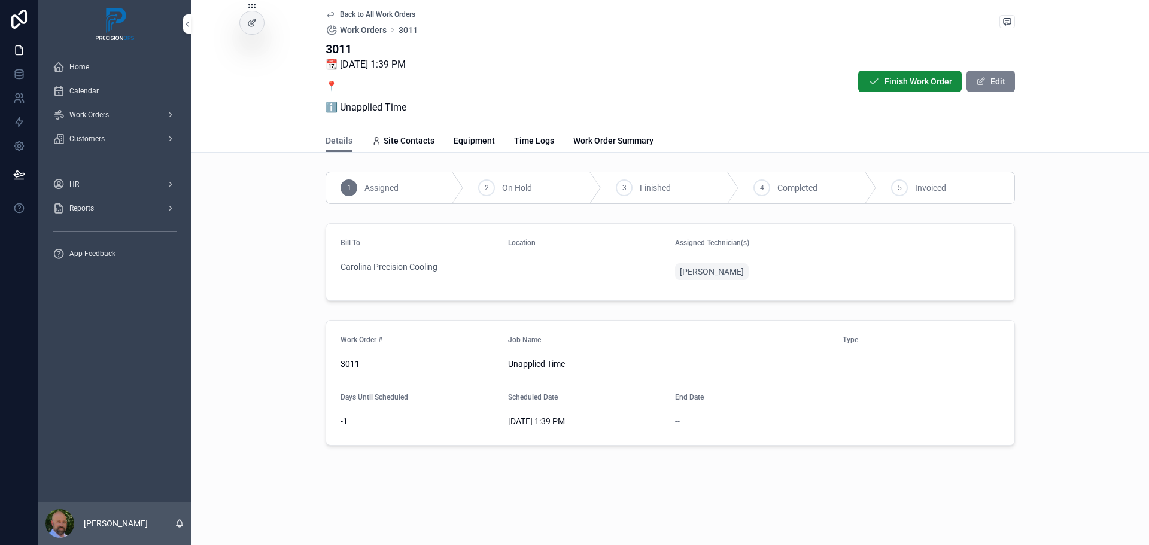
click at [1006, 86] on button "Edit" at bounding box center [990, 82] width 48 height 22
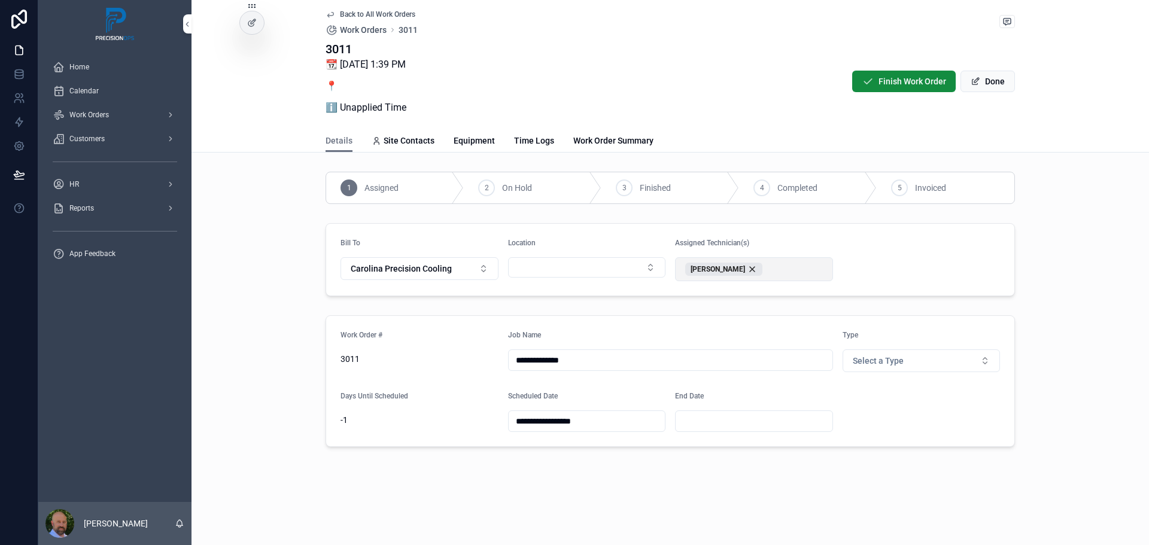
click at [817, 271] on button "[PERSON_NAME]" at bounding box center [754, 269] width 158 height 24
click at [774, 315] on button "+ Add a Technician" at bounding box center [754, 319] width 162 height 12
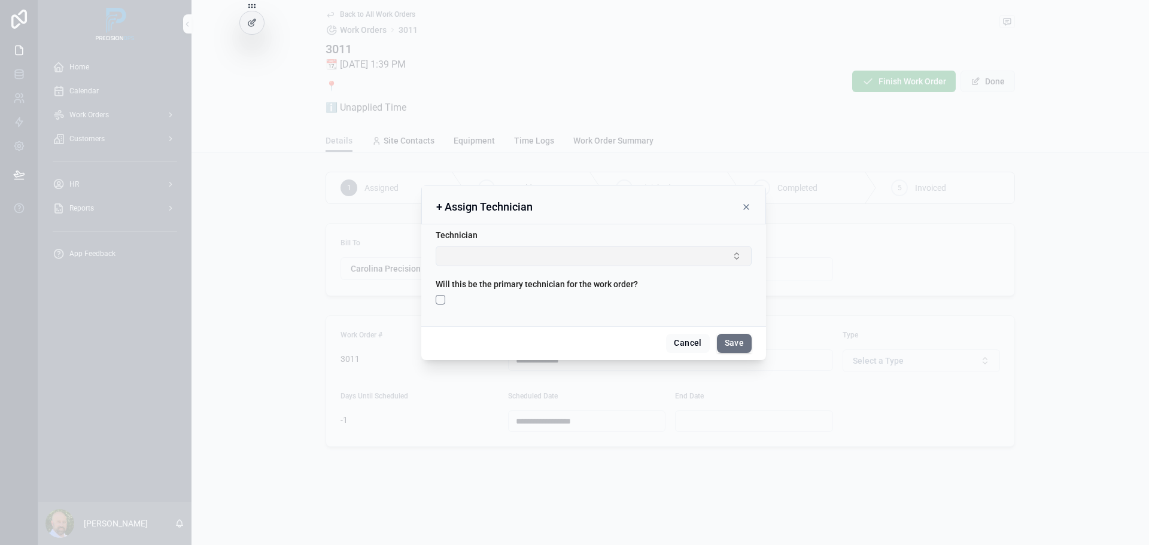
click at [744, 254] on button "Select Button" at bounding box center [594, 256] width 316 height 20
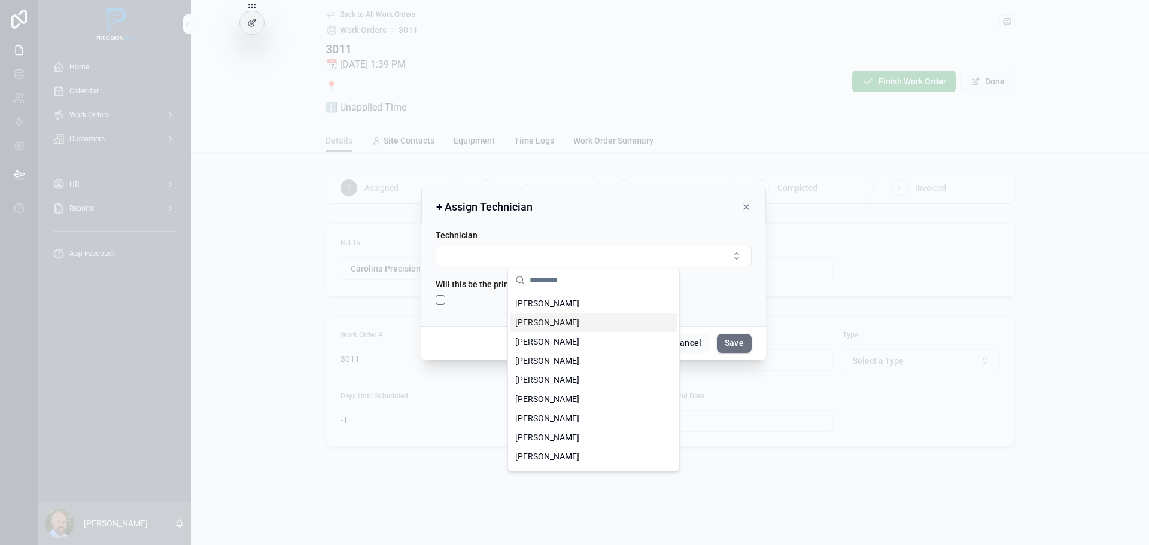
click at [555, 318] on span "[PERSON_NAME]" at bounding box center [547, 323] width 64 height 12
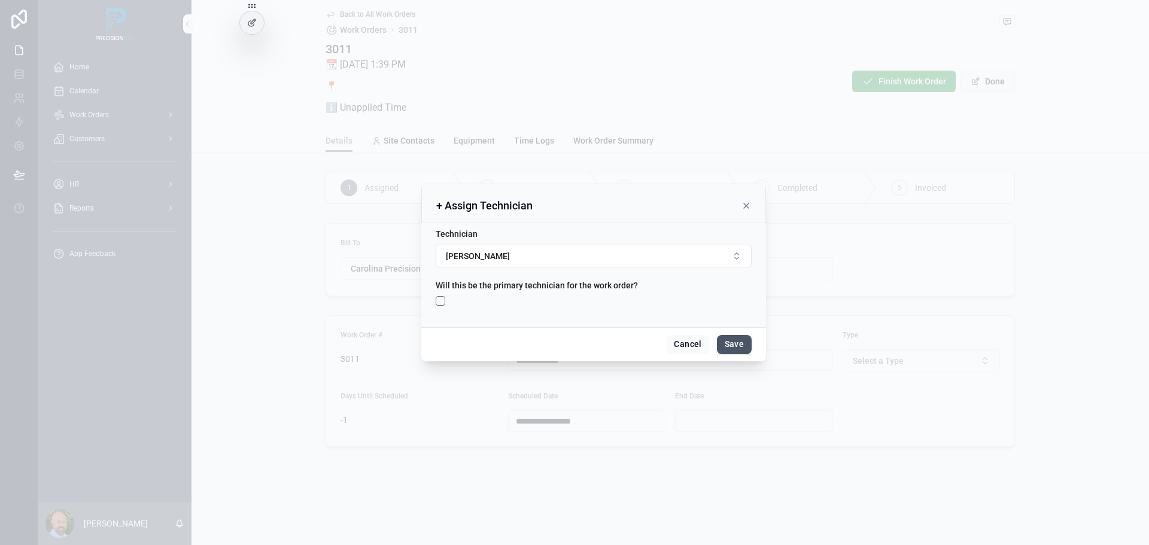
click at [725, 336] on button "Save" at bounding box center [734, 344] width 35 height 19
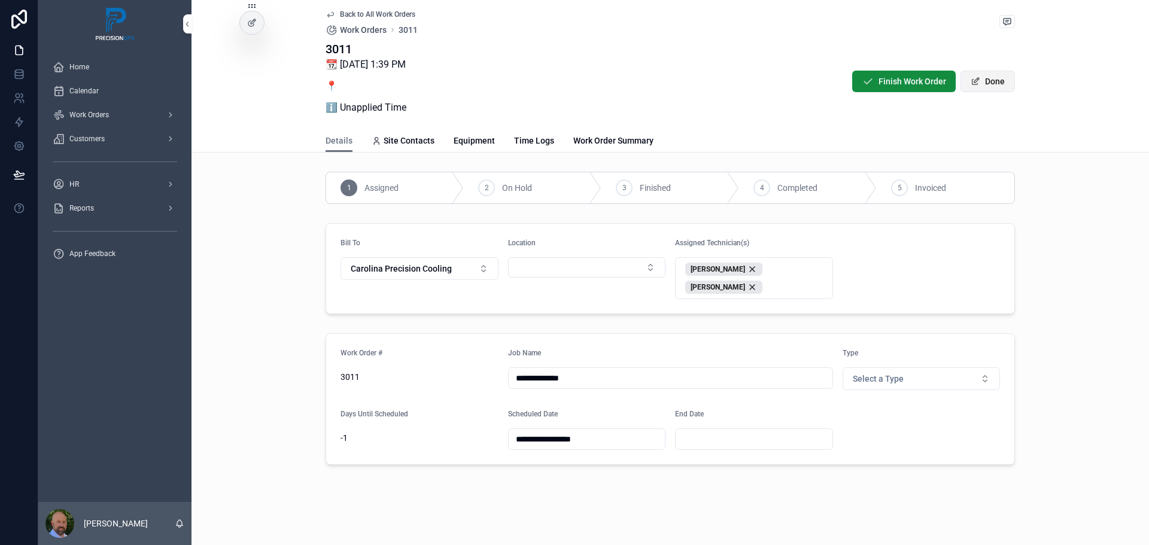
click at [981, 80] on button "Done" at bounding box center [987, 82] width 54 height 22
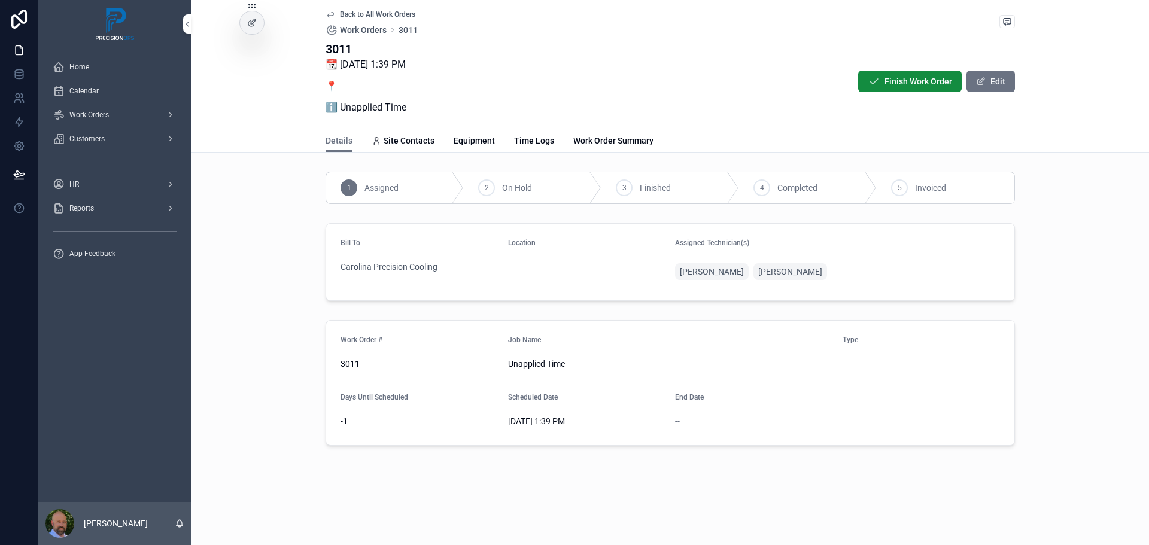
click at [486, 187] on span "2" at bounding box center [487, 188] width 4 height 10
click at [81, 111] on span "Work Orders" at bounding box center [88, 115] width 39 height 10
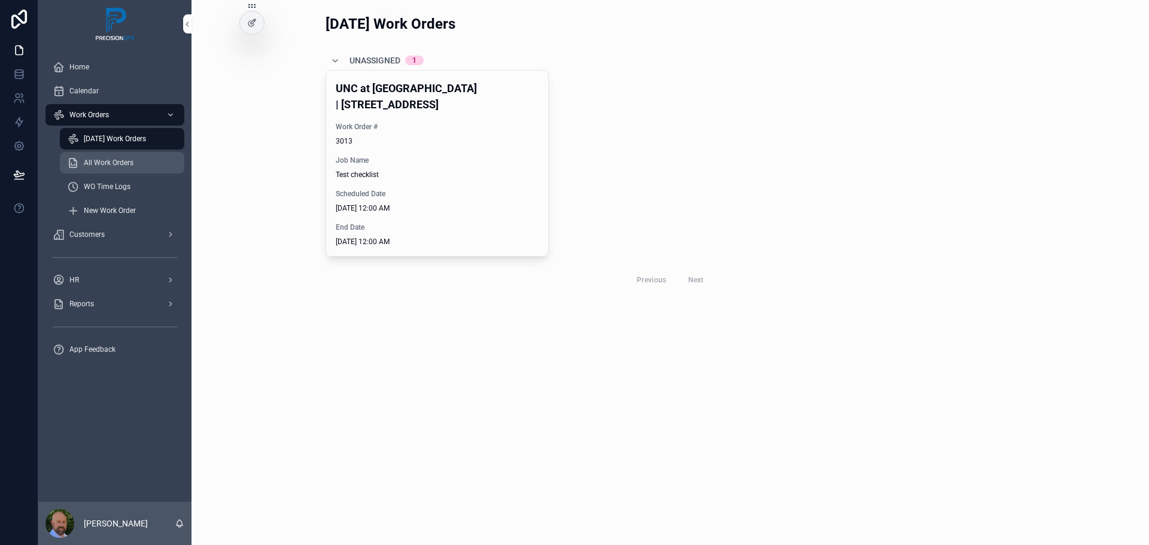
click at [113, 164] on span "All Work Orders" at bounding box center [109, 163] width 50 height 10
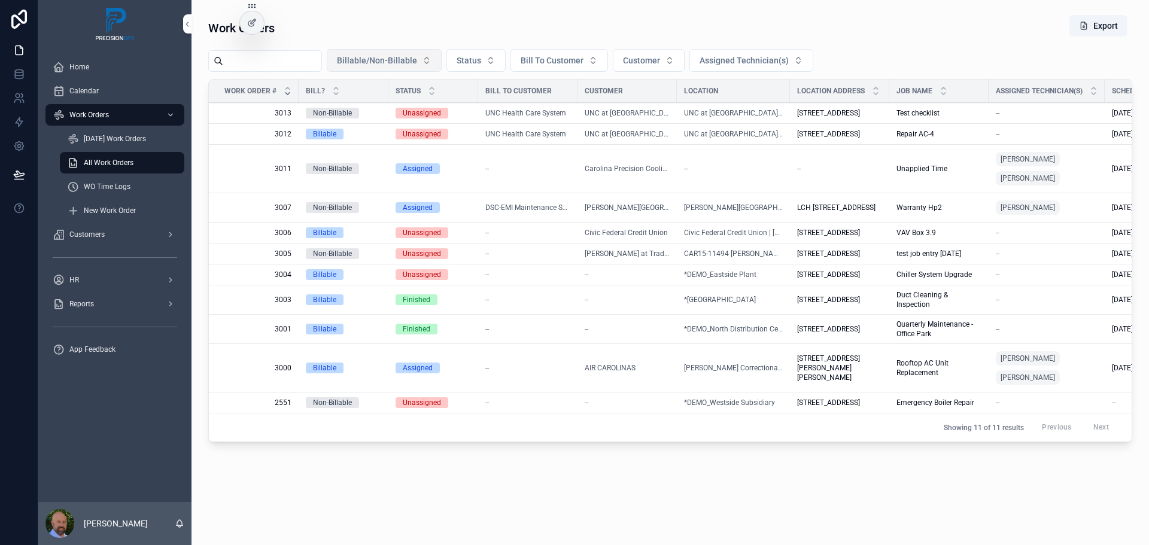
click at [430, 65] on button "Billable/Non-Billable" at bounding box center [384, 60] width 115 height 23
click at [330, 106] on div "Billable" at bounding box center [390, 108] width 166 height 19
